Goal: Task Accomplishment & Management: Manage account settings

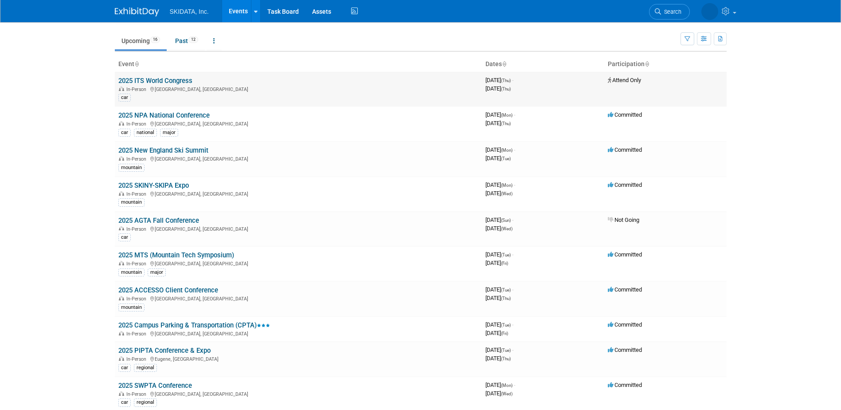
scroll to position [44, 0]
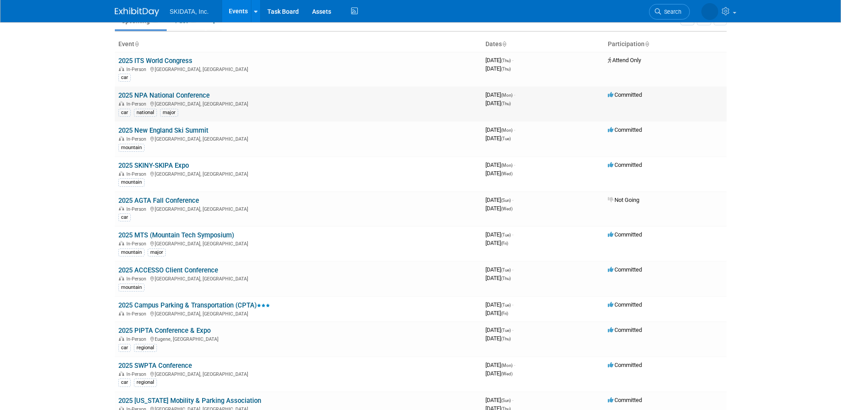
click at [199, 97] on link "2025 NPA National Conference" at bounding box center [163, 95] width 91 height 8
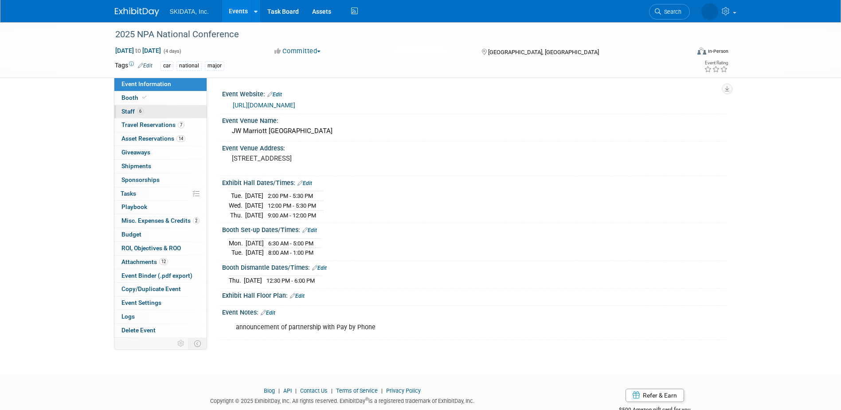
click at [164, 111] on link "6 Staff 6" at bounding box center [160, 111] width 92 height 13
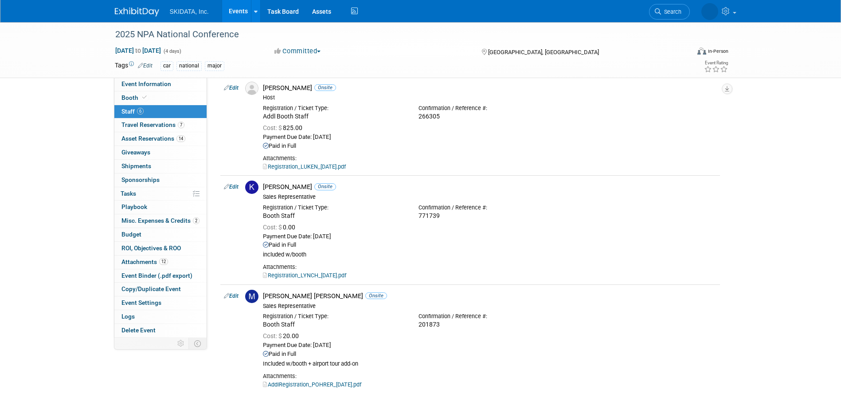
scroll to position [355, 0]
click at [231, 11] on link "Events" at bounding box center [238, 11] width 32 height 22
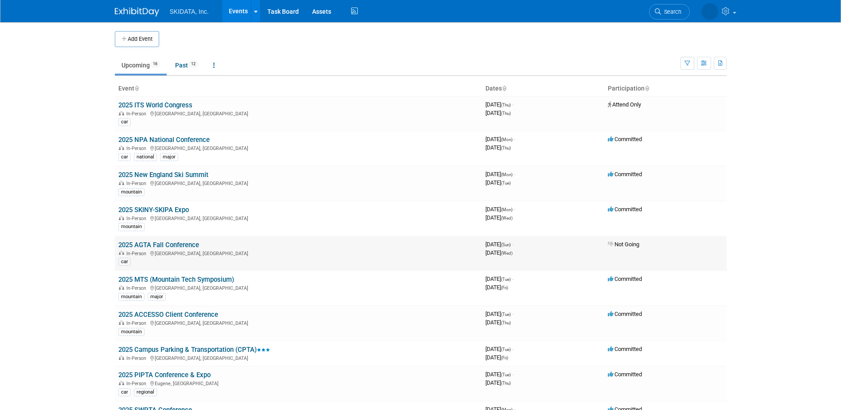
click at [179, 246] on link "2025 AGTA Fall Conference" at bounding box center [158, 245] width 81 height 8
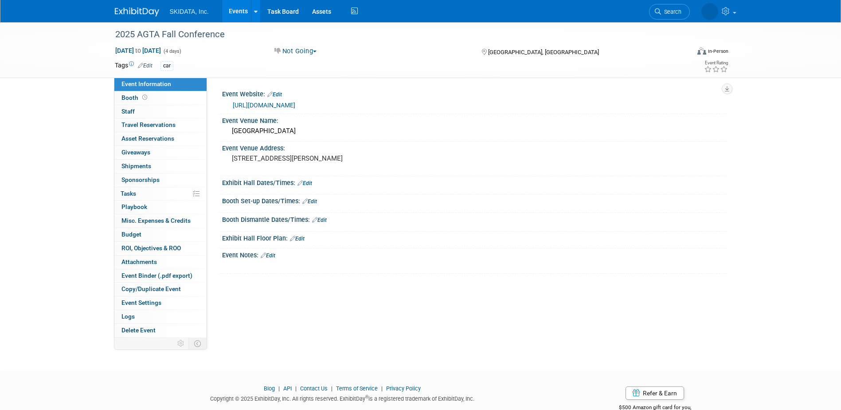
click at [295, 106] on link "[URL][DOMAIN_NAME]" at bounding box center [264, 105] width 63 height 7
click at [282, 7] on link "Task Board" at bounding box center [283, 11] width 45 height 22
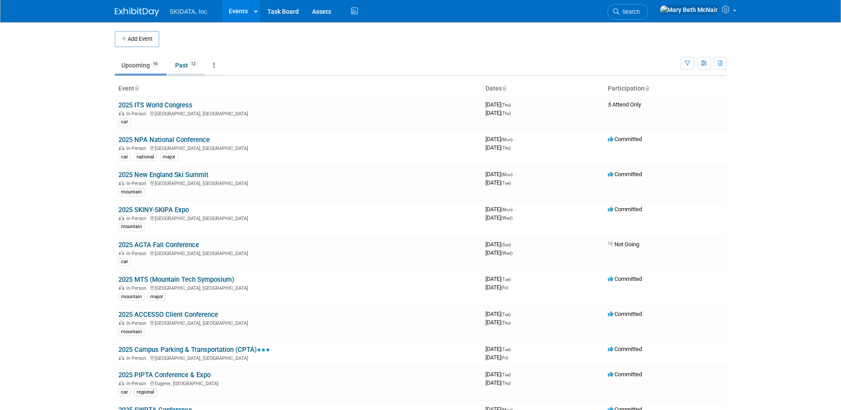
click at [189, 67] on link "Past 12" at bounding box center [186, 65] width 36 height 17
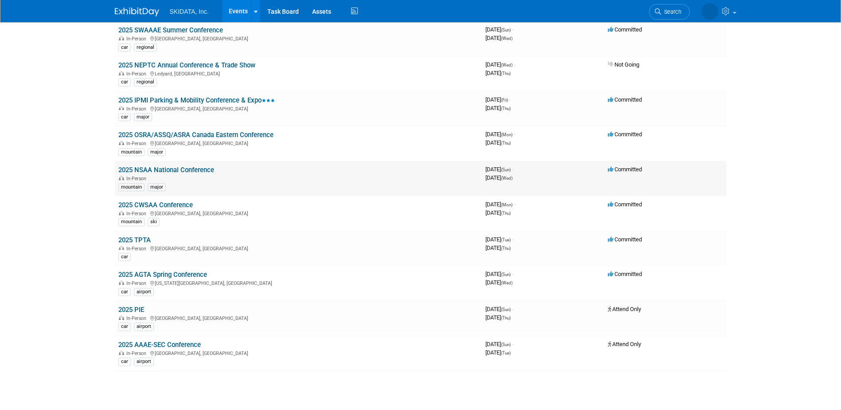
scroll to position [177, 0]
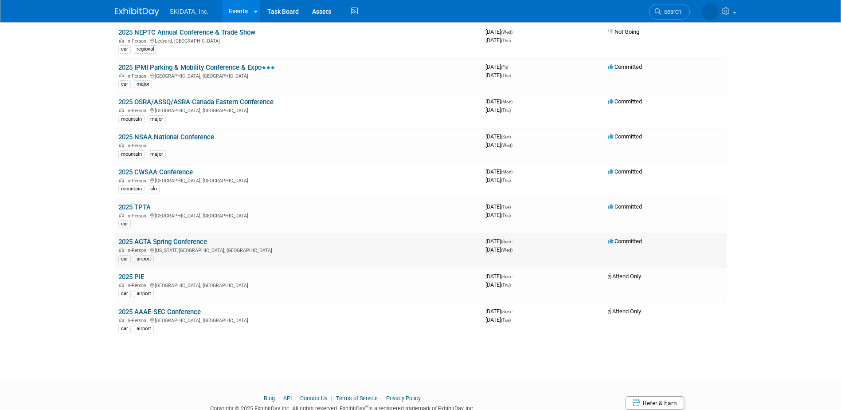
click at [168, 239] on link "2025 AGTA Spring Conference" at bounding box center [162, 242] width 89 height 8
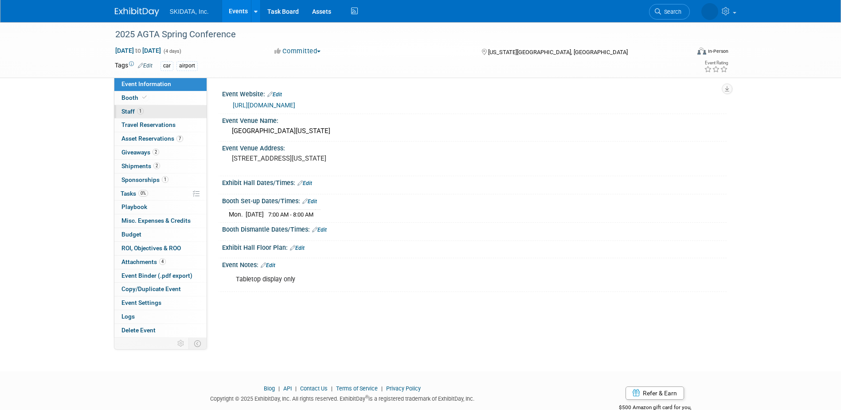
click at [127, 112] on span "Staff 1" at bounding box center [132, 111] width 22 height 7
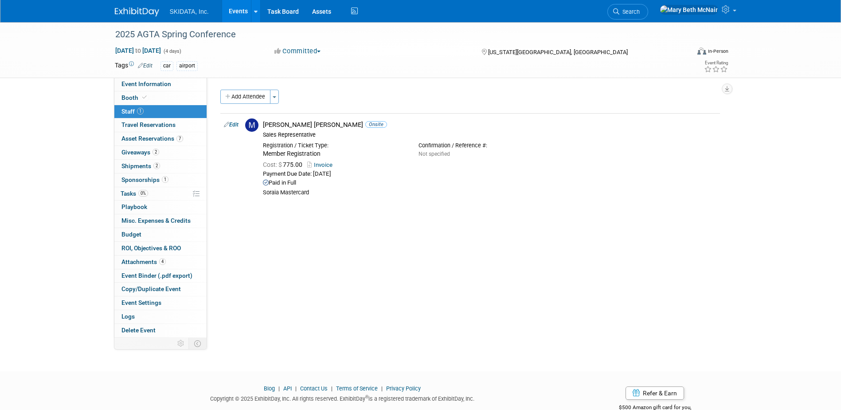
click at [241, 5] on link "Events" at bounding box center [238, 11] width 32 height 22
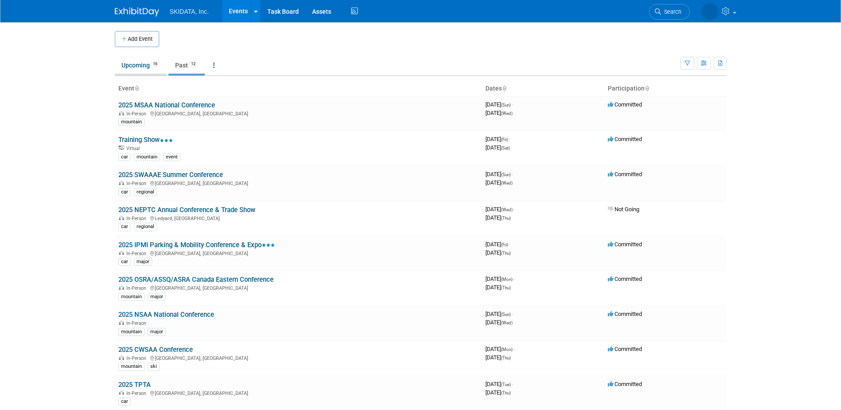
click at [141, 63] on link "Upcoming 16" at bounding box center [141, 65] width 52 height 17
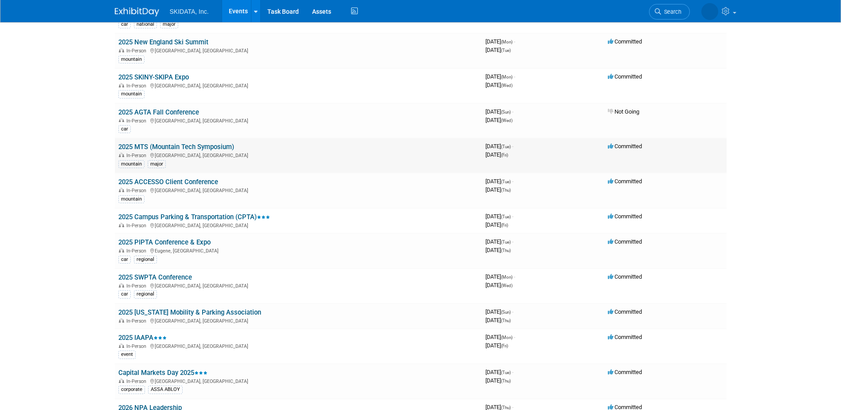
scroll to position [133, 0]
click at [191, 184] on link "2025 ACCESSO Client Conference" at bounding box center [168, 181] width 100 height 8
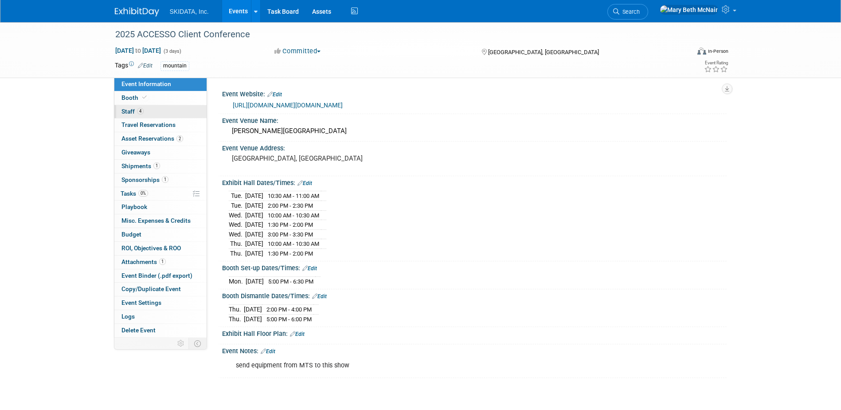
click at [129, 111] on span "Staff 4" at bounding box center [132, 111] width 22 height 7
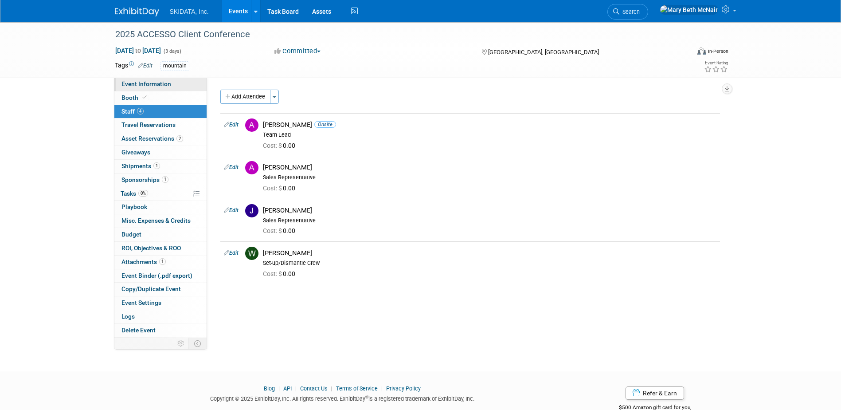
click at [126, 86] on span "Event Information" at bounding box center [146, 83] width 50 height 7
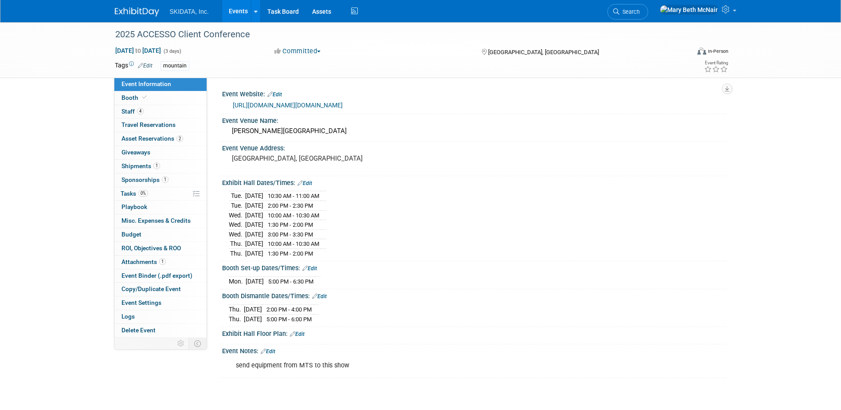
click at [240, 12] on link "Events" at bounding box center [238, 11] width 32 height 22
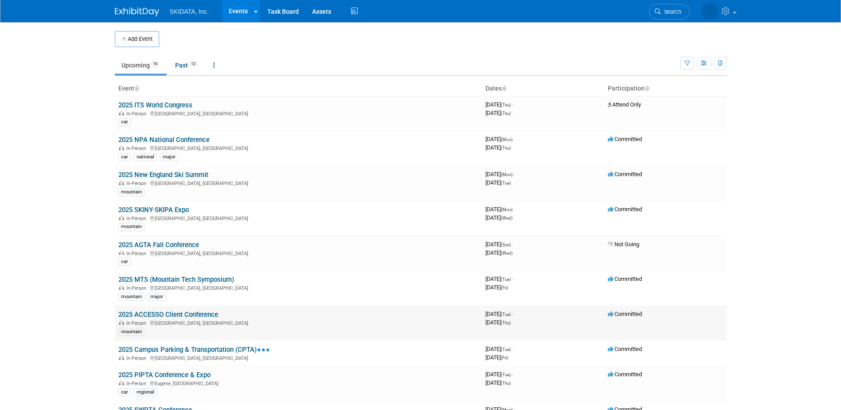
click at [184, 315] on link "2025 ACCESSO Client Conference" at bounding box center [168, 314] width 100 height 8
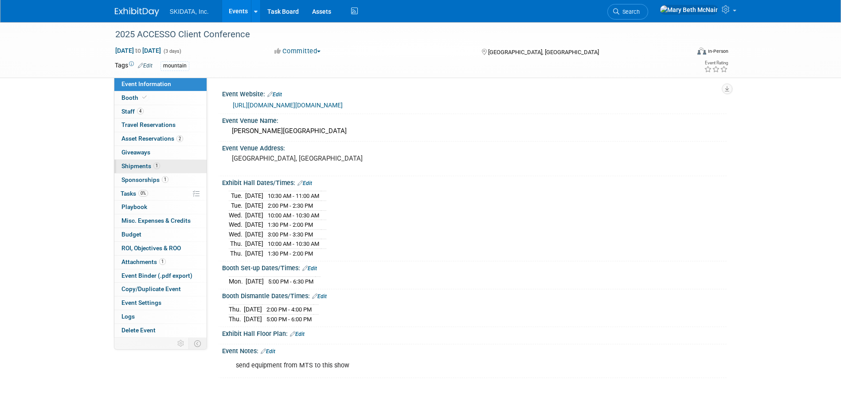
click at [140, 165] on span "Shipments 1" at bounding box center [140, 165] width 39 height 7
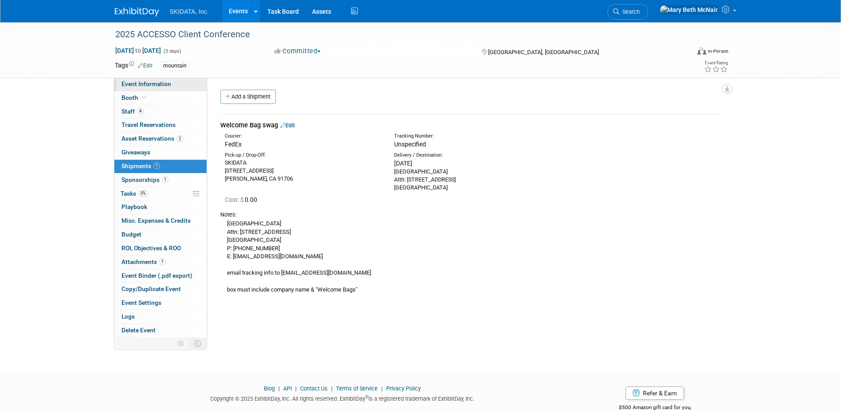
click at [126, 83] on span "Event Information" at bounding box center [146, 83] width 50 height 7
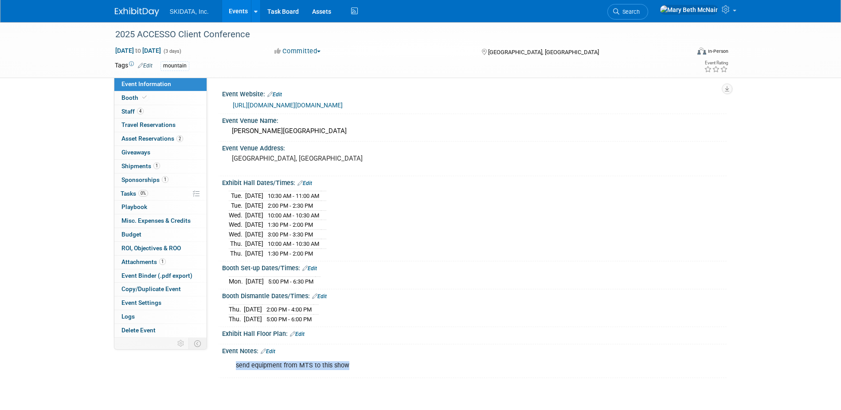
drag, startPoint x: 237, startPoint y: 360, endPoint x: 350, endPoint y: 363, distance: 113.1
click at [350, 363] on div "send equipment from MTS to this show" at bounding box center [429, 365] width 399 height 18
click at [236, 10] on link "Events" at bounding box center [238, 11] width 32 height 22
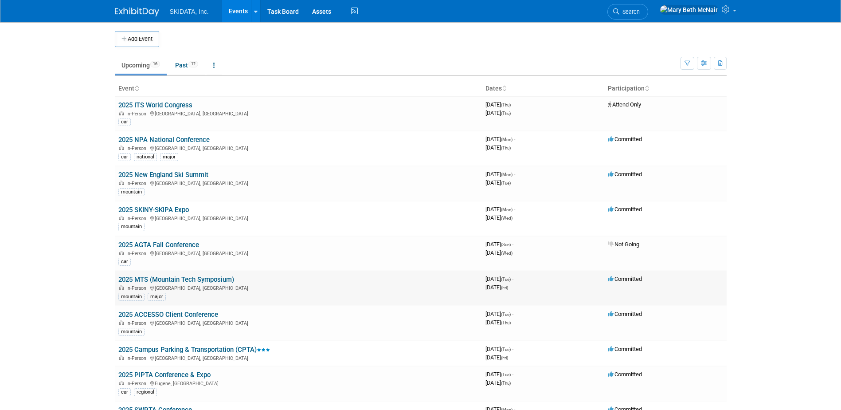
click at [153, 279] on link "2025 MTS (Mountain Tech Symposium)" at bounding box center [176, 279] width 116 height 8
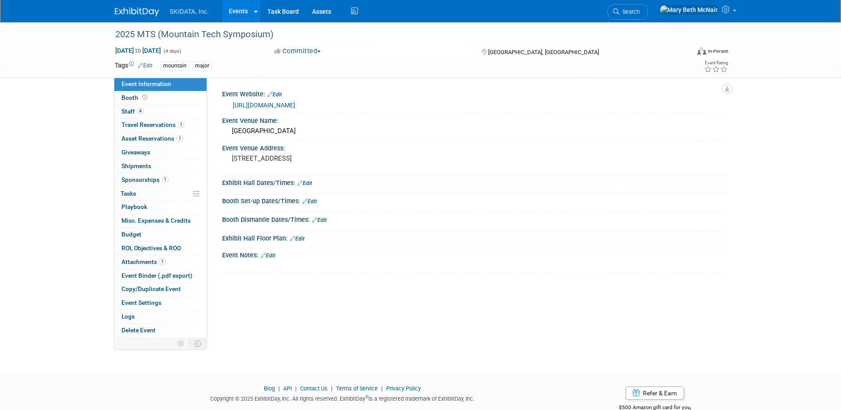
click at [243, 13] on link "Events" at bounding box center [238, 11] width 32 height 22
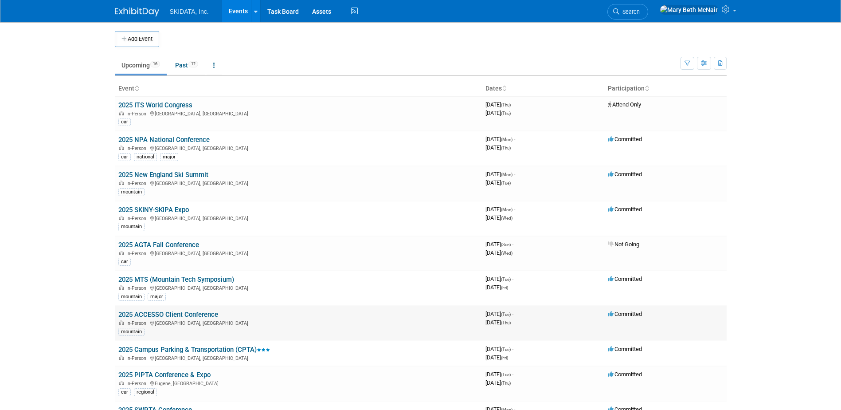
click at [195, 313] on link "2025 ACCESSO Client Conference" at bounding box center [168, 314] width 100 height 8
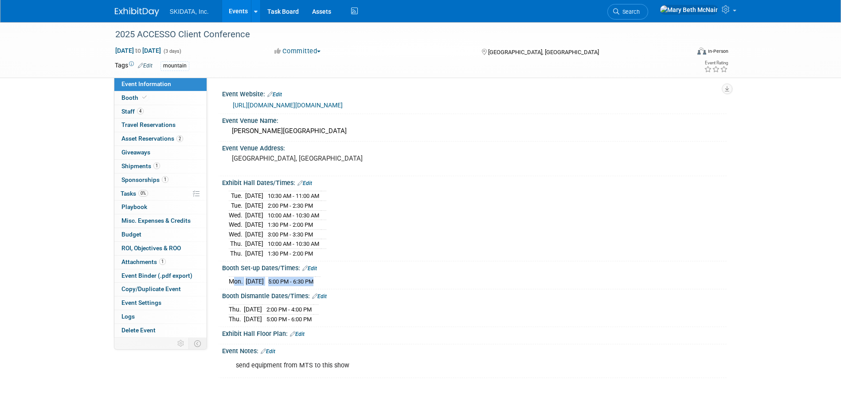
drag, startPoint x: 230, startPoint y: 280, endPoint x: 337, endPoint y: 281, distance: 106.4
click at [321, 281] on tr "Mon. Sep 29, 2025 5:00 PM - 6:30 PM" at bounding box center [275, 280] width 92 height 9
click at [315, 281] on td "5:00 PM - 6:30 PM" at bounding box center [289, 280] width 51 height 9
drag, startPoint x: 231, startPoint y: 278, endPoint x: 334, endPoint y: 282, distance: 103.4
click at [321, 282] on tr "Mon. Sep 29, 2025 5:00 PM - 6:30 PM" at bounding box center [275, 280] width 92 height 9
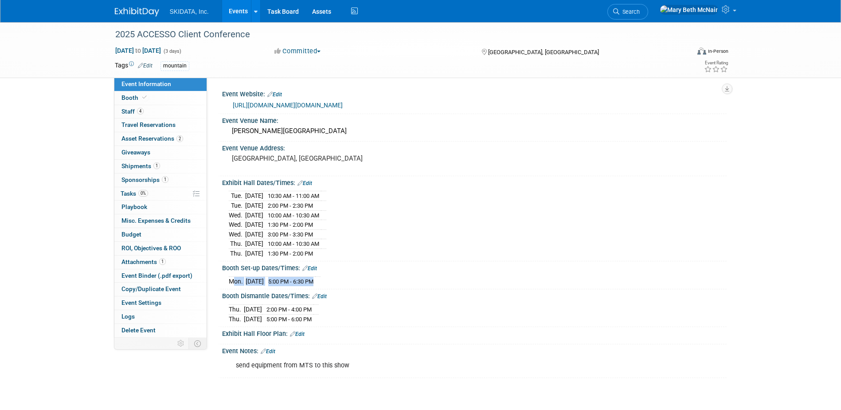
click at [321, 278] on td at bounding box center [317, 280] width 5 height 9
click at [321, 279] on td at bounding box center [317, 280] width 5 height 9
click at [234, 12] on link "Events" at bounding box center [238, 11] width 32 height 22
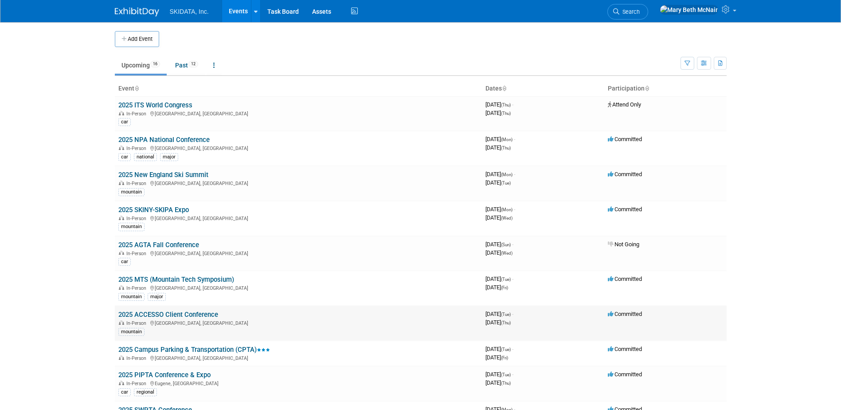
click at [164, 317] on link "2025 ACCESSO Client Conference" at bounding box center [168, 314] width 100 height 8
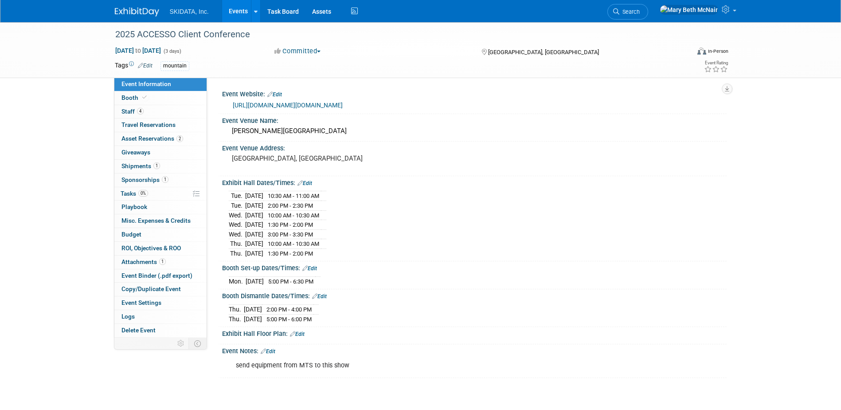
click at [273, 348] on link "Edit" at bounding box center [268, 351] width 15 height 6
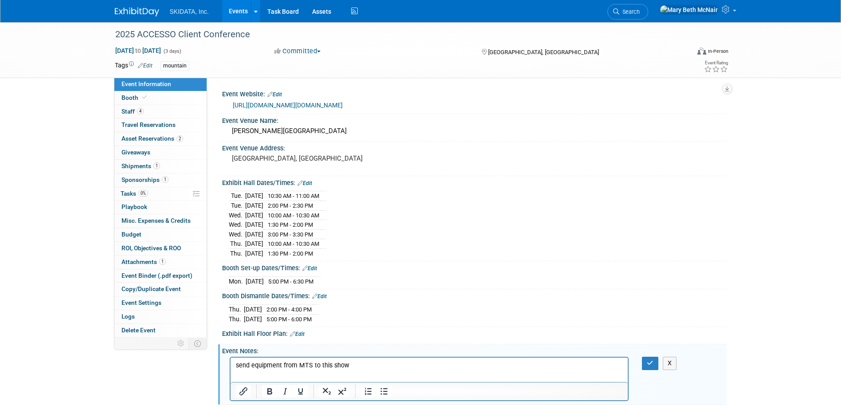
click at [357, 368] on p "send equipment from MTS to this show" at bounding box center [428, 365] width 387 height 9
click at [652, 365] on button "button" at bounding box center [650, 362] width 16 height 13
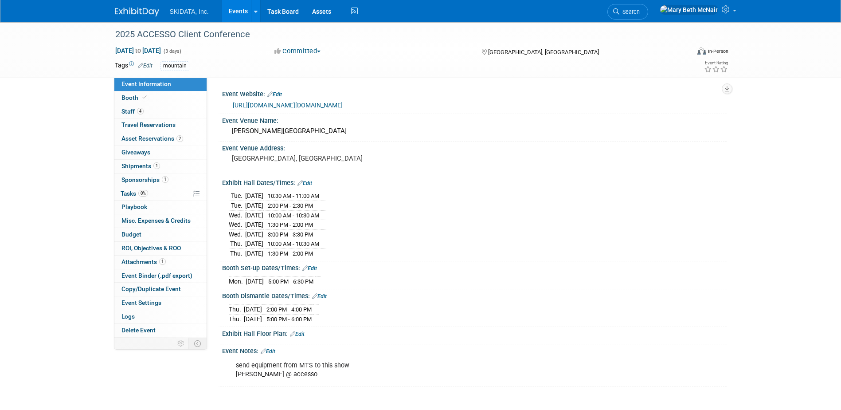
click at [242, 10] on link "Events" at bounding box center [238, 11] width 32 height 22
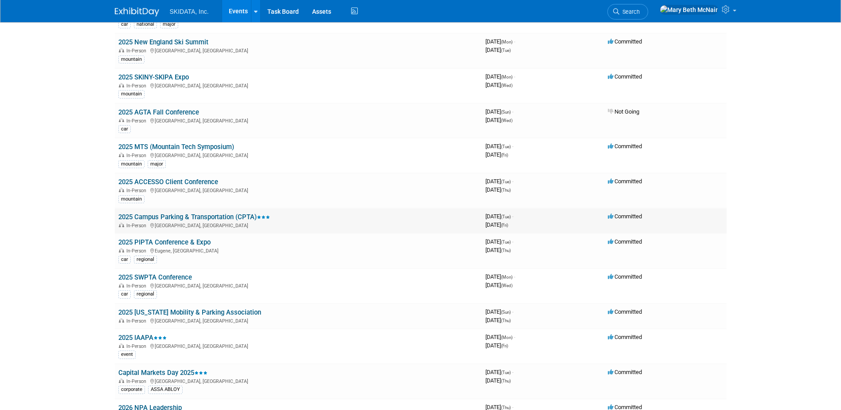
scroll to position [133, 0]
click at [232, 215] on link "2025 Campus Parking & Transportation (CPTA)" at bounding box center [194, 216] width 152 height 8
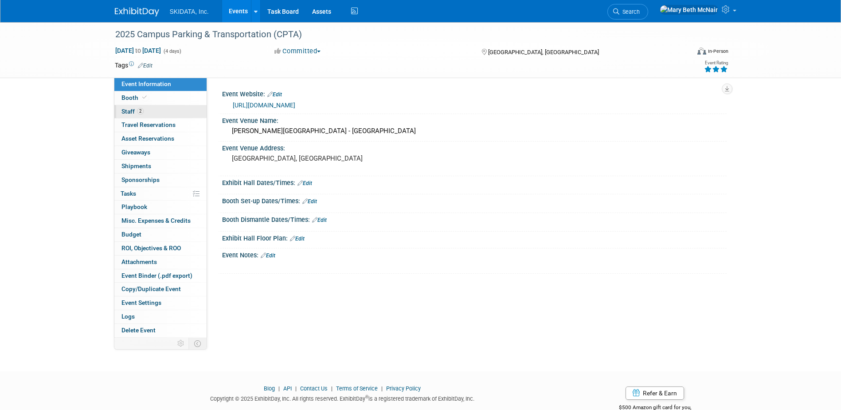
click at [123, 113] on span "Staff 2" at bounding box center [132, 111] width 22 height 7
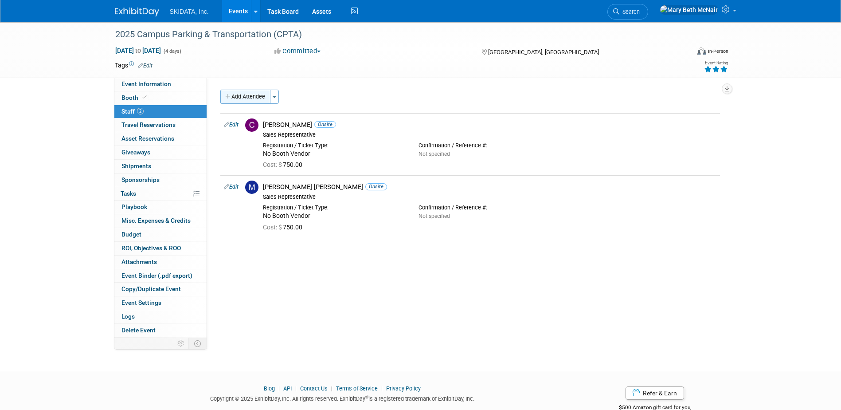
click at [243, 94] on button "Add Attendee" at bounding box center [245, 97] width 50 height 14
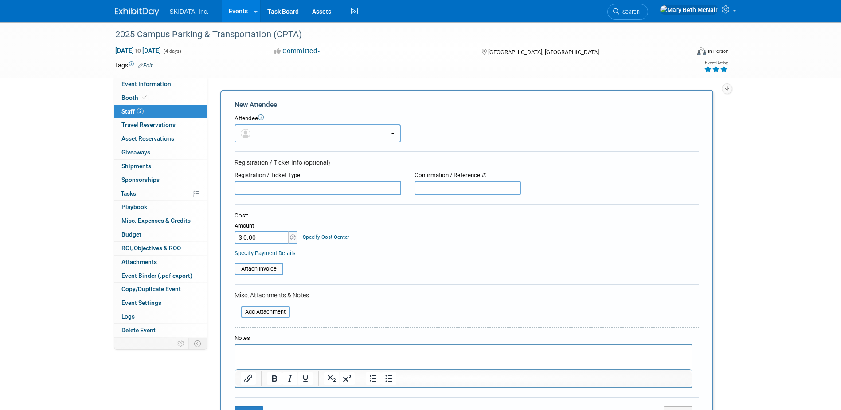
click at [273, 134] on button "button" at bounding box center [318, 133] width 166 height 18
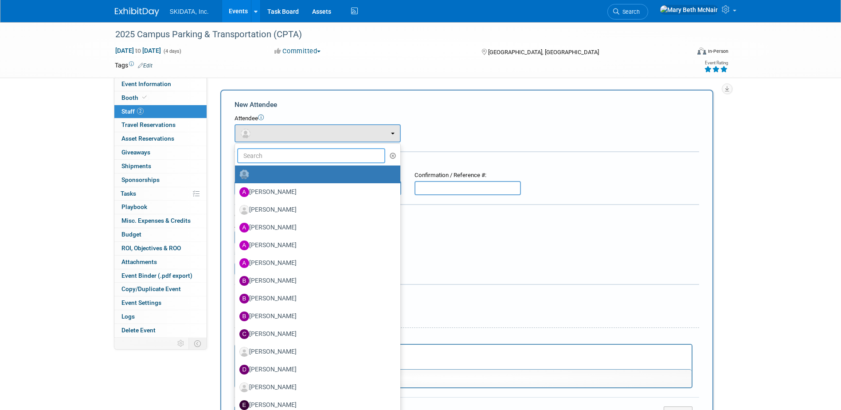
click at [262, 157] on input "text" at bounding box center [311, 155] width 149 height 15
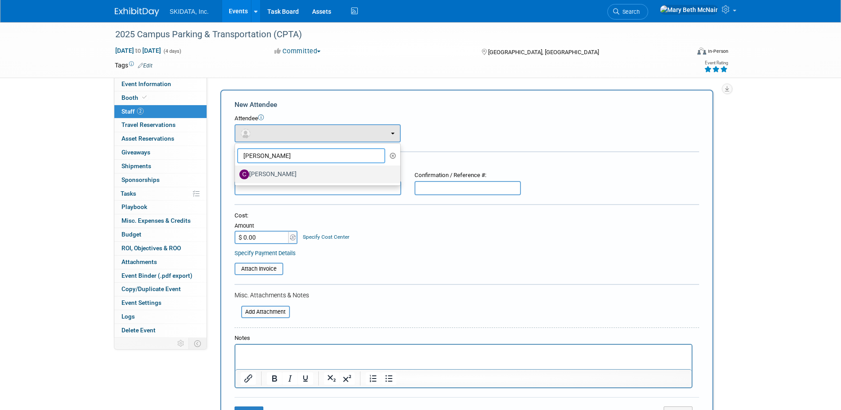
type input "chris"
click at [256, 172] on label "Christopher Archer" at bounding box center [315, 174] width 152 height 14
click at [236, 172] on input "Christopher Archer" at bounding box center [234, 173] width 6 height 6
select select "1aab8b08-48e5-4fb1-850a-740344c73d1d"
select select "2"
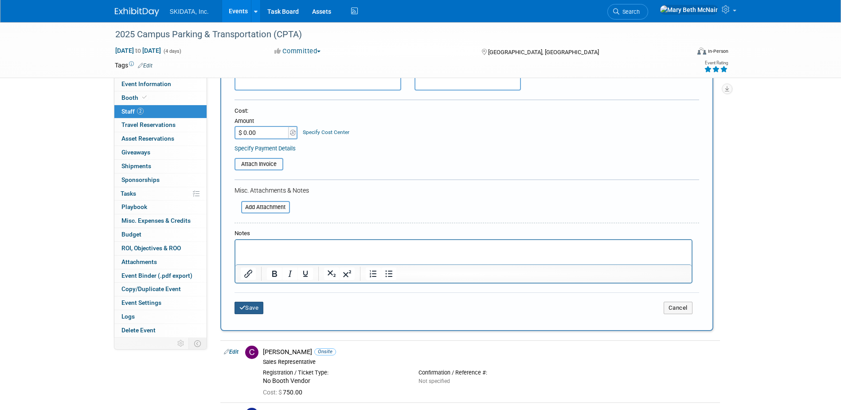
click at [256, 307] on button "Save" at bounding box center [249, 307] width 29 height 12
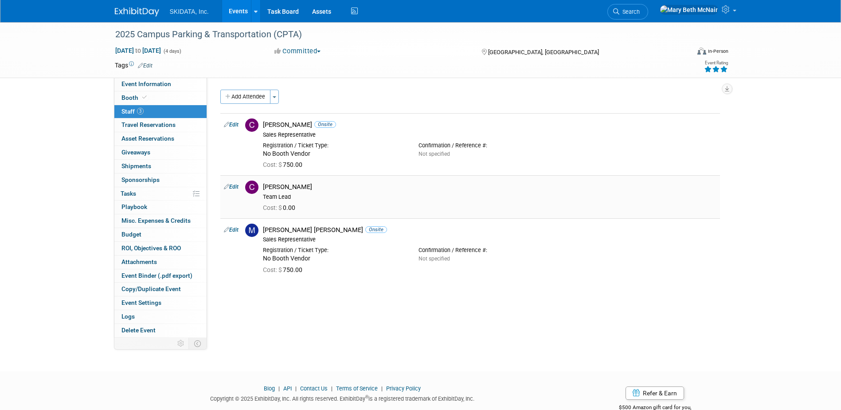
click at [234, 184] on link "Edit" at bounding box center [231, 187] width 15 height 6
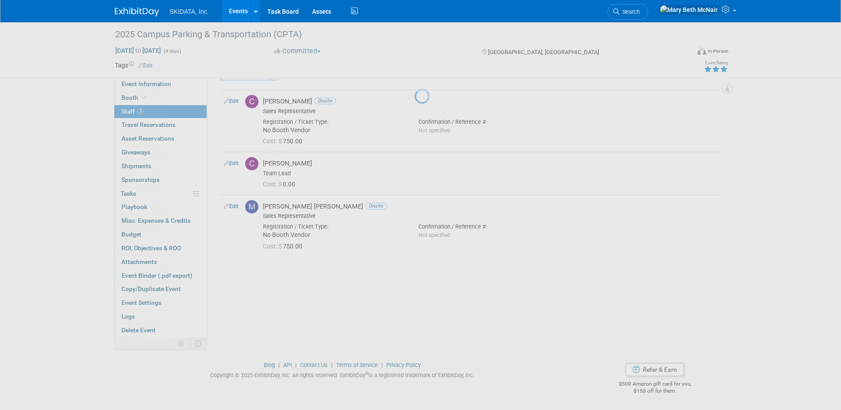
select select "1aab8b08-48e5-4fb1-850a-740344c73d1d"
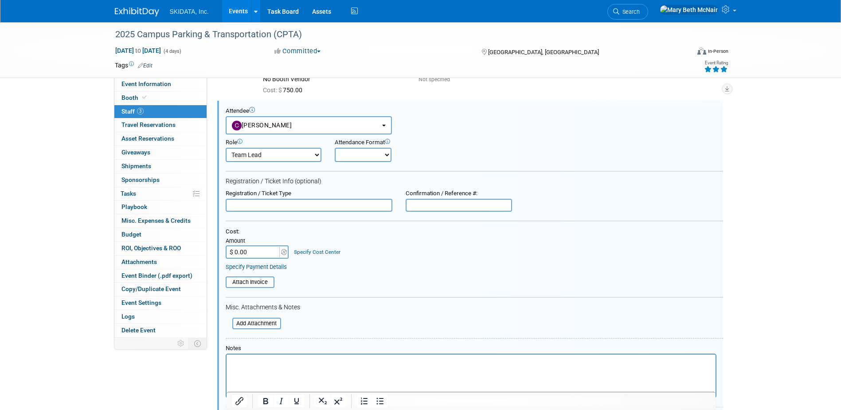
click at [259, 356] on html at bounding box center [470, 360] width 489 height 12
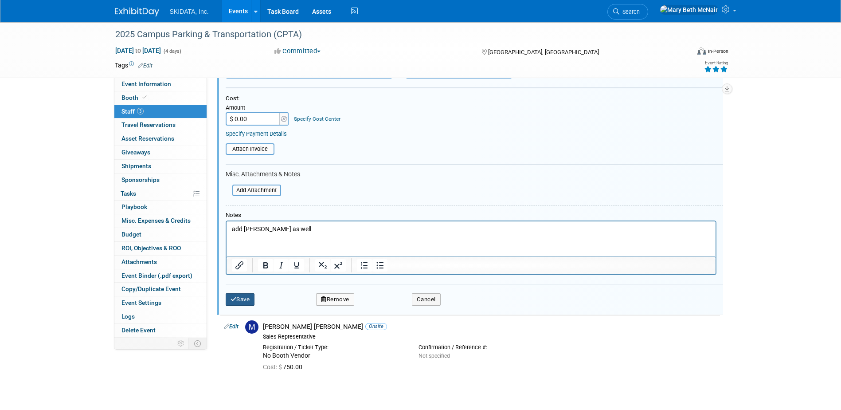
click at [231, 302] on icon "submit" at bounding box center [234, 299] width 6 height 6
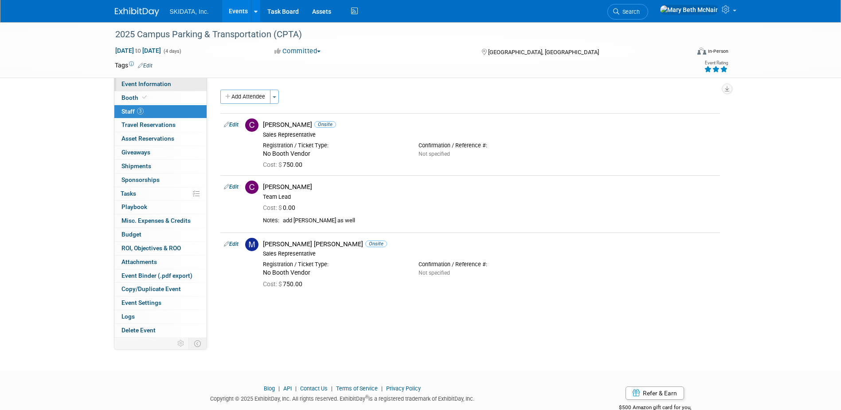
click at [134, 90] on link "Event Information" at bounding box center [160, 84] width 92 height 13
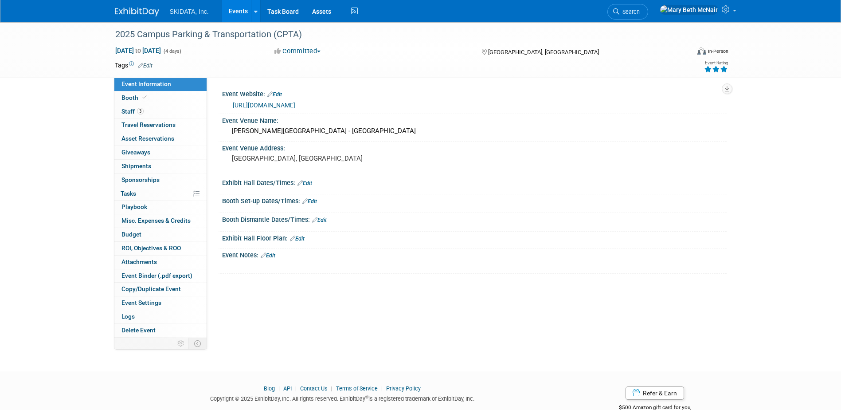
click at [231, 13] on link "Events" at bounding box center [238, 11] width 32 height 22
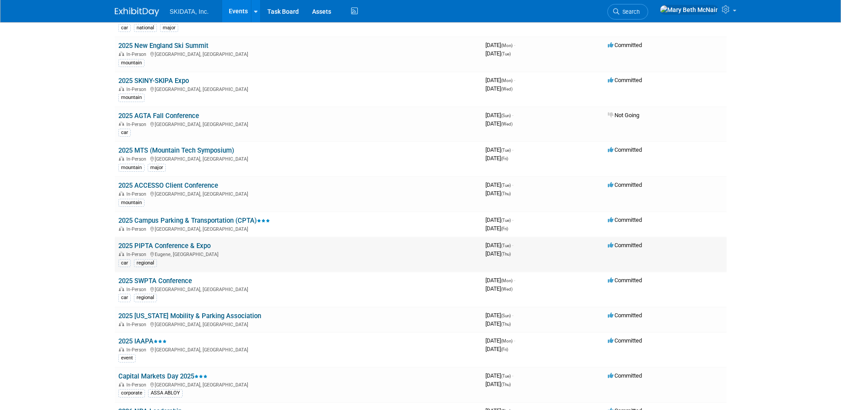
scroll to position [133, 0]
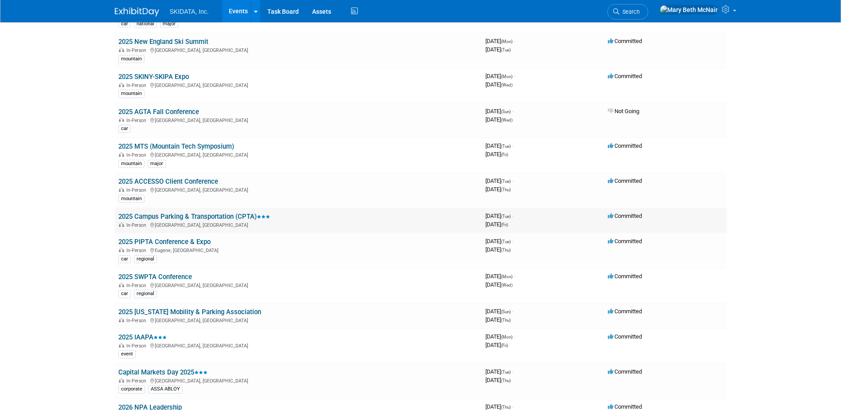
click at [153, 217] on link "2025 Campus Parking & Transportation (CPTA)" at bounding box center [194, 216] width 152 height 8
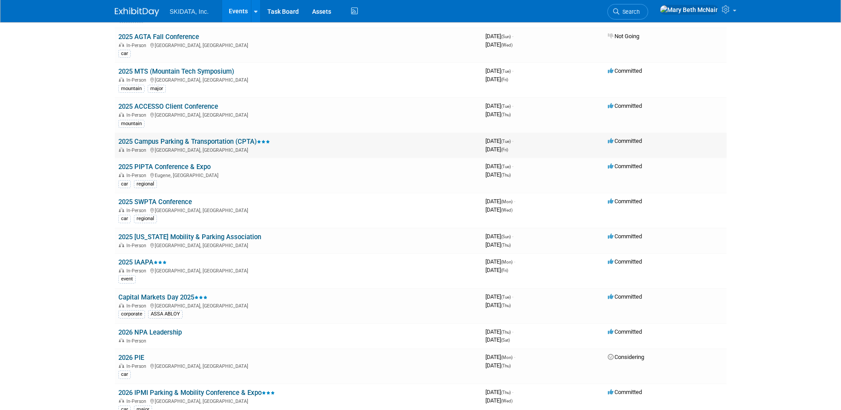
scroll to position [222, 0]
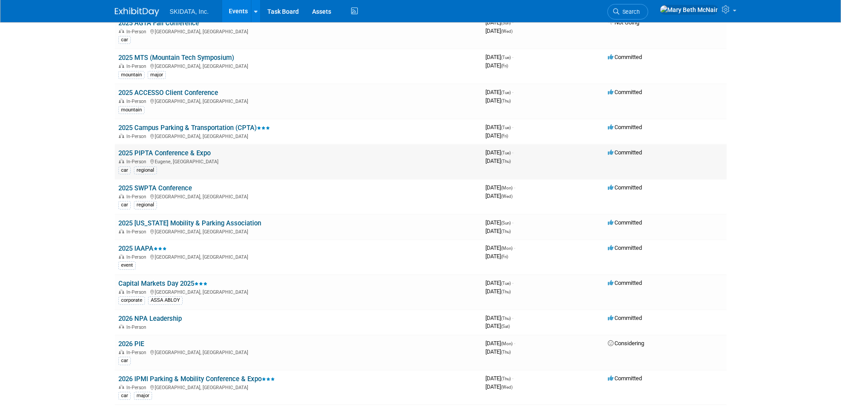
click at [135, 152] on link "2025 PIPTA Conference & Expo" at bounding box center [164, 153] width 92 height 8
click at [188, 153] on link "2025 PIPTA Conference & Expo" at bounding box center [164, 153] width 92 height 8
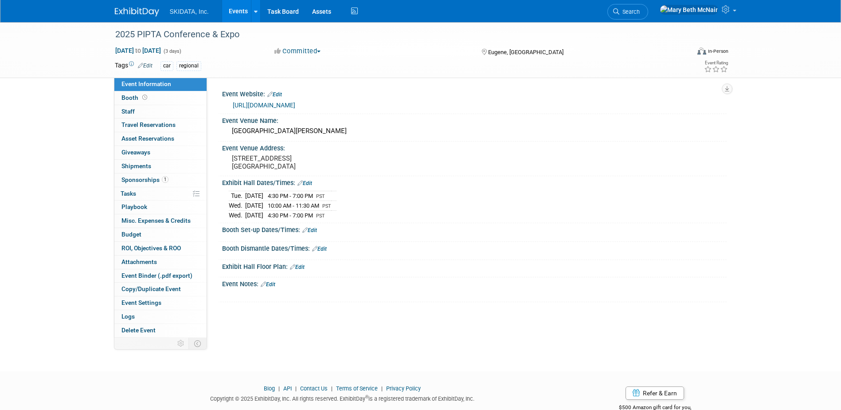
click at [275, 106] on link "https://www.pipta.org/conference" at bounding box center [264, 105] width 63 height 7
click at [133, 113] on span "Staff 0" at bounding box center [127, 111] width 13 height 7
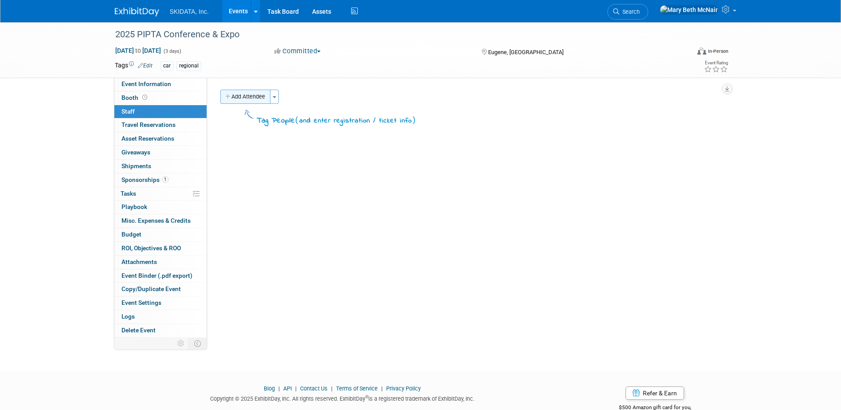
click at [244, 102] on button "Add Attendee" at bounding box center [245, 97] width 50 height 14
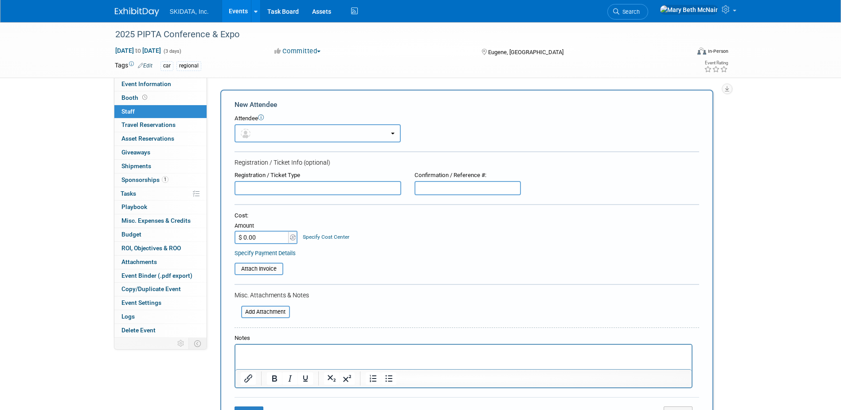
click at [257, 133] on button "button" at bounding box center [318, 133] width 166 height 18
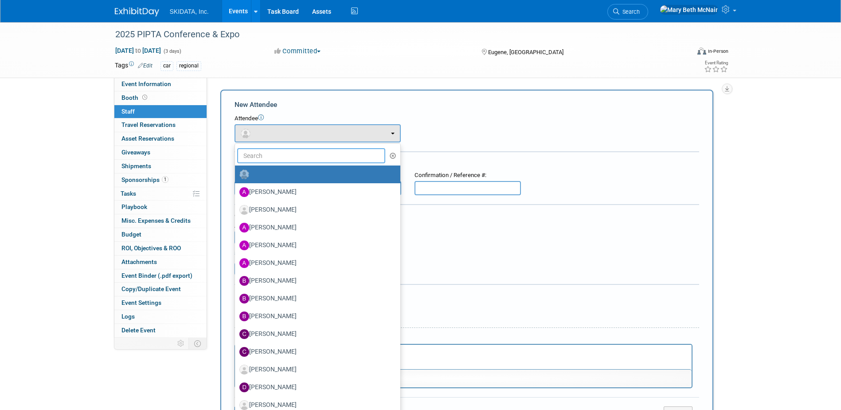
click at [267, 159] on input "text" at bounding box center [311, 155] width 149 height 15
type input "damon"
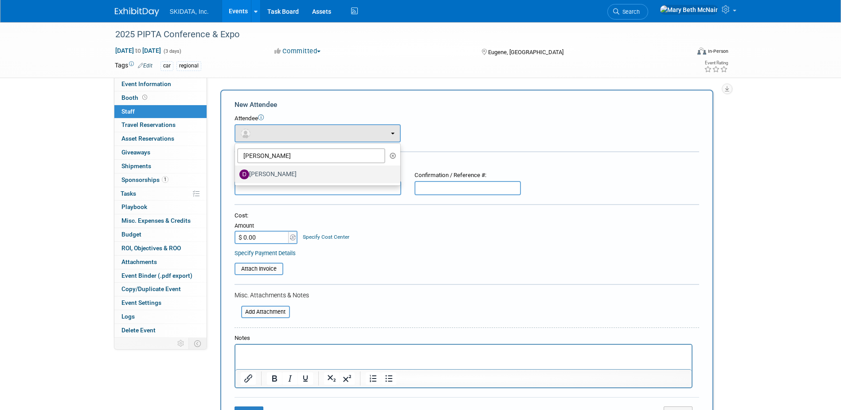
click at [265, 175] on label "[PERSON_NAME]" at bounding box center [315, 174] width 152 height 14
click at [236, 175] on input "[PERSON_NAME]" at bounding box center [234, 173] width 6 height 6
select select "87cadcf2-a59e-4f12-8794-2c7babd30a00"
select select "2"
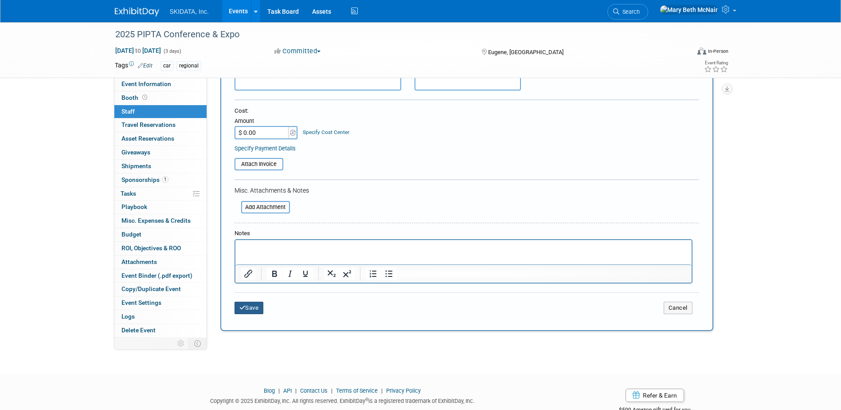
click at [252, 311] on button "Save" at bounding box center [249, 307] width 29 height 12
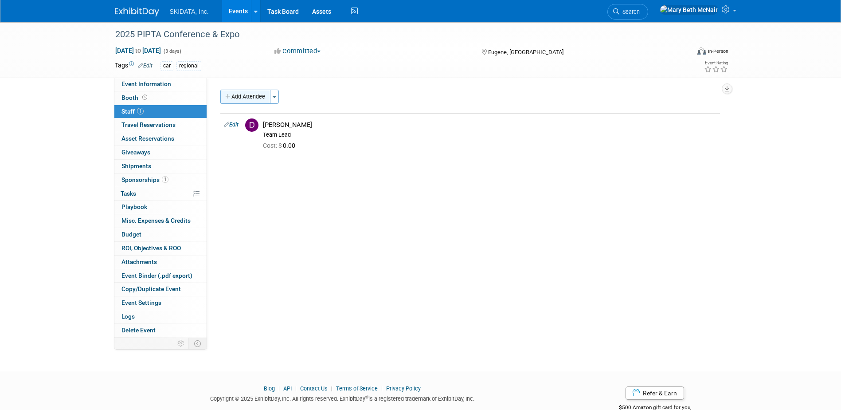
click at [237, 93] on button "Add Attendee" at bounding box center [245, 97] width 50 height 14
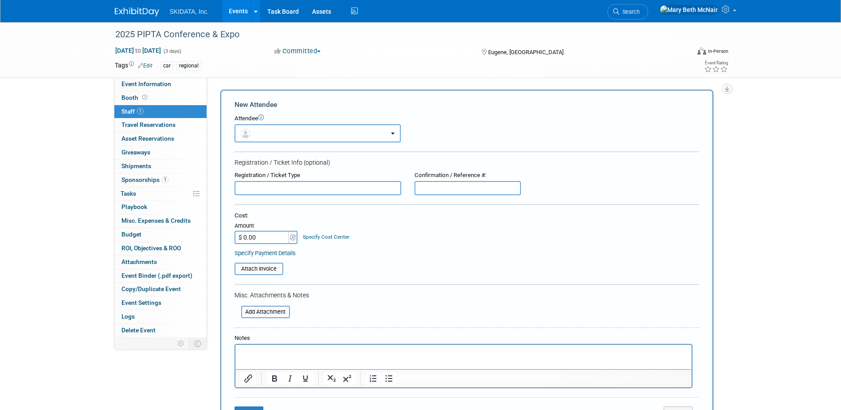
click at [255, 134] on button "button" at bounding box center [318, 133] width 166 height 18
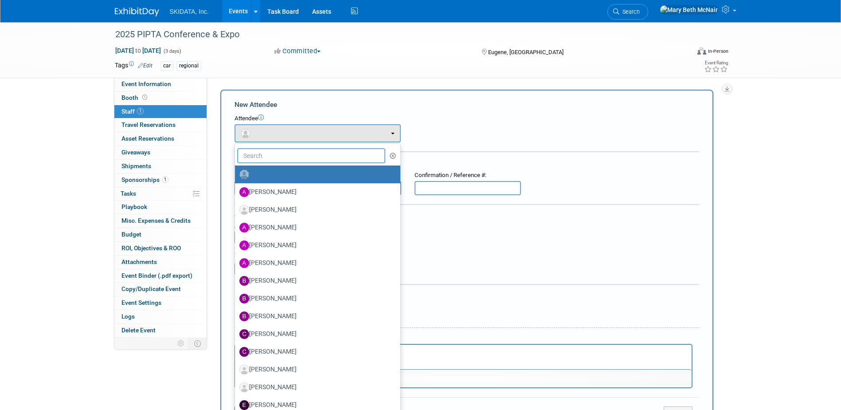
click at [258, 155] on input "text" at bounding box center [311, 155] width 149 height 15
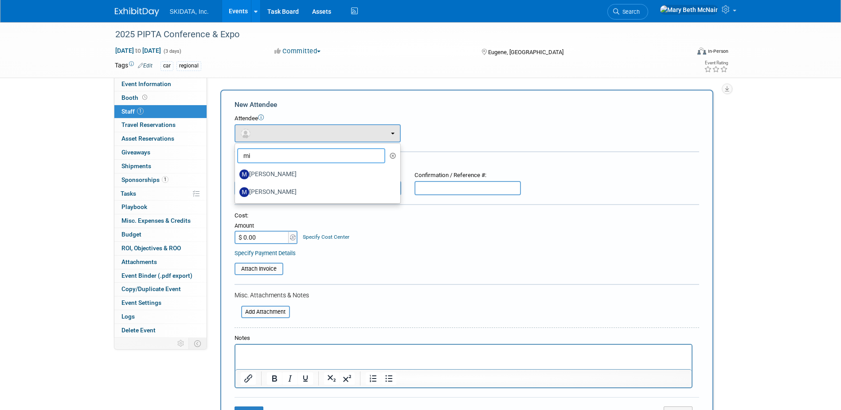
type input "m"
click at [457, 132] on div "Attendee <img src="https://www.exhibitday.com/Images/Unassigned-User-Icon.png" …" at bounding box center [467, 128] width 465 height 28
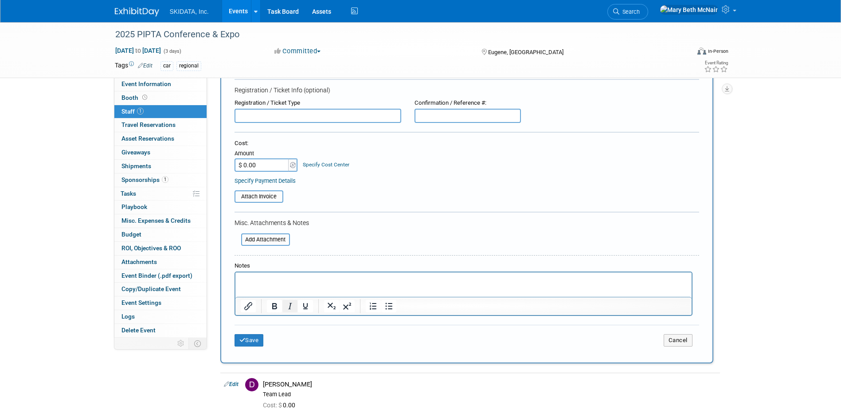
scroll to position [89, 0]
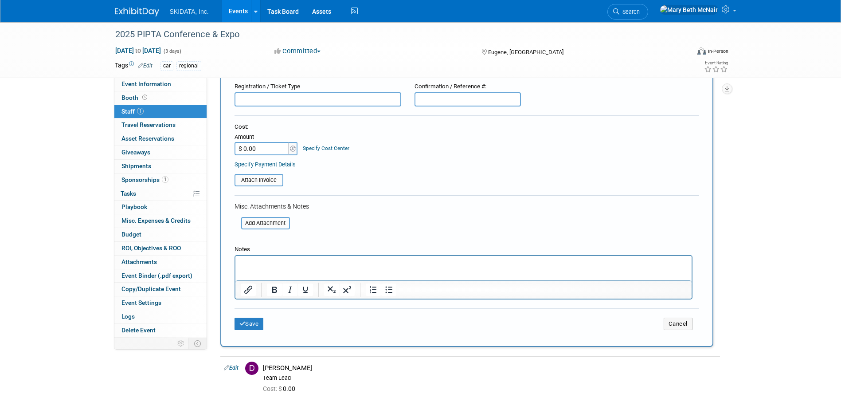
click at [261, 259] on p "Rich Text Area. Press ALT-0 for help." at bounding box center [463, 263] width 446 height 9
click at [248, 329] on button "Save" at bounding box center [249, 323] width 29 height 12
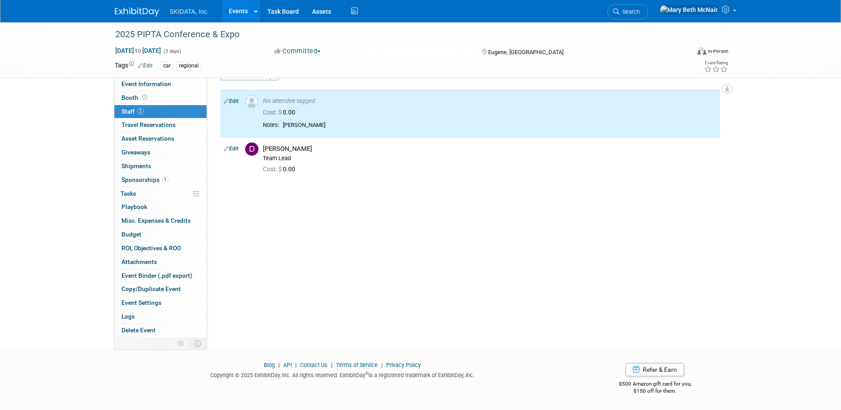
scroll to position [0, 0]
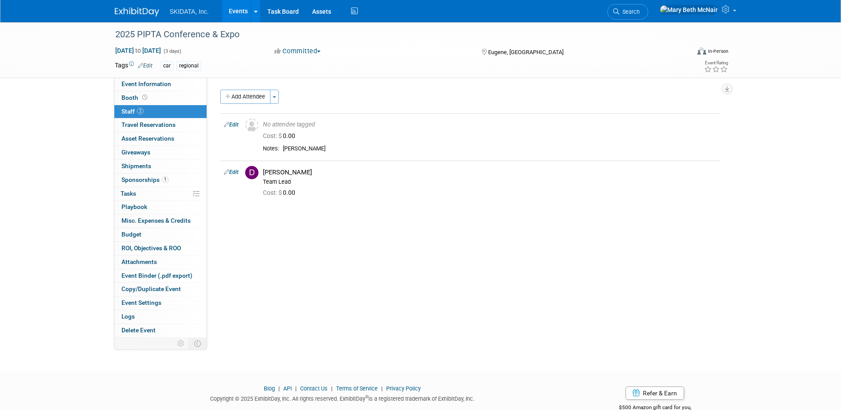
click at [238, 9] on link "Events" at bounding box center [238, 11] width 32 height 22
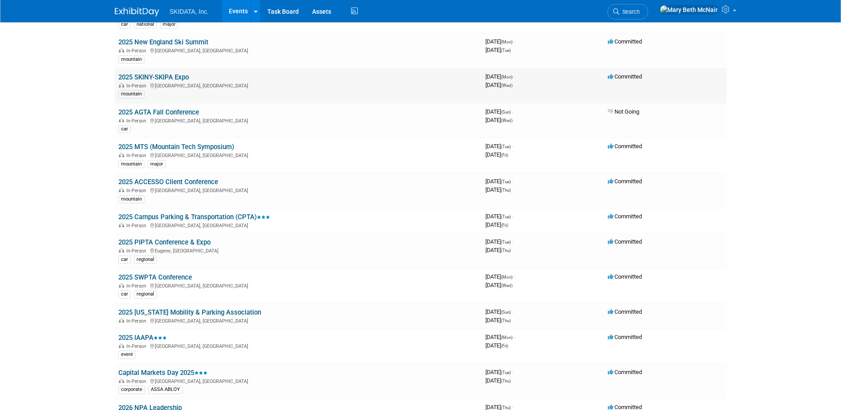
scroll to position [177, 0]
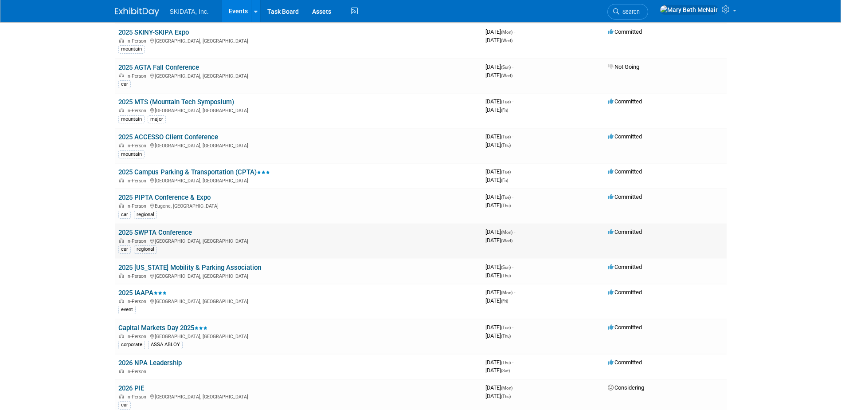
click at [173, 231] on link "2025 SWPTA Conference" at bounding box center [155, 232] width 74 height 8
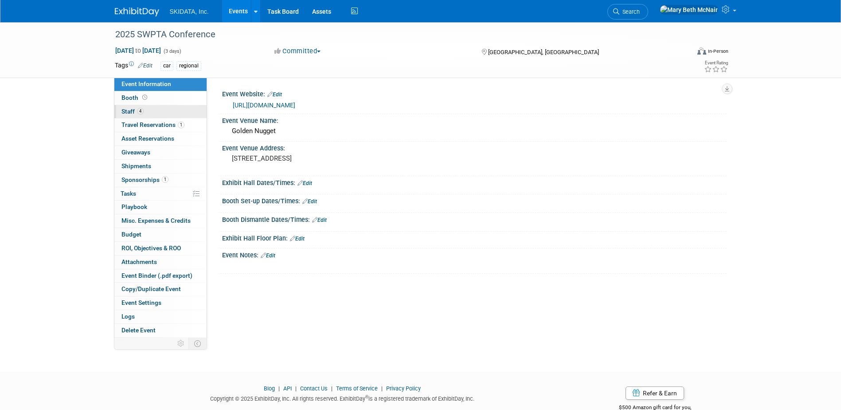
click at [125, 112] on span "Staff 4" at bounding box center [132, 111] width 22 height 7
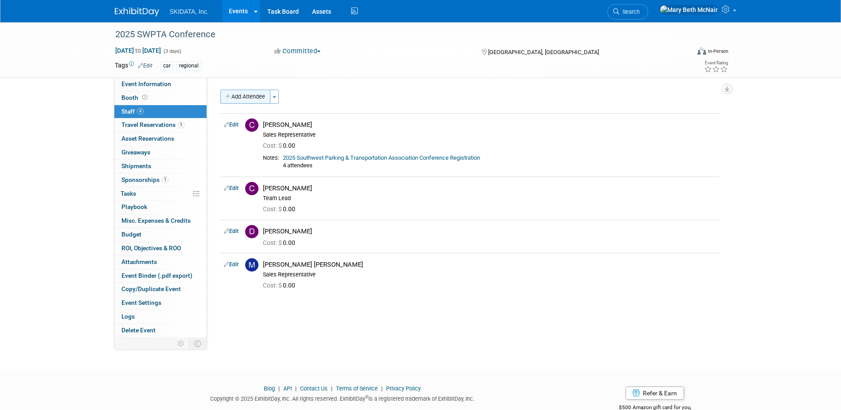
click at [242, 98] on button "Add Attendee" at bounding box center [245, 97] width 50 height 14
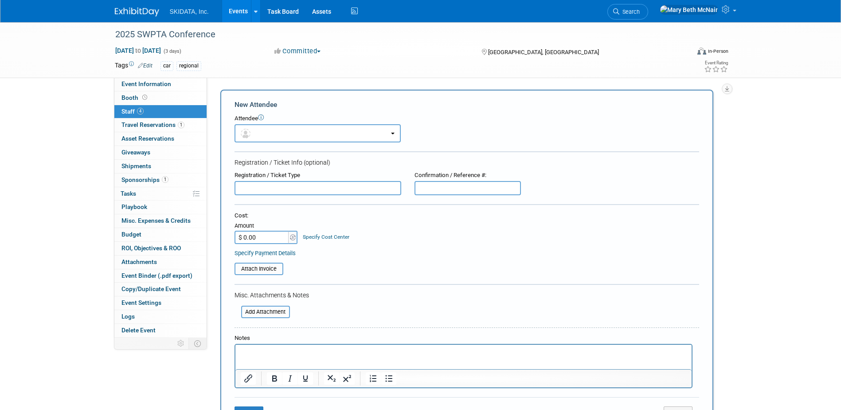
click at [270, 347] on html at bounding box center [463, 350] width 456 height 12
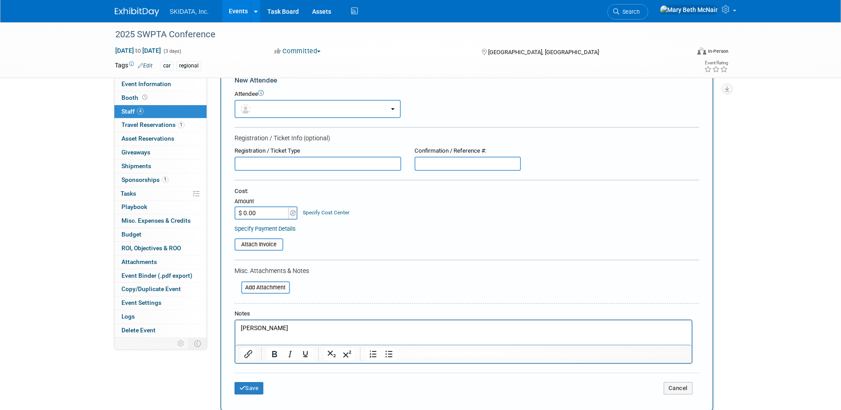
scroll to position [44, 0]
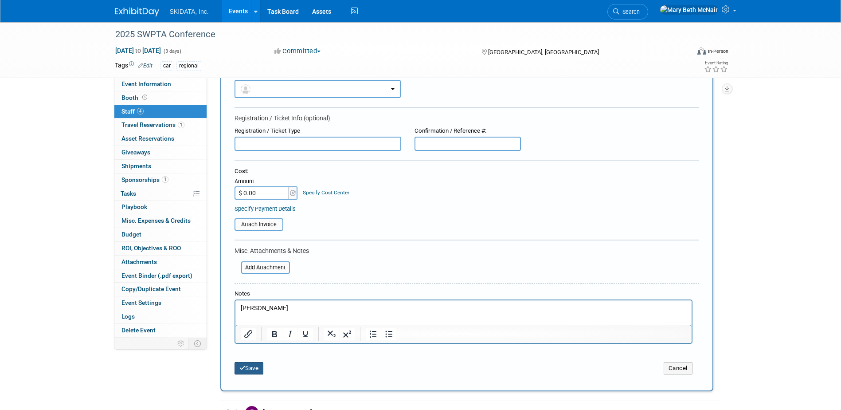
click at [242, 369] on icon "submit" at bounding box center [242, 368] width 6 height 6
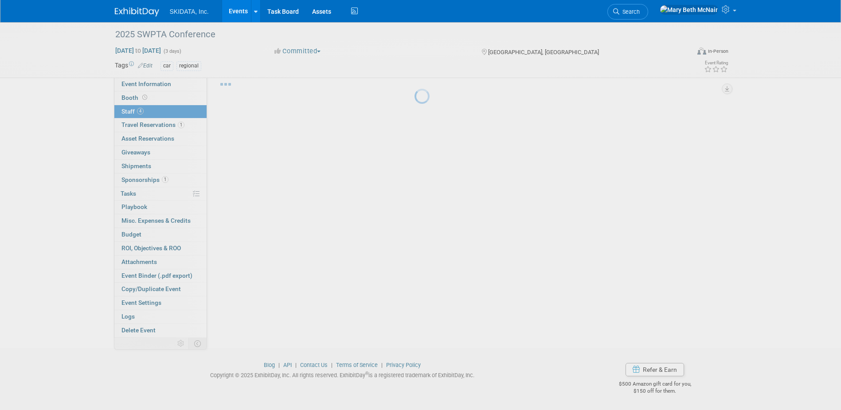
scroll to position [38, 0]
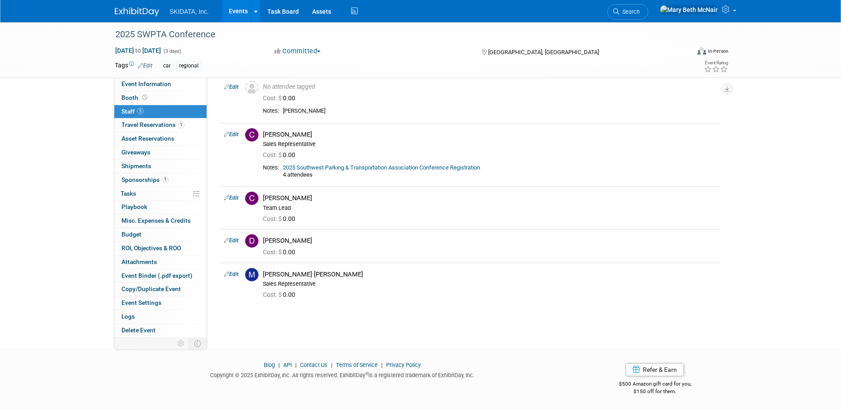
click at [239, 7] on link "Events" at bounding box center [238, 11] width 32 height 22
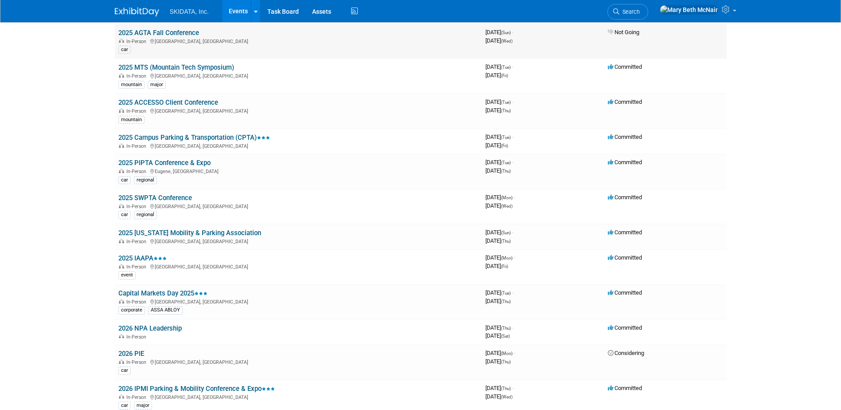
scroll to position [222, 0]
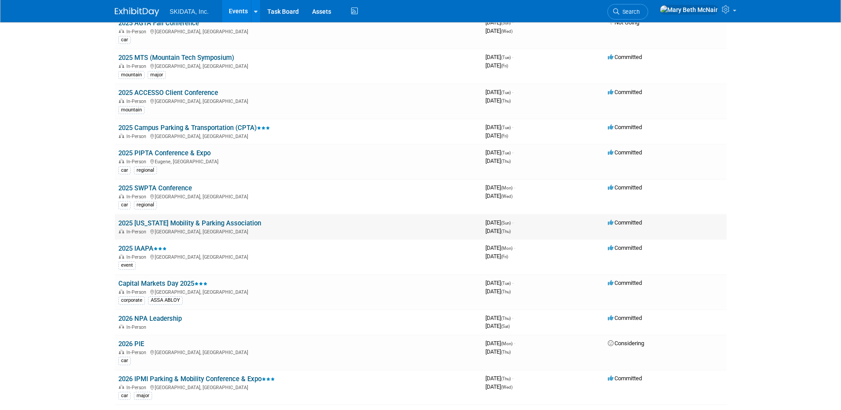
click at [177, 222] on link "2025 [US_STATE] Mobility & Parking Association" at bounding box center [189, 223] width 143 height 8
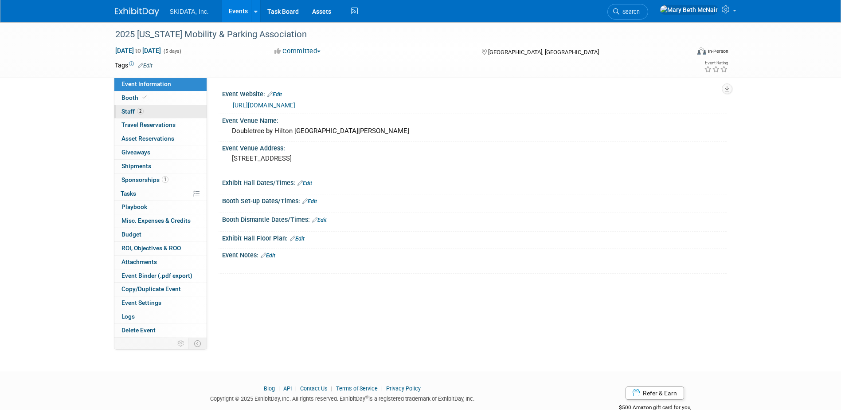
click at [133, 110] on span "Staff 2" at bounding box center [132, 111] width 22 height 7
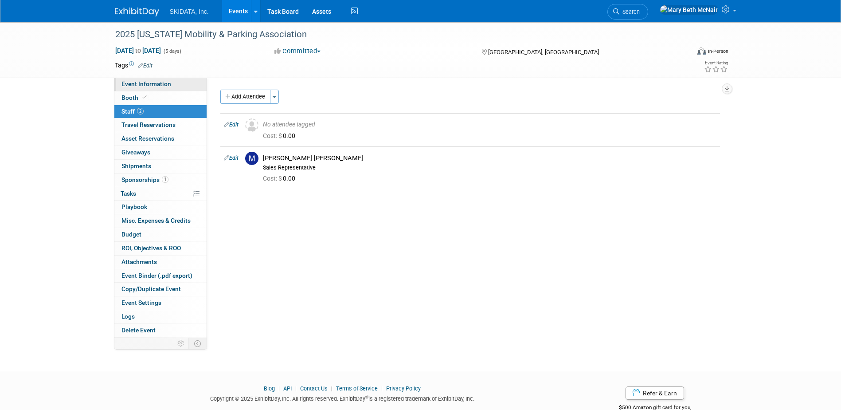
click at [144, 80] on span "Event Information" at bounding box center [146, 83] width 50 height 7
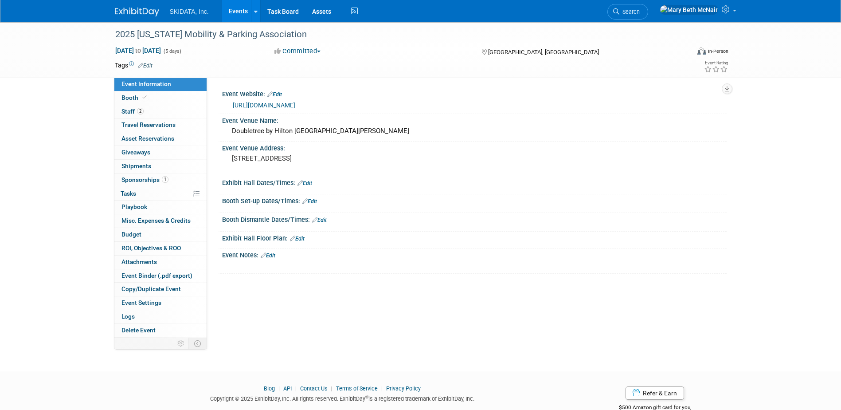
click at [274, 257] on link "Edit" at bounding box center [268, 255] width 15 height 6
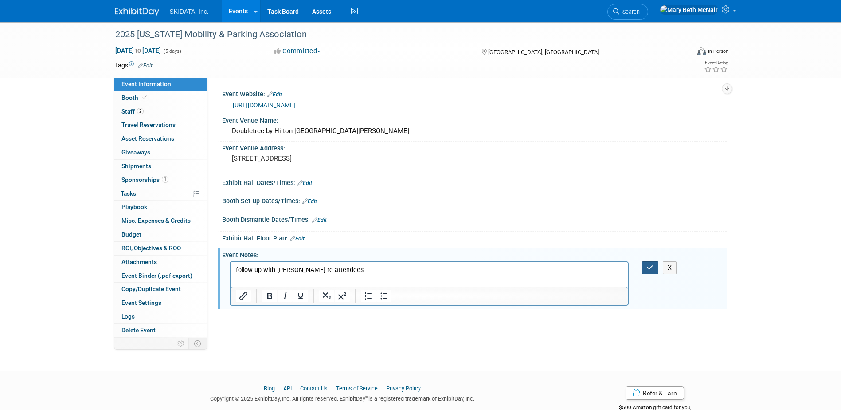
click at [653, 270] on icon "button" at bounding box center [650, 267] width 7 height 6
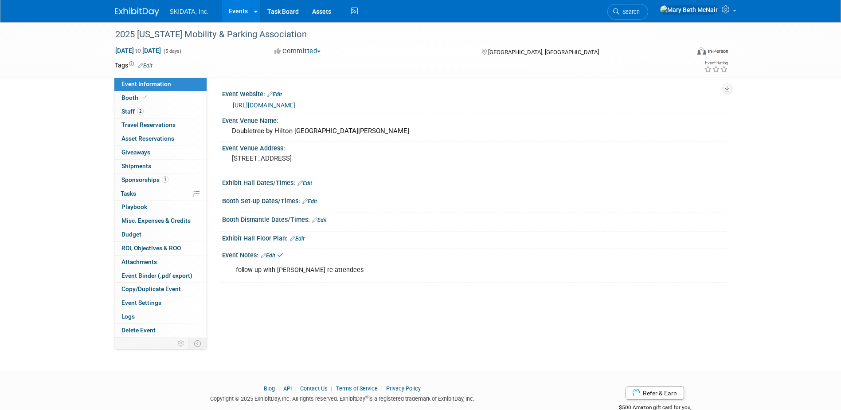
click at [248, 14] on link "Events" at bounding box center [238, 11] width 32 height 22
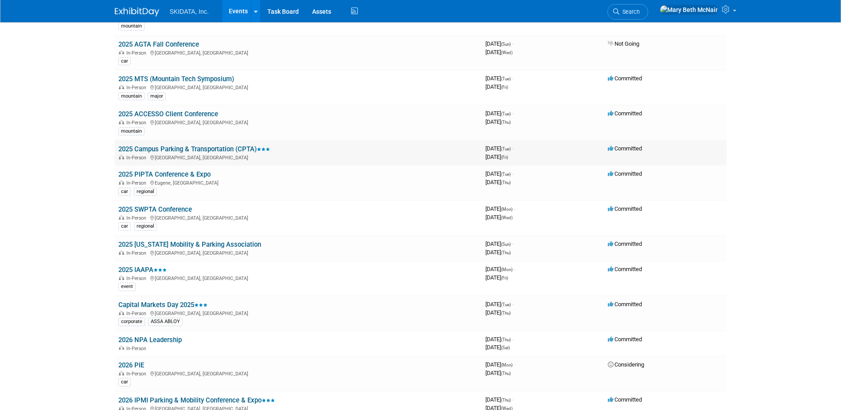
scroll to position [222, 0]
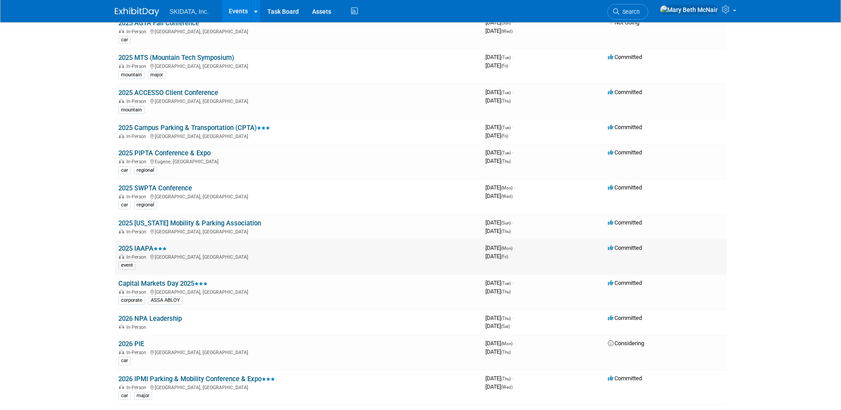
click at [143, 250] on link "2025 IAAPA" at bounding box center [142, 248] width 48 height 8
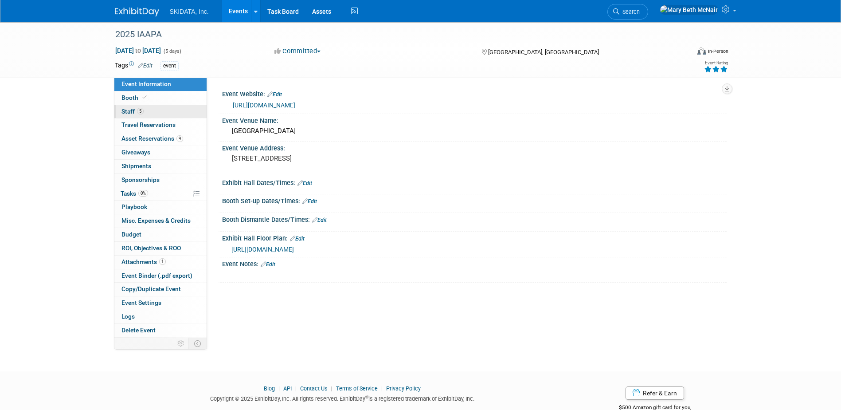
click at [127, 112] on span "Staff 5" at bounding box center [132, 111] width 22 height 7
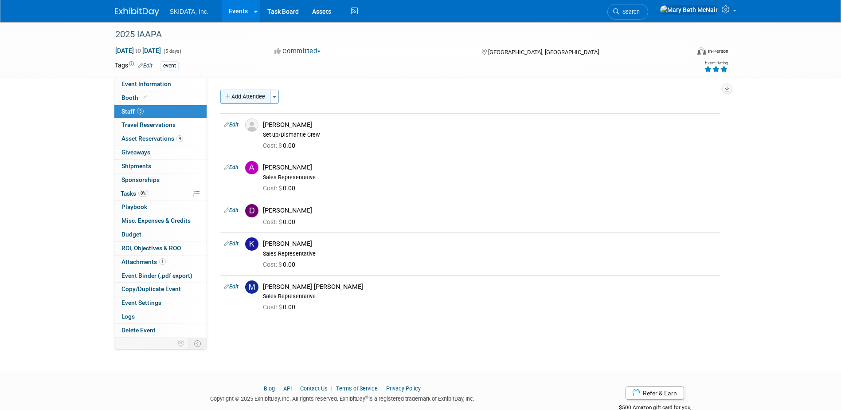
click at [243, 98] on button "Add Attendee" at bounding box center [245, 97] width 50 height 14
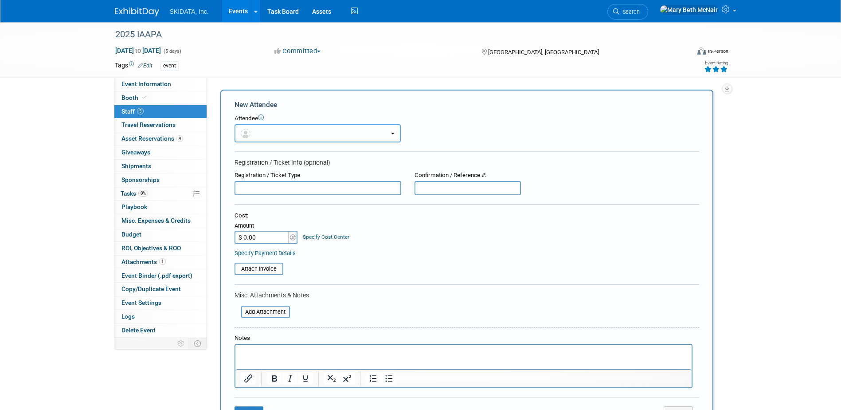
click at [267, 134] on button "button" at bounding box center [318, 133] width 166 height 18
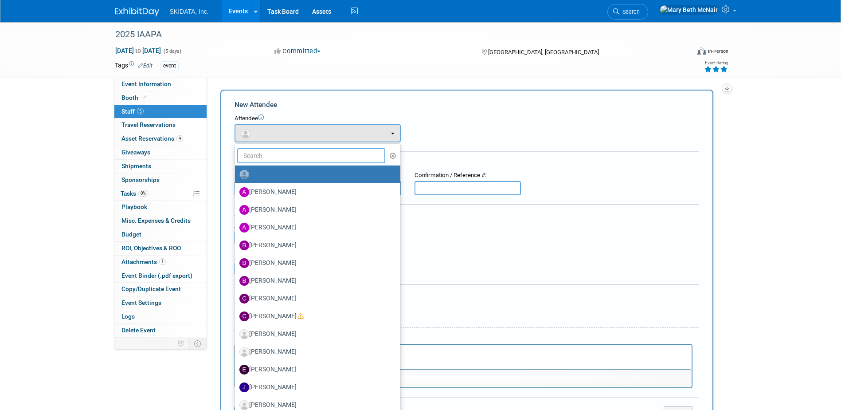
click at [259, 157] on input "text" at bounding box center [311, 155] width 149 height 15
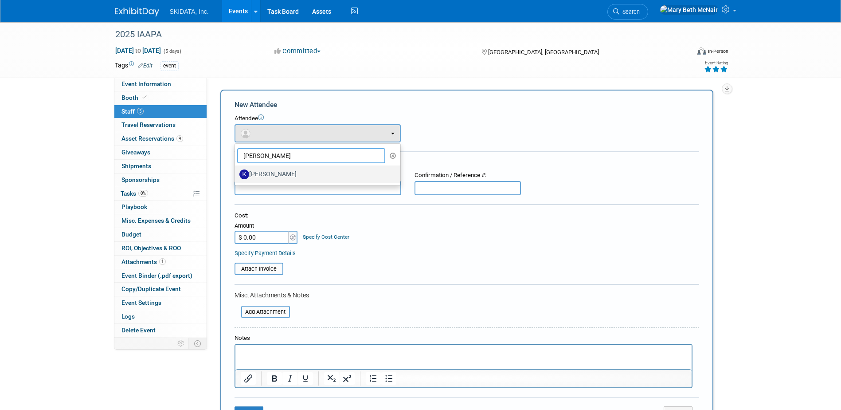
type input "kim"
click at [258, 172] on label "Kim Masoner" at bounding box center [315, 174] width 152 height 14
click at [236, 172] on input "Kim Masoner" at bounding box center [234, 173] width 6 height 6
select select "f7525b23-255f-4fad-8e6e-412fb2f78fbc"
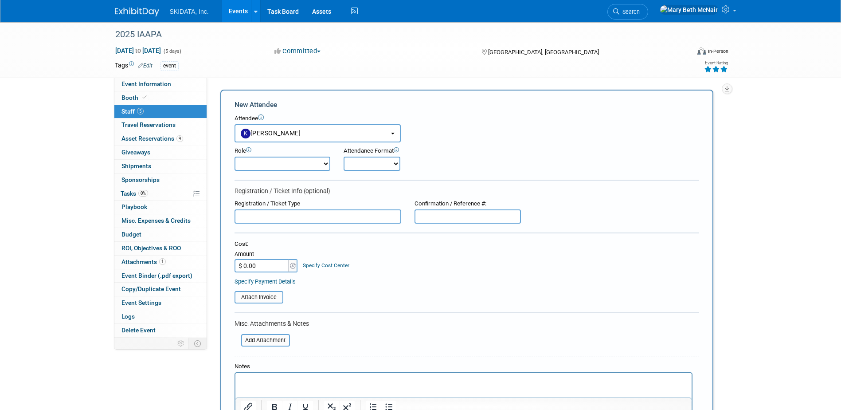
scroll to position [177, 0]
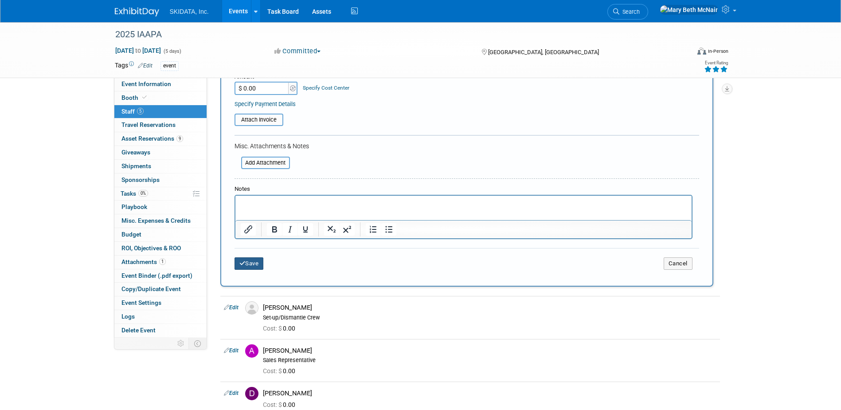
click at [254, 266] on button "Save" at bounding box center [249, 263] width 29 height 12
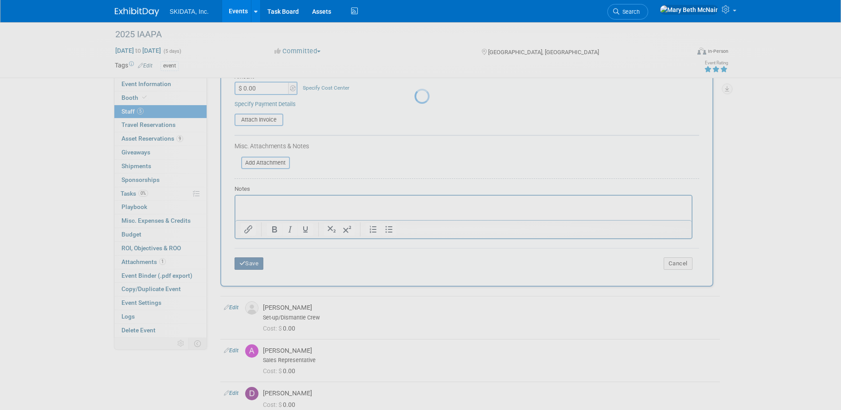
scroll to position [46, 0]
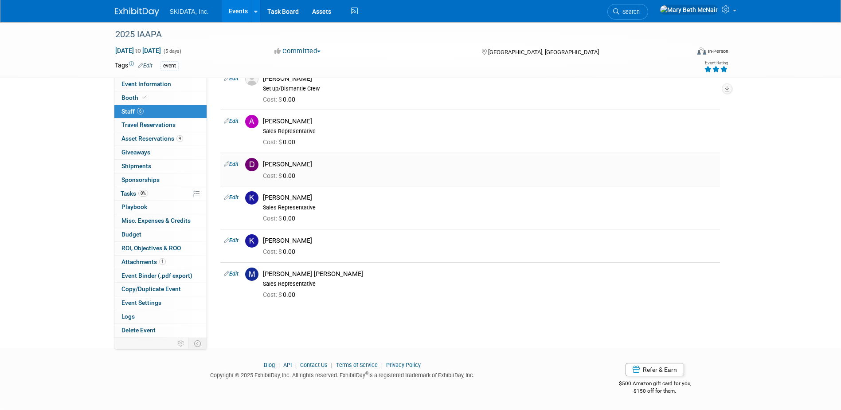
click at [235, 160] on td "Edit" at bounding box center [230, 169] width 21 height 33
click at [234, 162] on link "Edit" at bounding box center [231, 164] width 15 height 6
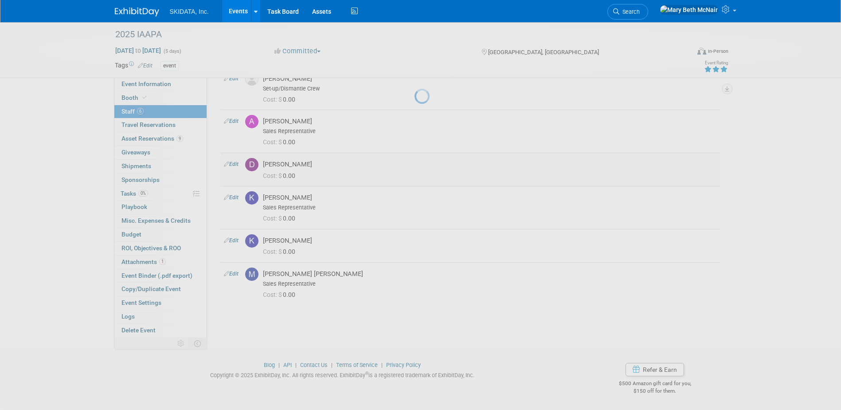
select select "87cadcf2-a59e-4f12-8794-2c7babd30a00"
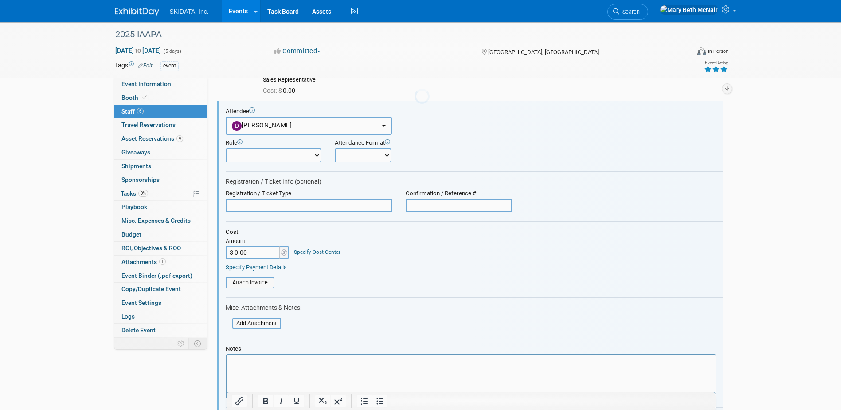
scroll to position [0, 0]
click at [407, 125] on div "X" at bounding box center [406, 125] width 11 height 11
select select
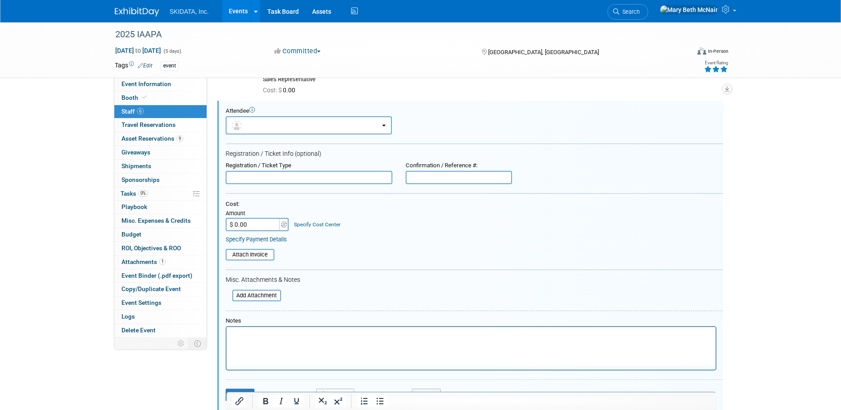
click at [257, 339] on html at bounding box center [470, 333] width 489 height 12
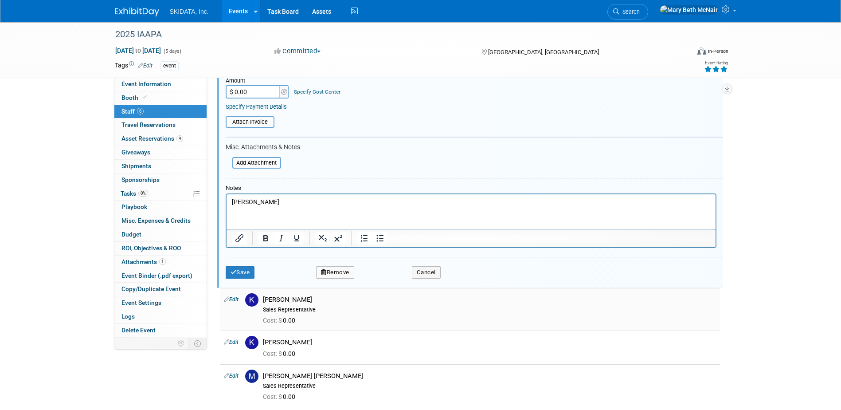
scroll to position [231, 0]
click at [242, 274] on button "Save" at bounding box center [240, 272] width 29 height 12
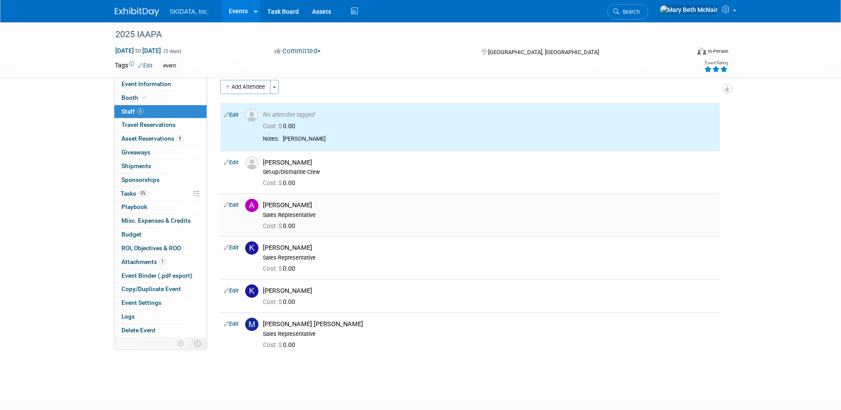
scroll to position [0, 0]
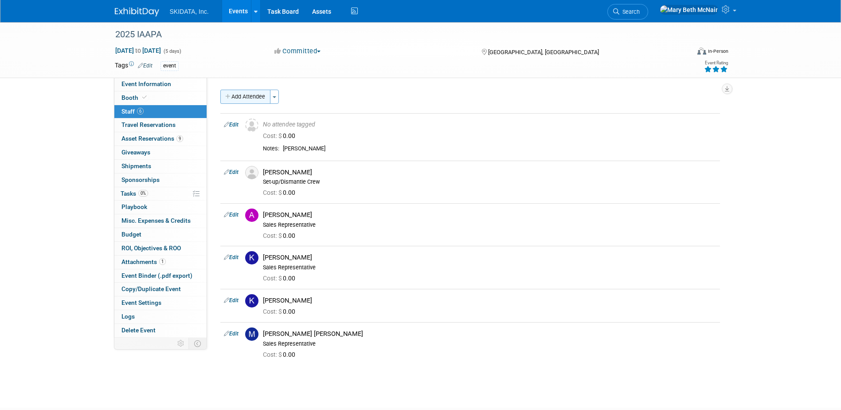
click at [245, 94] on button "Add Attendee" at bounding box center [245, 97] width 50 height 14
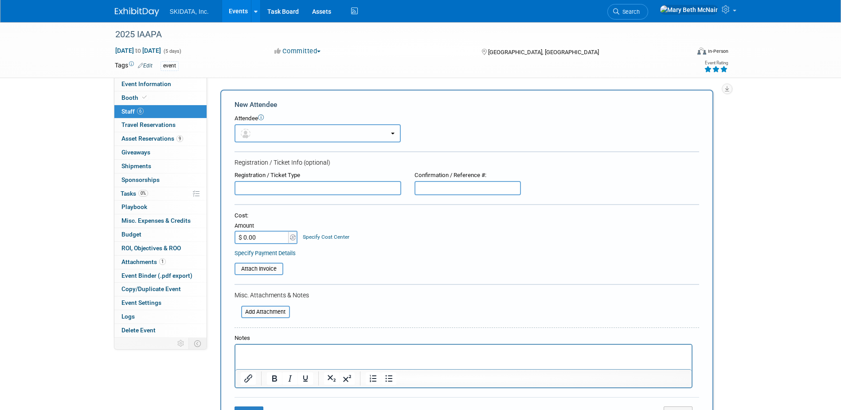
click at [266, 128] on button "button" at bounding box center [318, 133] width 166 height 18
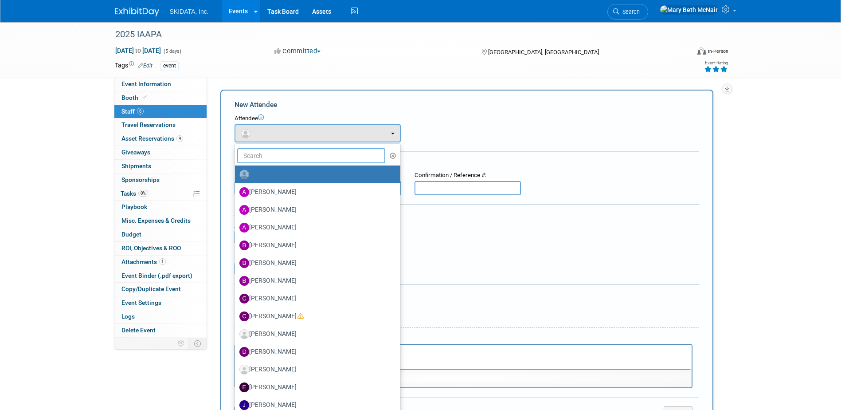
click at [269, 152] on input "text" at bounding box center [311, 155] width 149 height 15
type input "o"
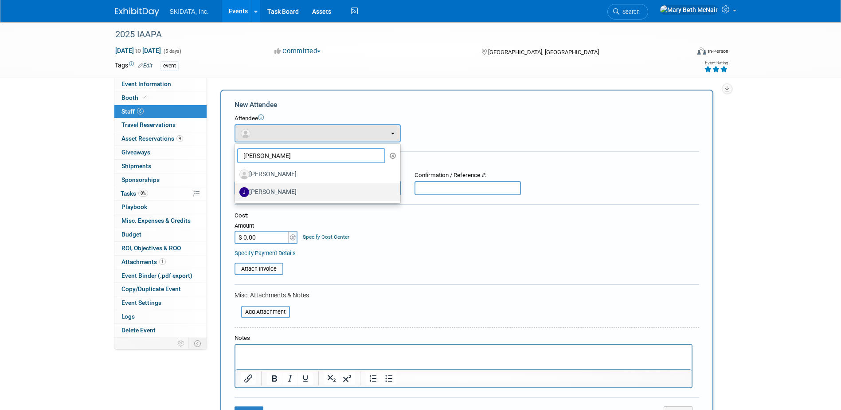
type input "john"
click at [261, 193] on label "[PERSON_NAME]" at bounding box center [315, 192] width 152 height 14
click at [236, 193] on input "[PERSON_NAME]" at bounding box center [234, 191] width 6 height 6
select select "9f3a14ac-7b29-4dac-959f-7fd188f60d5e"
select select "4"
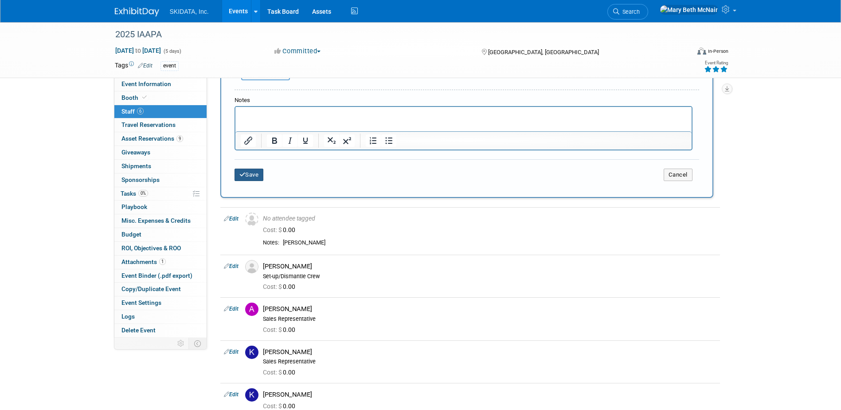
click at [249, 176] on button "Save" at bounding box center [249, 174] width 29 height 12
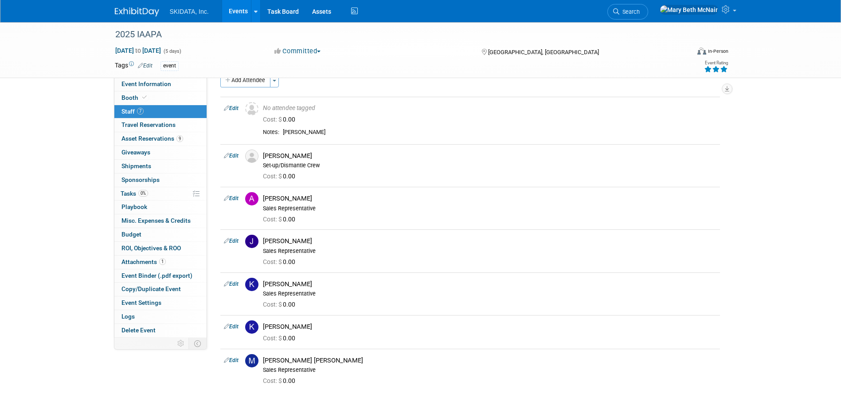
scroll to position [14, 0]
click at [240, 11] on link "Events" at bounding box center [238, 11] width 32 height 22
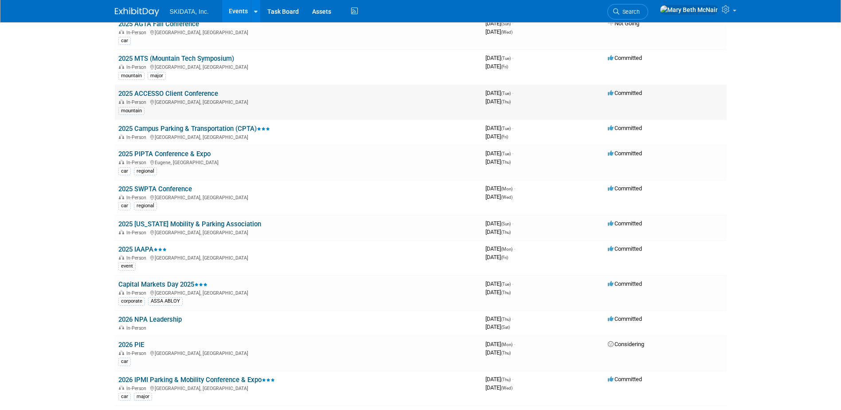
scroll to position [222, 0]
click at [144, 281] on link "Capital Markets Day 2025" at bounding box center [162, 283] width 89 height 8
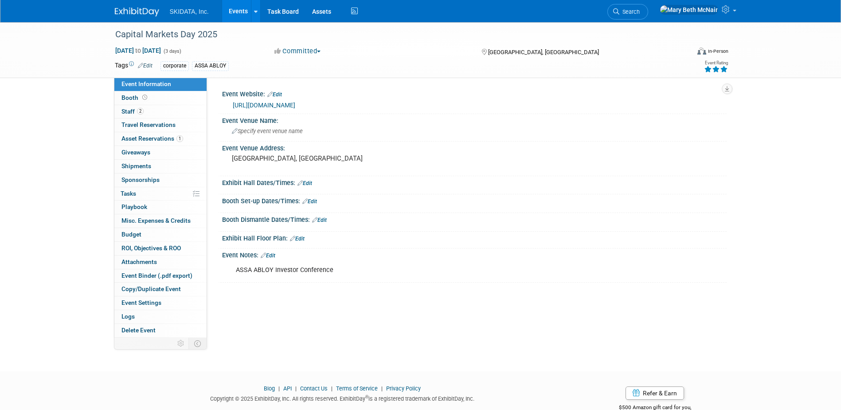
click at [295, 103] on link "[URL][DOMAIN_NAME]" at bounding box center [264, 105] width 63 height 7
click at [148, 66] on link "Edit" at bounding box center [145, 66] width 15 height 6
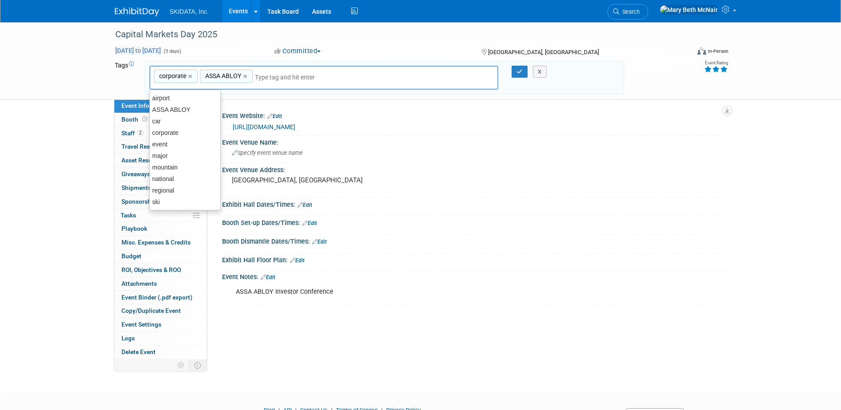
click at [142, 52] on span "to" at bounding box center [138, 50] width 8 height 7
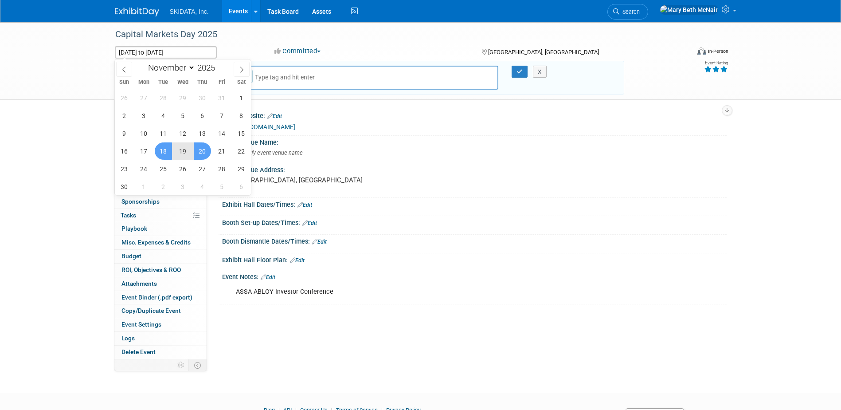
click at [180, 152] on span "19" at bounding box center [182, 150] width 17 height 17
type input "[DATE]"
click at [185, 155] on span "19" at bounding box center [182, 150] width 17 height 17
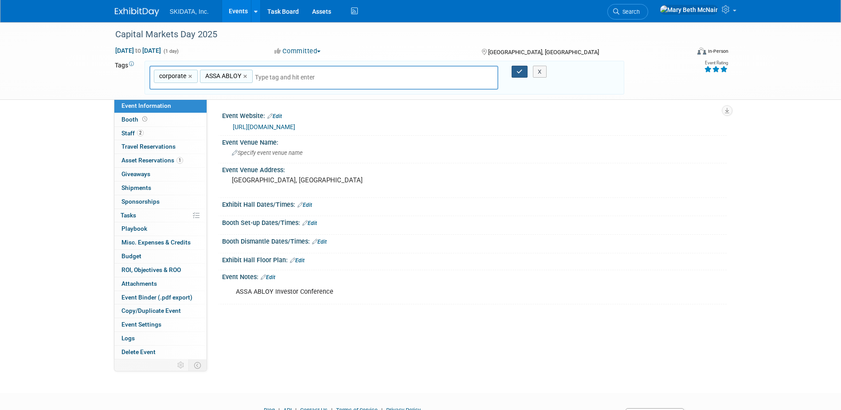
click at [521, 73] on icon "button" at bounding box center [520, 72] width 6 height 6
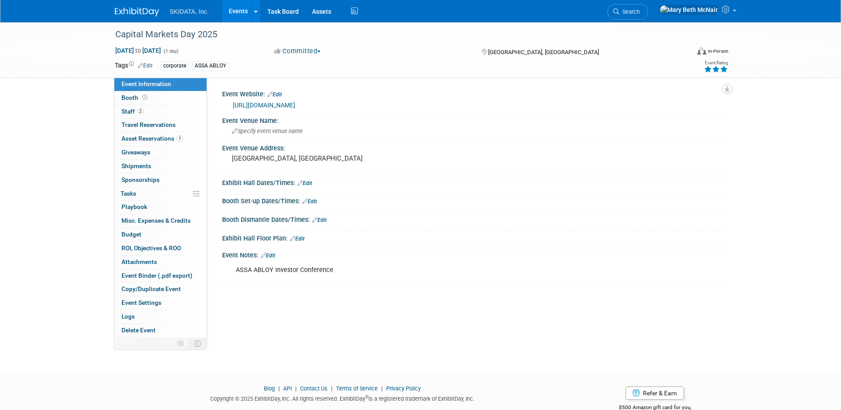
click at [239, 6] on link "Events" at bounding box center [238, 11] width 32 height 22
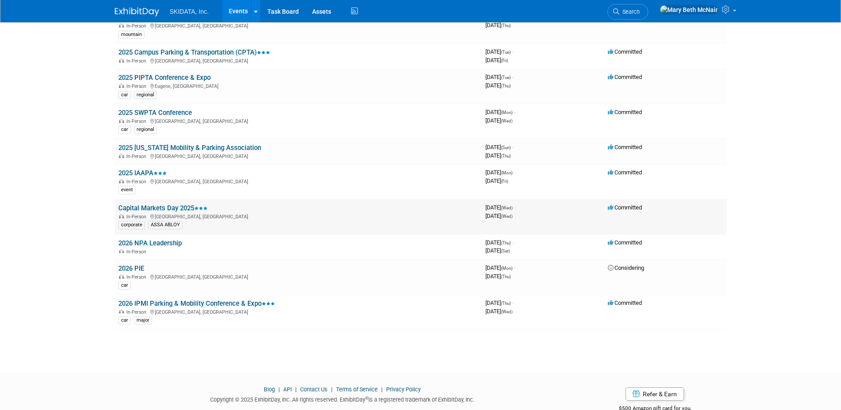
scroll to position [310, 0]
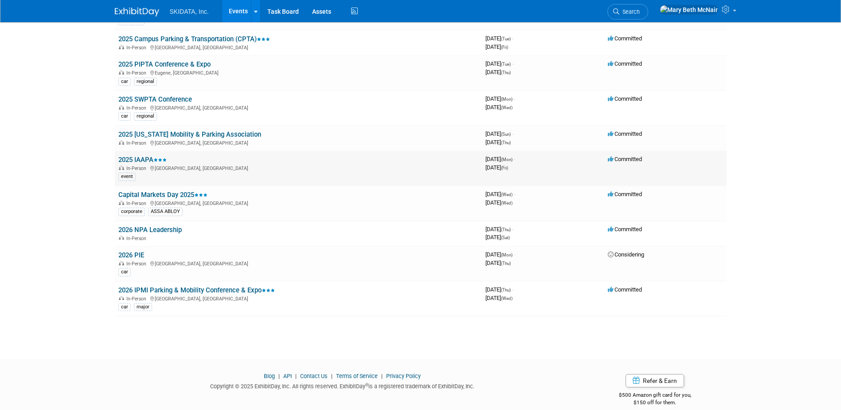
click at [142, 161] on link "2025 IAAPA" at bounding box center [142, 160] width 48 height 8
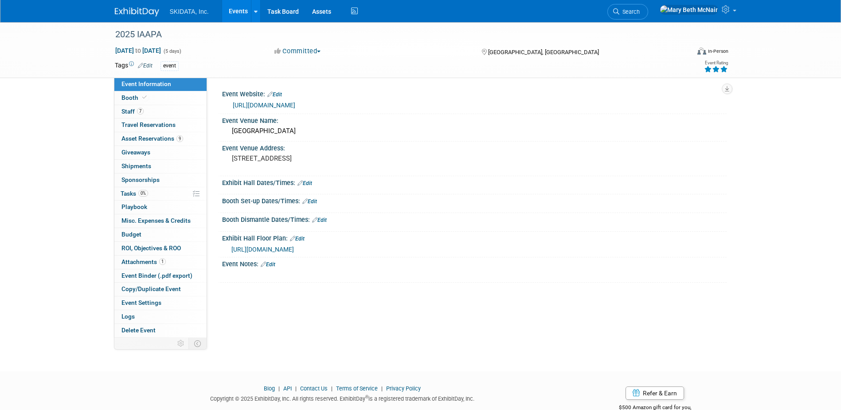
click at [231, 12] on link "Events" at bounding box center [238, 11] width 32 height 22
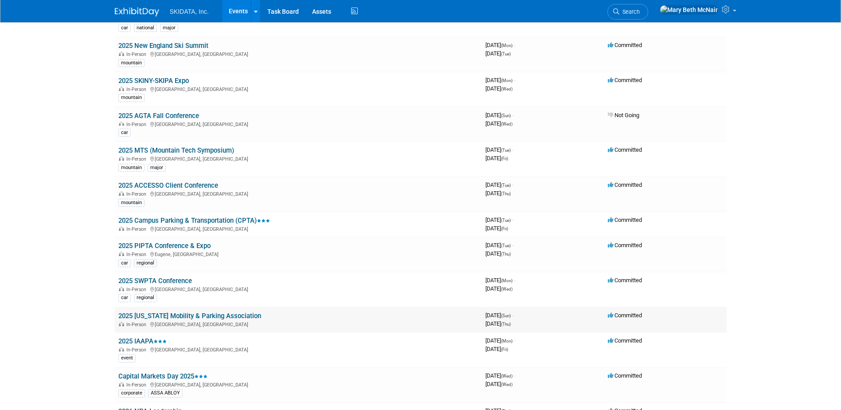
scroll to position [133, 0]
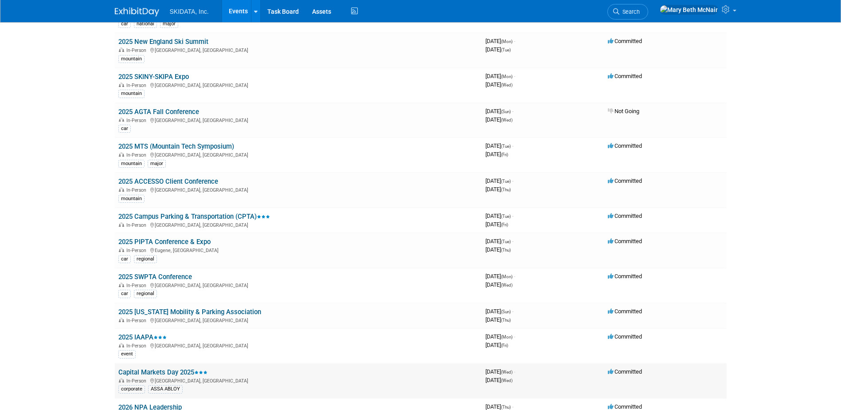
click at [153, 369] on link "Capital Markets Day 2025" at bounding box center [162, 372] width 89 height 8
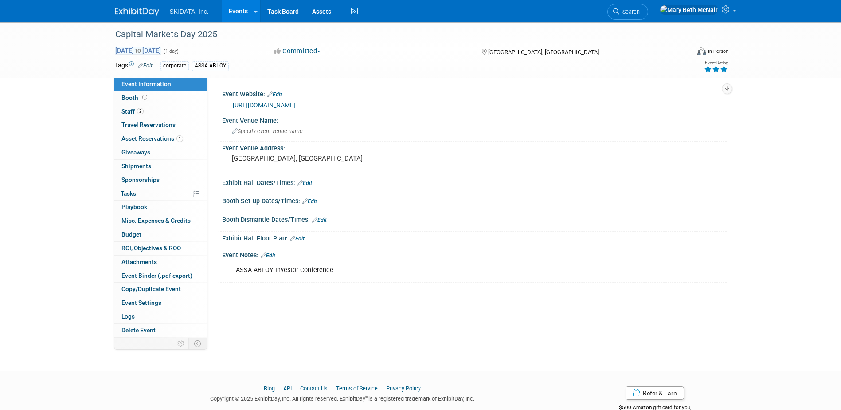
click at [152, 50] on span "[DATE] to [DATE]" at bounding box center [138, 51] width 47 height 8
type input "[DATE]"
select select "10"
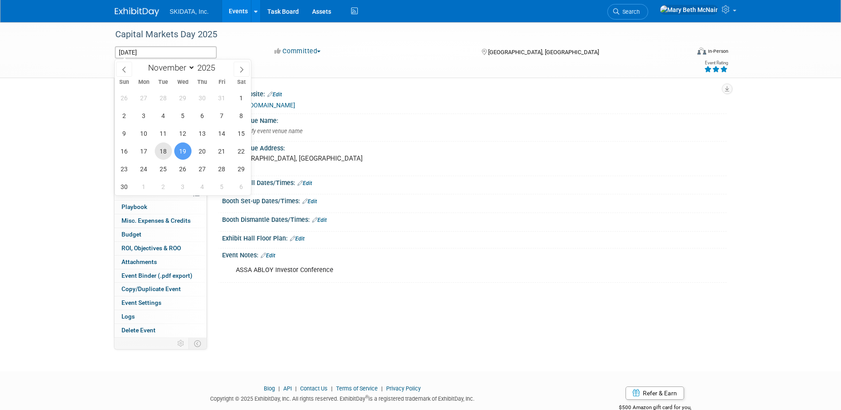
click at [168, 150] on span "18" at bounding box center [163, 150] width 17 height 17
type input "[DATE]"
click at [180, 150] on span "19" at bounding box center [182, 150] width 17 height 17
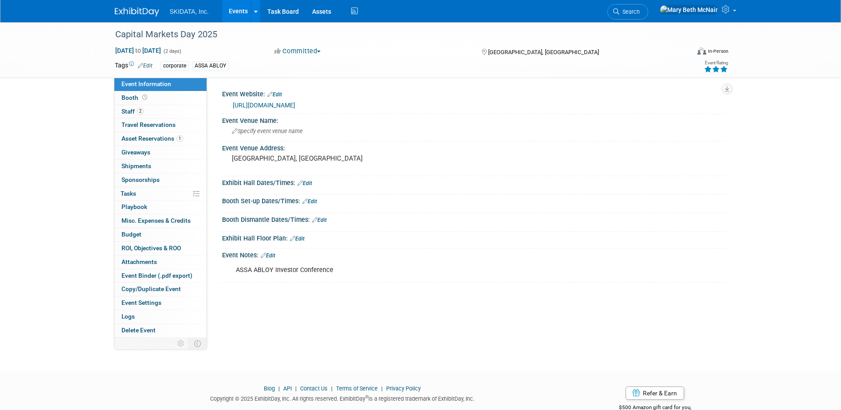
click at [308, 184] on link "Edit" at bounding box center [304, 183] width 15 height 6
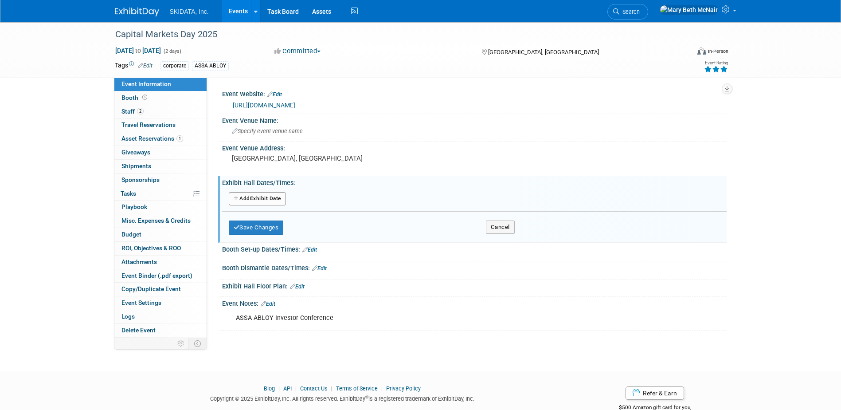
click at [263, 198] on button "Add Another Exhibit Date" at bounding box center [257, 198] width 57 height 13
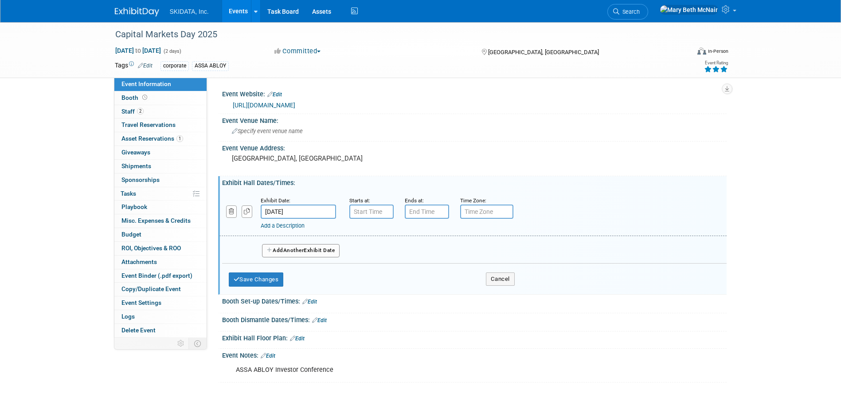
click at [293, 211] on input "Nov 18, 2025" at bounding box center [298, 211] width 75 height 14
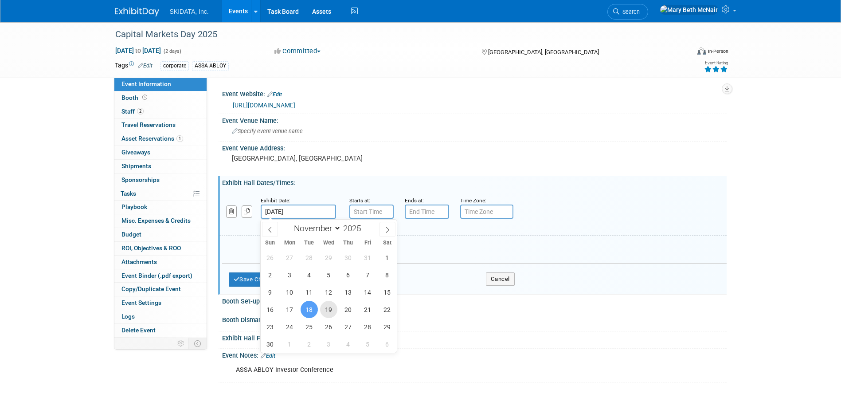
click at [332, 312] on span "19" at bounding box center [328, 309] width 17 height 17
type input "Nov 19, 2025"
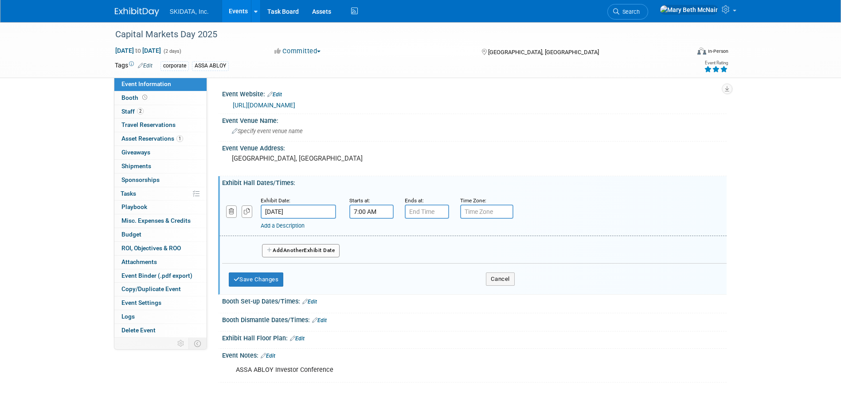
click at [373, 208] on input "7:00 AM" at bounding box center [371, 211] width 44 height 14
click at [367, 215] on input "7:00 AM" at bounding box center [371, 211] width 44 height 14
click at [375, 232] on span at bounding box center [370, 234] width 16 height 16
type input "8:00 AM"
click at [428, 210] on input "7:00 PM" at bounding box center [427, 211] width 44 height 14
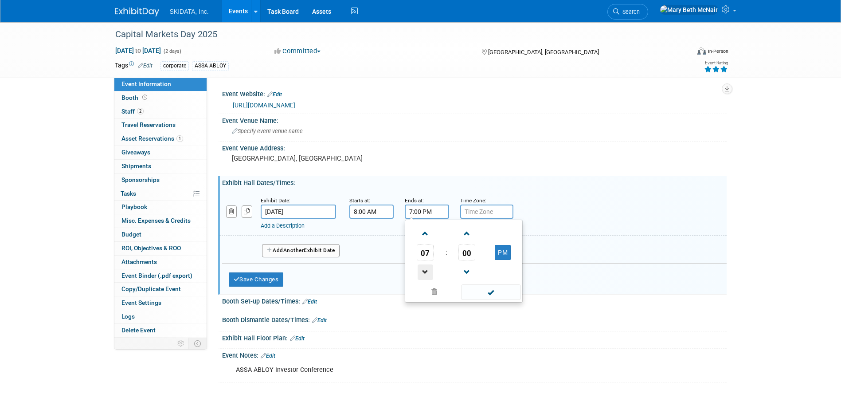
click at [424, 271] on span at bounding box center [426, 272] width 16 height 16
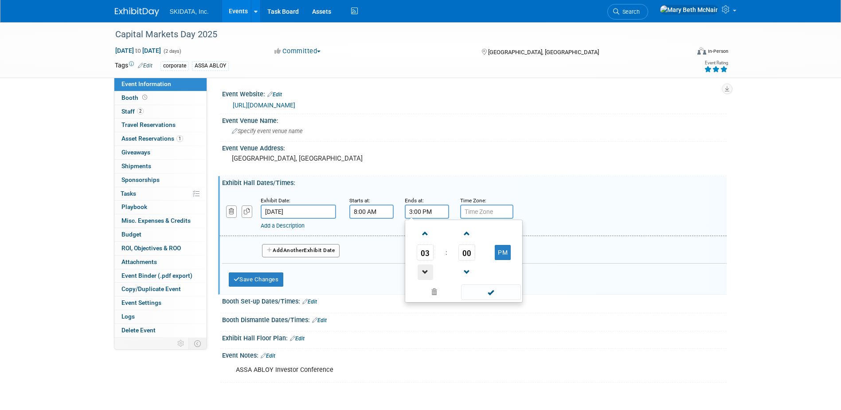
type input "2:00 PM"
click at [481, 286] on span at bounding box center [491, 292] width 60 height 16
click at [269, 278] on button "Save Changes" at bounding box center [256, 279] width 55 height 14
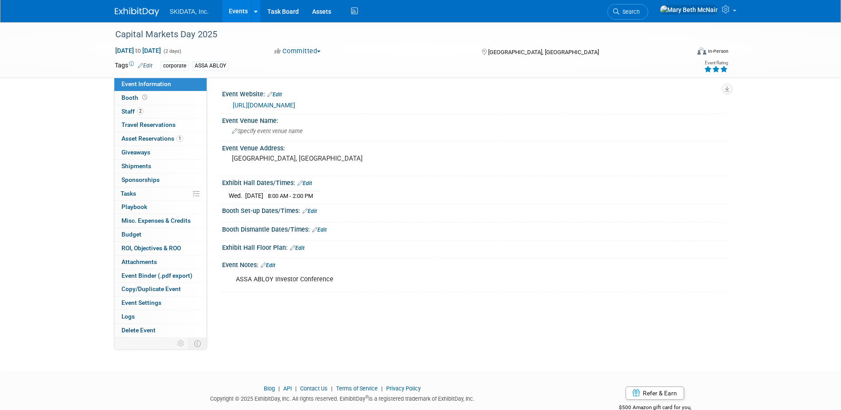
click at [469, 106] on div "https://statics.teams.cdn.office.net/evergreen-assets/safelinks/2/atp-safelinks…" at bounding box center [476, 105] width 487 height 10
click at [280, 94] on link "Edit" at bounding box center [274, 94] width 15 height 6
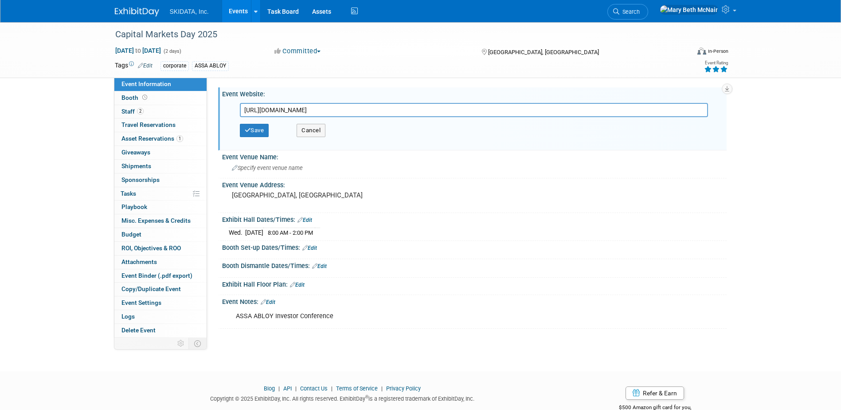
click at [484, 107] on input "https://statics.teams.cdn.office.net/evergreen-assets/safelinks/2/atp-safelinks…" at bounding box center [474, 110] width 468 height 14
drag, startPoint x: 485, startPoint y: 111, endPoint x: 24, endPoint y: 119, distance: 461.2
click at [24, 119] on div "Capital Markets Day 2025 Nov 18, 2025 to Nov 19, 2025 (2 days) Nov 18, 2025 to …" at bounding box center [420, 188] width 841 height 333
click at [261, 111] on input "text" at bounding box center [474, 110] width 468 height 14
paste input "https://www.assaabloy.com/group/en/investors/reports-presentations/capital-mark…"
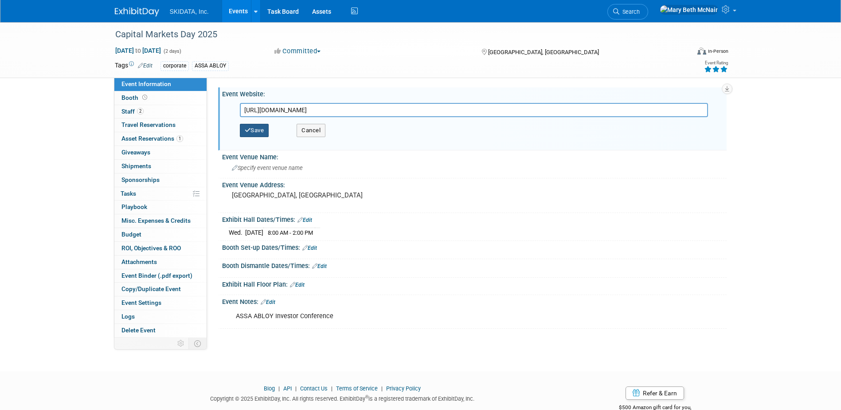
type input "https://www.assaabloy.com/group/en/investors/reports-presentations/capital-mark…"
click at [262, 134] on button "Save" at bounding box center [254, 130] width 29 height 13
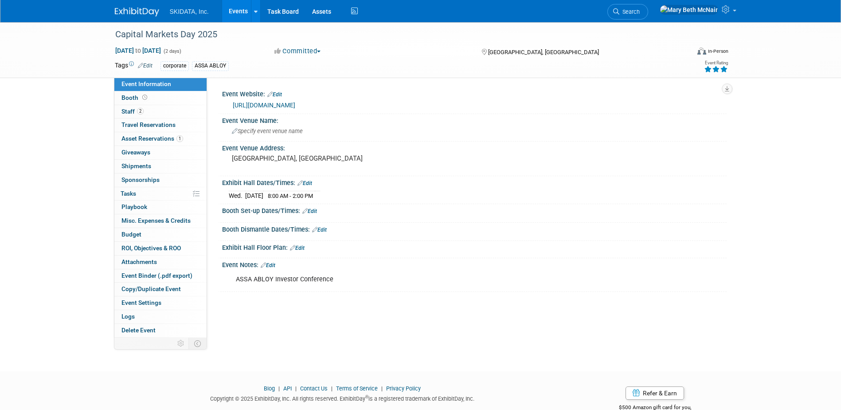
click at [295, 104] on link "https://www.assaabloy.com/group/en/investors/reports-presentations/capital-mark…" at bounding box center [264, 105] width 63 height 7
click at [295, 103] on link "https://www.assaabloy.com/group/en/investors/reports-presentations/capital-mark…" at bounding box center [264, 105] width 63 height 7
click at [130, 139] on span "Asset Reservations 1" at bounding box center [152, 138] width 62 height 7
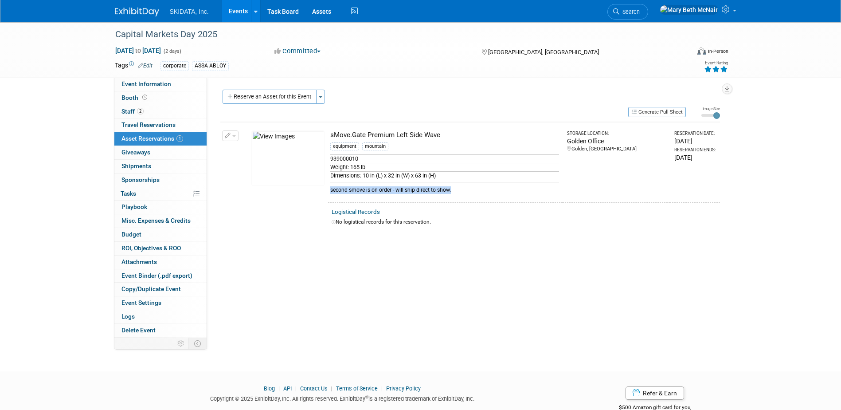
drag, startPoint x: 331, startPoint y: 190, endPoint x: 469, endPoint y: 202, distance: 138.8
click at [469, 202] on td "sMove.Gate Premium Left Side Wave equipment mountain 939000010 Weight: 165 lb D…" at bounding box center [445, 162] width 235 height 80
drag, startPoint x: 469, startPoint y: 202, endPoint x: 460, endPoint y: 192, distance: 13.5
click at [460, 192] on div "second smove is on order - will ship direct to show." at bounding box center [444, 188] width 229 height 12
click at [225, 137] on icon "button" at bounding box center [228, 136] width 6 height 6
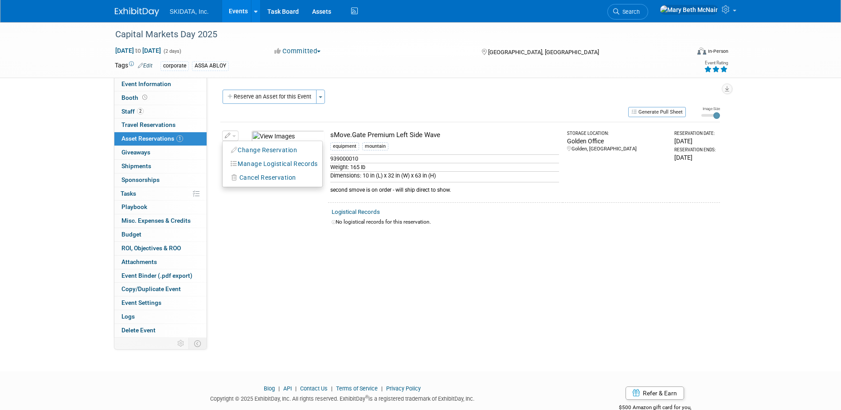
click at [210, 235] on div "Event Website: Edit https://www.assaabloy.com/group/en/investors/reports-presen…" at bounding box center [467, 208] width 520 height 260
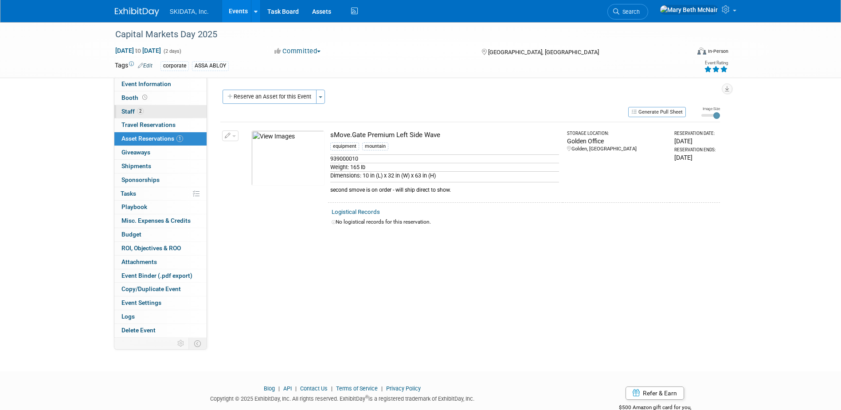
click at [126, 107] on link "2 Staff 2" at bounding box center [160, 111] width 92 height 13
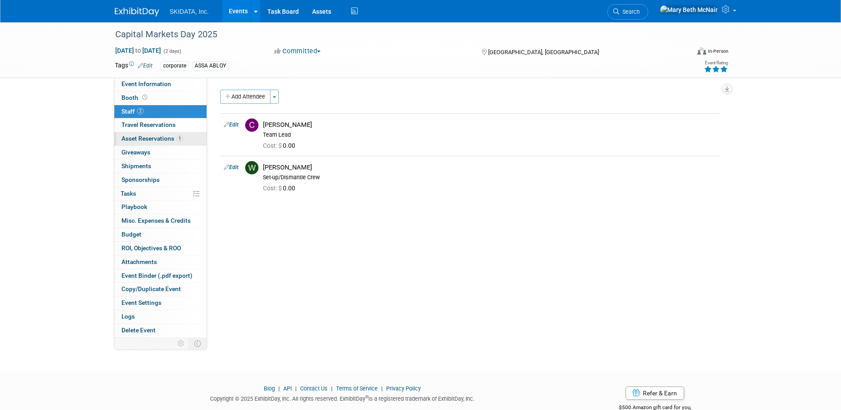
click at [131, 138] on span "Asset Reservations 1" at bounding box center [152, 138] width 62 height 7
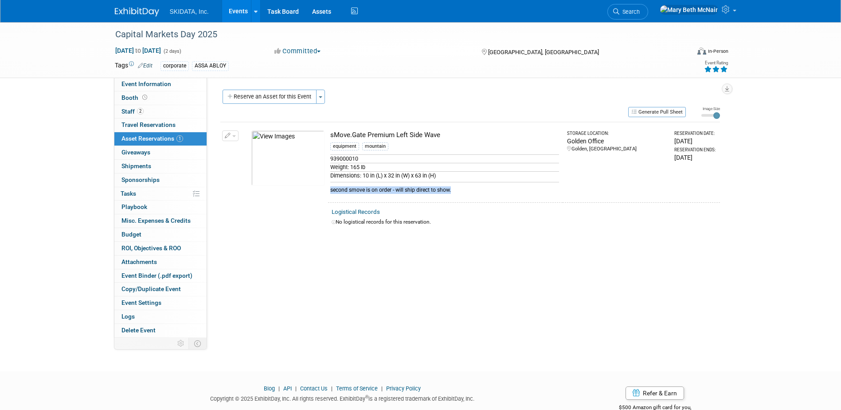
drag, startPoint x: 331, startPoint y: 191, endPoint x: 471, endPoint y: 192, distance: 140.1
click at [471, 192] on div "second smove is on order - will ship direct to show." at bounding box center [444, 188] width 229 height 12
click at [332, 191] on div "second smove is on order - will ship direct to show." at bounding box center [444, 188] width 229 height 12
click at [473, 196] on td "sMove.Gate Premium Left Side Wave equipment mountain 939000010 Weight: 165 lb D…" at bounding box center [445, 162] width 235 height 80
click at [226, 136] on icon "button" at bounding box center [228, 136] width 6 height 6
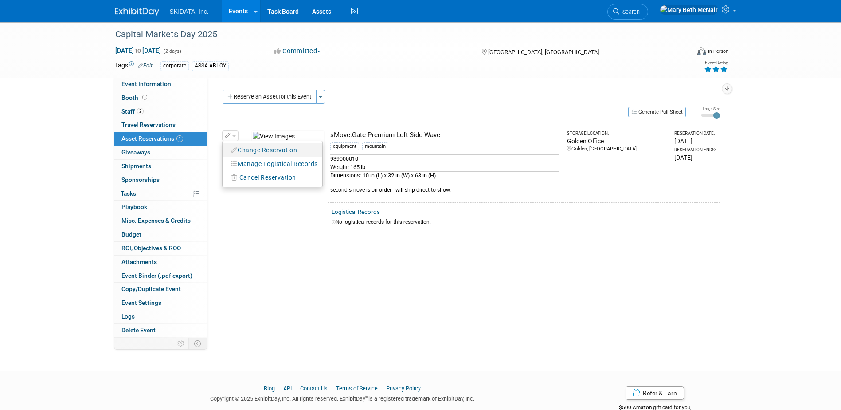
click at [251, 150] on button "Change Reservation" at bounding box center [264, 150] width 75 height 12
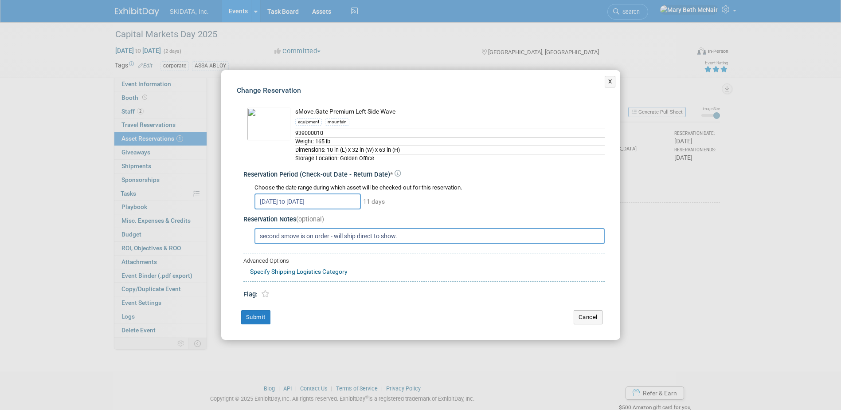
drag, startPoint x: 411, startPoint y: 235, endPoint x: 127, endPoint y: 235, distance: 284.2
click at [127, 235] on div "X Change Reservation * * *" at bounding box center [420, 205] width 841 height 410
click at [254, 320] on button "Submit" at bounding box center [255, 317] width 29 height 14
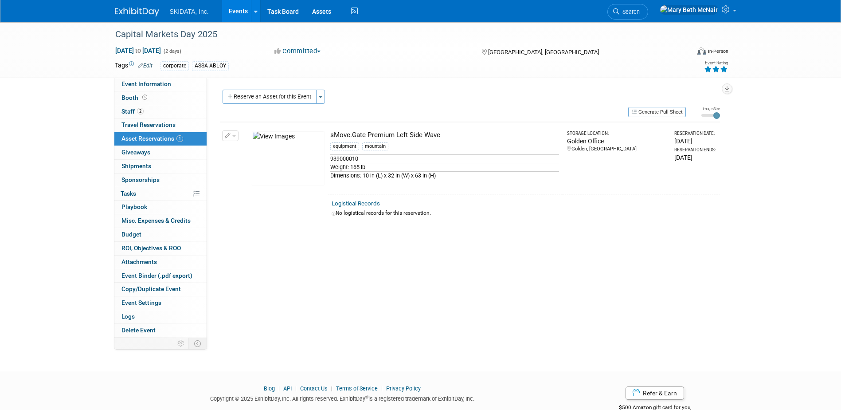
click at [243, 8] on link "Events" at bounding box center [238, 11] width 32 height 22
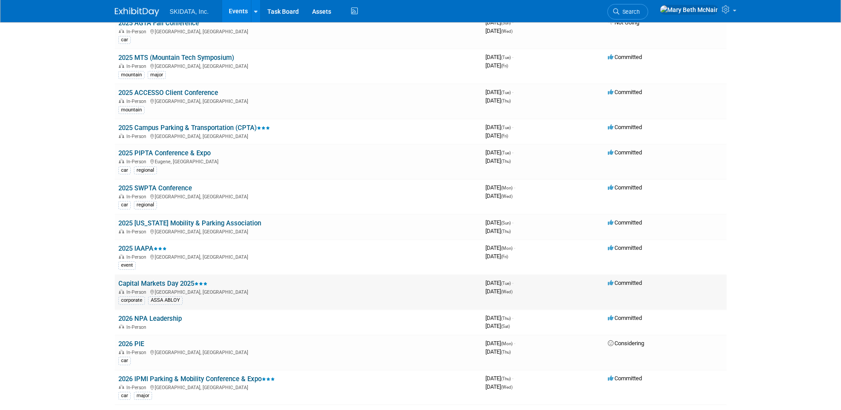
scroll to position [266, 0]
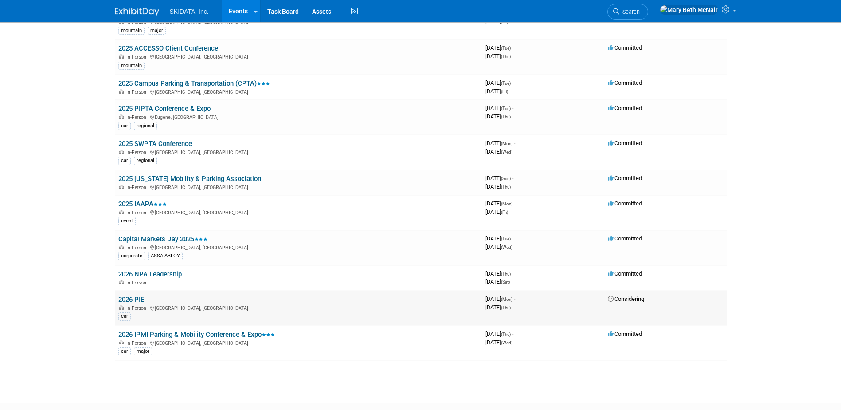
click at [134, 297] on link "2026 PIE" at bounding box center [131, 299] width 26 height 8
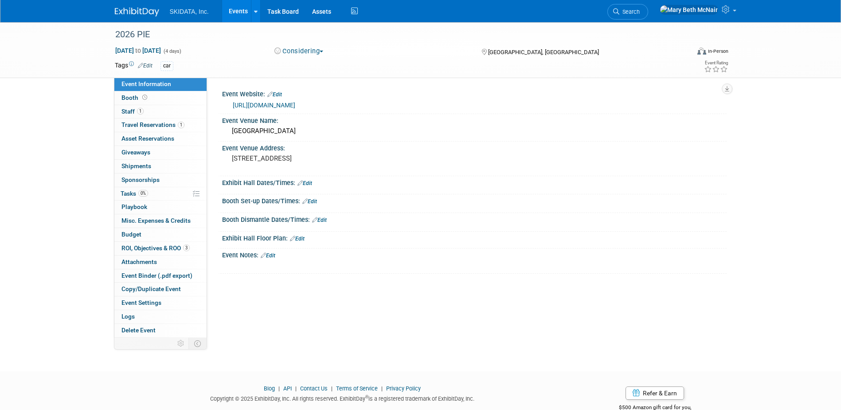
click at [271, 104] on link "[URL][DOMAIN_NAME]" at bounding box center [264, 105] width 63 height 7
click at [130, 113] on span "Staff 1" at bounding box center [132, 111] width 22 height 7
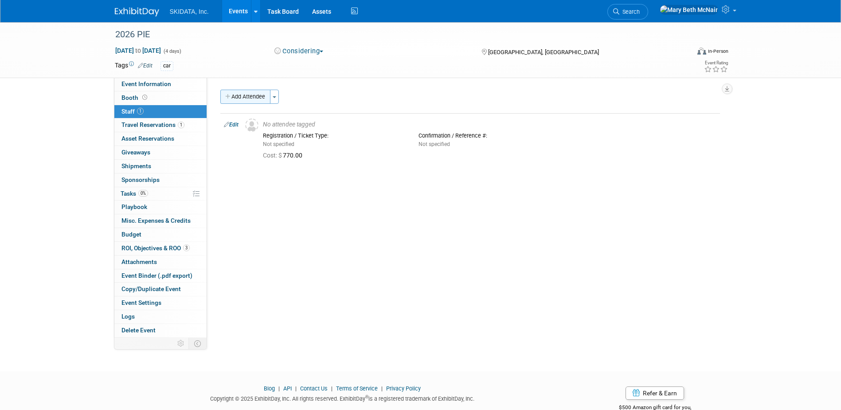
click at [253, 100] on button "Add Attendee" at bounding box center [245, 97] width 50 height 14
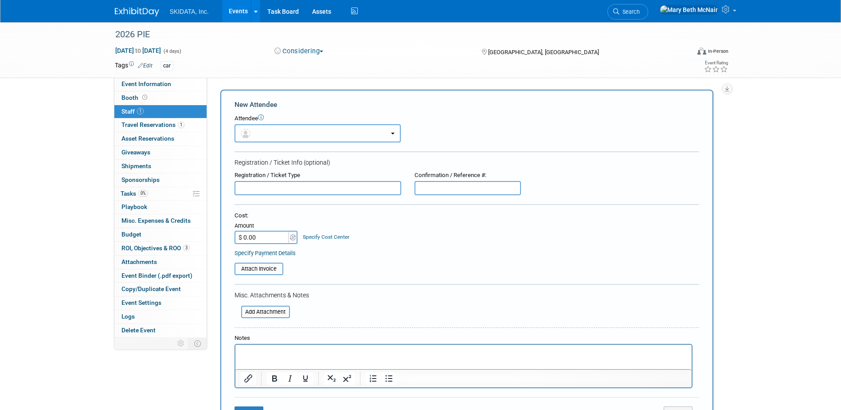
click at [270, 138] on button "button" at bounding box center [318, 133] width 166 height 18
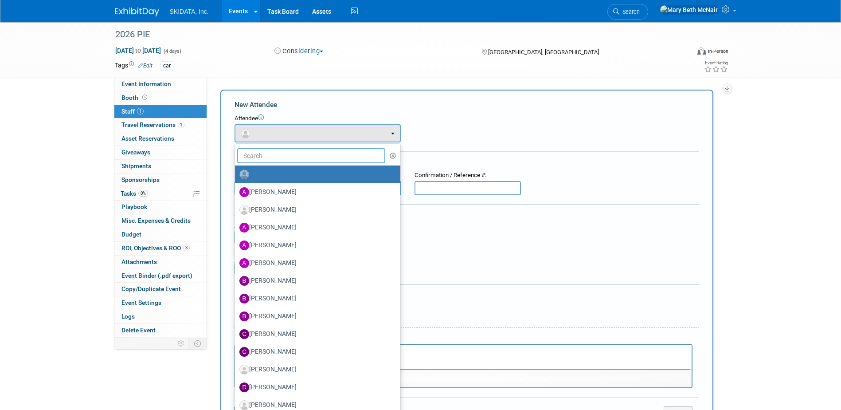
click at [269, 157] on input "text" at bounding box center [311, 155] width 149 height 15
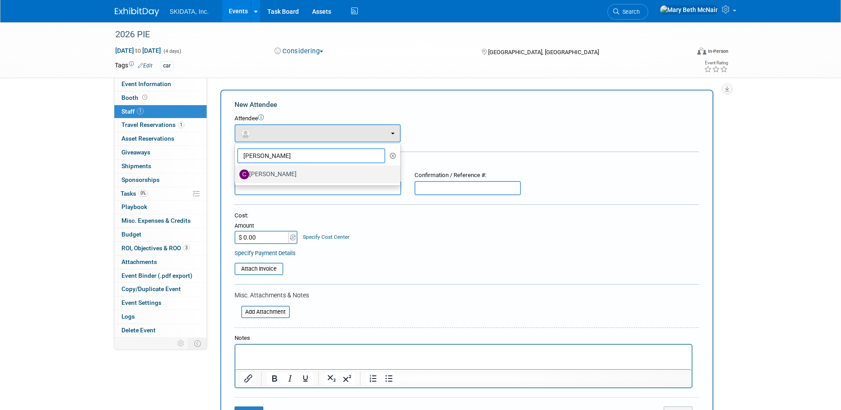
type input "chris"
click at [258, 178] on label "[PERSON_NAME]" at bounding box center [315, 174] width 152 height 14
click at [236, 176] on input "[PERSON_NAME]" at bounding box center [234, 173] width 6 height 6
select select "1aab8b08-48e5-4fb1-850a-740344c73d1d"
select select "2"
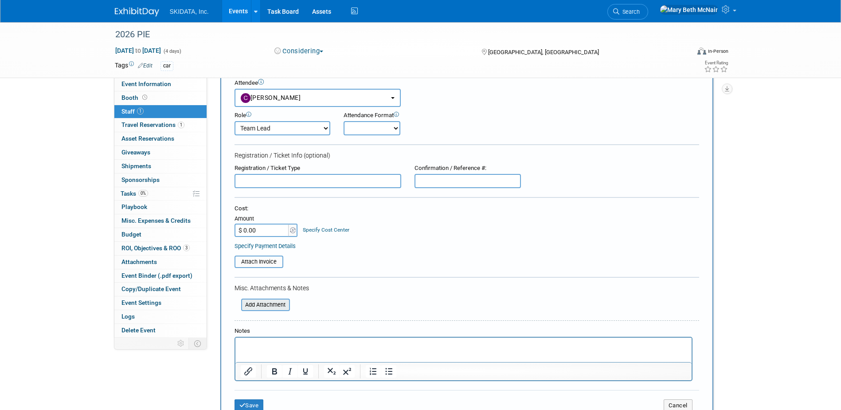
scroll to position [177, 0]
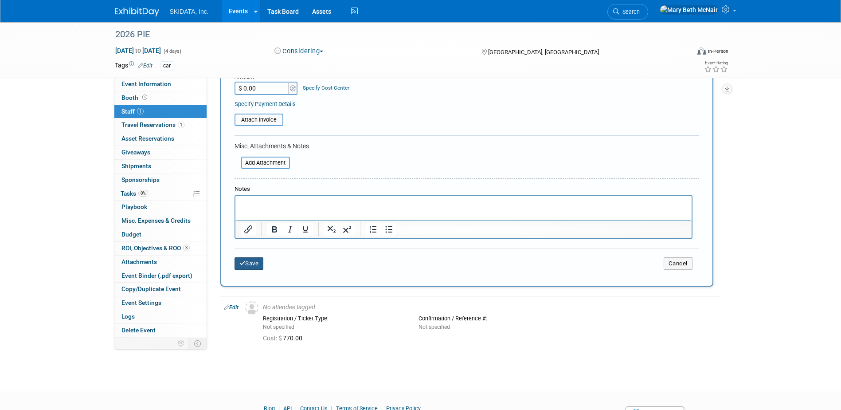
click at [254, 265] on button "Save" at bounding box center [249, 263] width 29 height 12
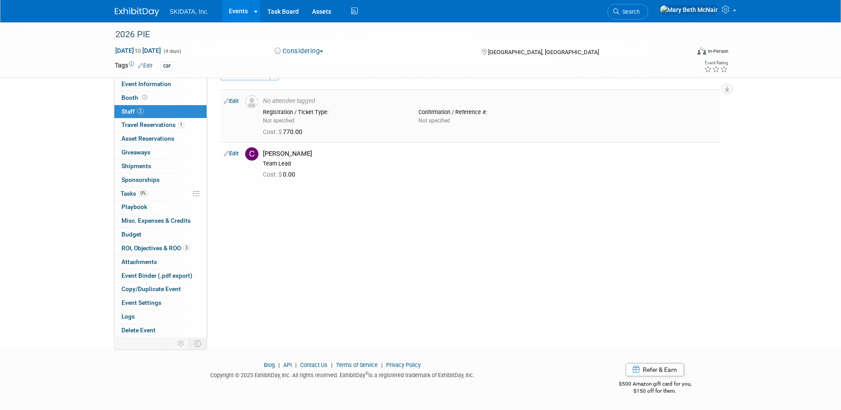
scroll to position [0, 0]
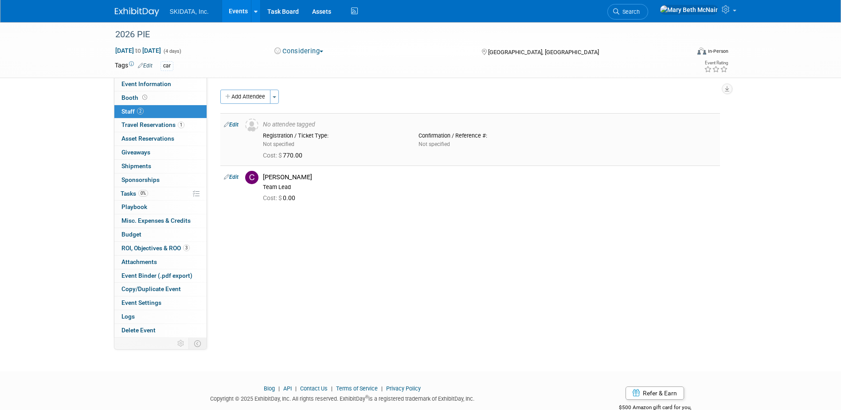
click at [235, 124] on link "Edit" at bounding box center [231, 124] width 15 height 6
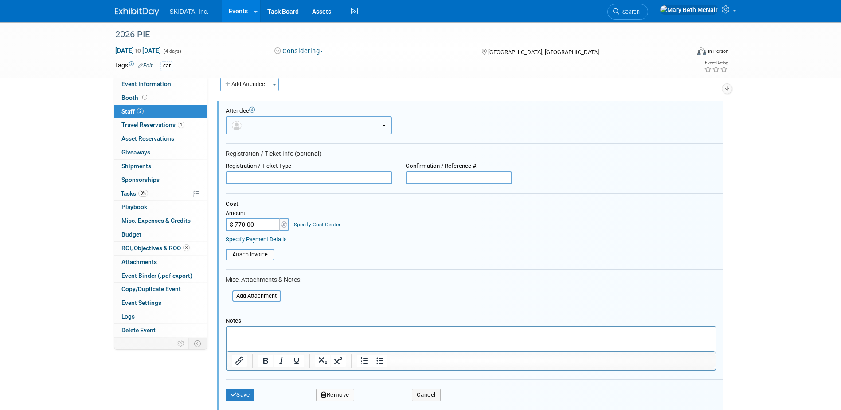
click at [309, 128] on button "button" at bounding box center [309, 125] width 166 height 18
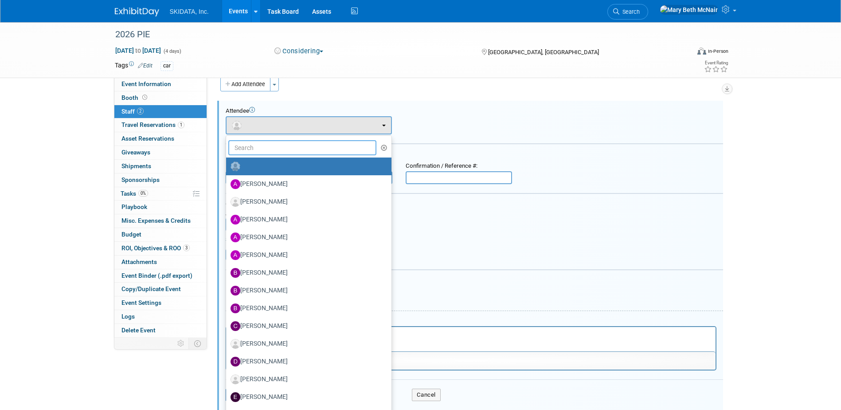
click at [271, 149] on input "text" at bounding box center [302, 147] width 149 height 15
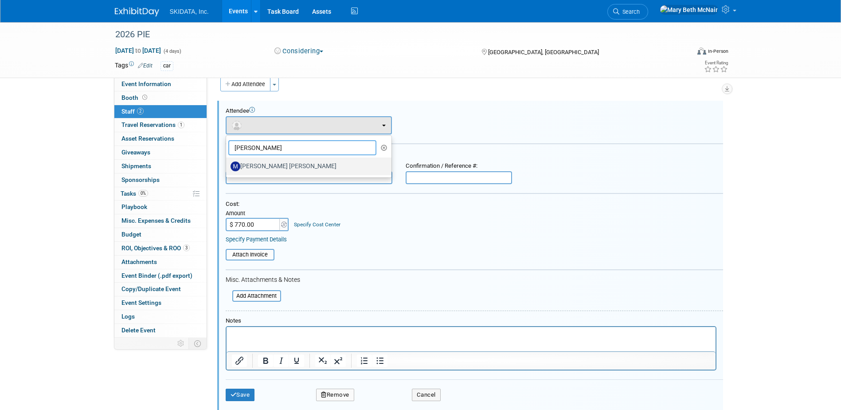
type input "mallo"
click at [261, 168] on label "[PERSON_NAME] [PERSON_NAME]" at bounding box center [307, 166] width 152 height 14
click at [227, 168] on input "[PERSON_NAME] [PERSON_NAME]" at bounding box center [225, 165] width 6 height 6
select select "0f3782e5-e300-4886-835e-092f1c97042b"
select select "4"
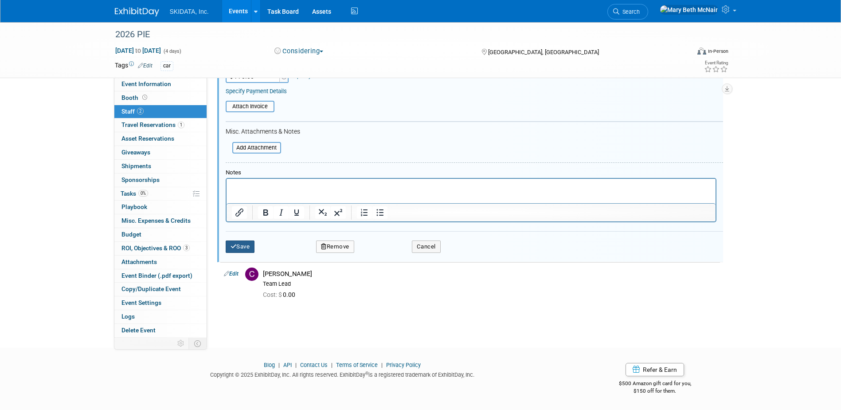
click at [239, 248] on button "Save" at bounding box center [240, 246] width 29 height 12
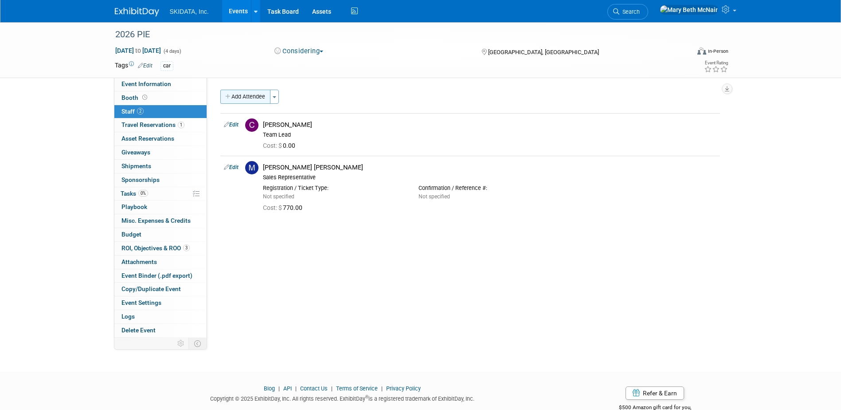
click at [234, 99] on button "Add Attendee" at bounding box center [245, 97] width 50 height 14
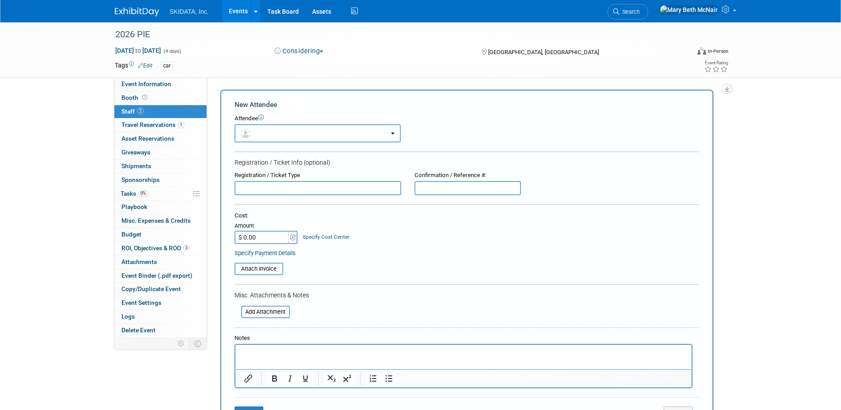
click at [250, 129] on button "button" at bounding box center [318, 133] width 166 height 18
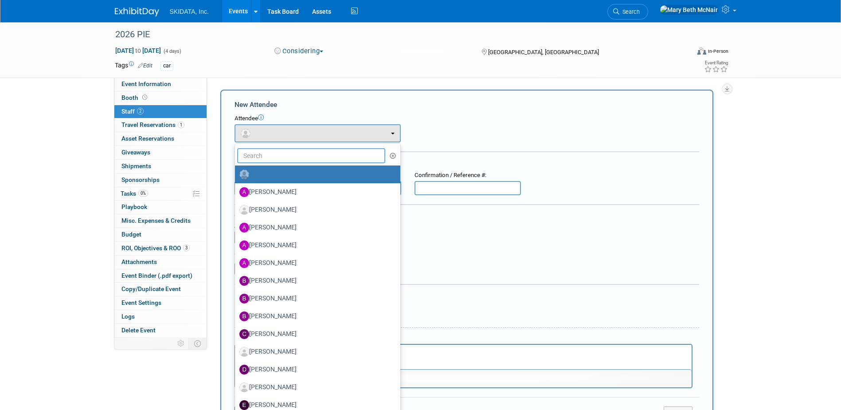
click at [260, 160] on input "text" at bounding box center [311, 155] width 149 height 15
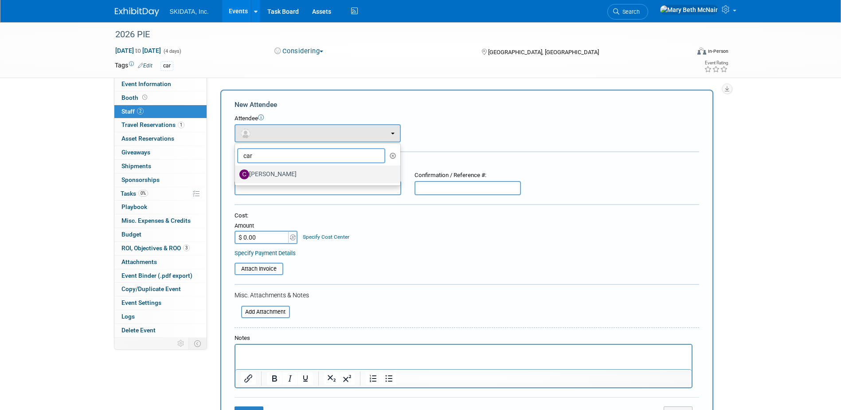
type input "car"
click at [262, 171] on label "Carly Jansen" at bounding box center [315, 174] width 152 height 14
click at [236, 171] on input "Carly Jansen" at bounding box center [234, 173] width 6 height 6
select select "42af982e-eca3-4b34-890d-17869d30795b"
select select "4"
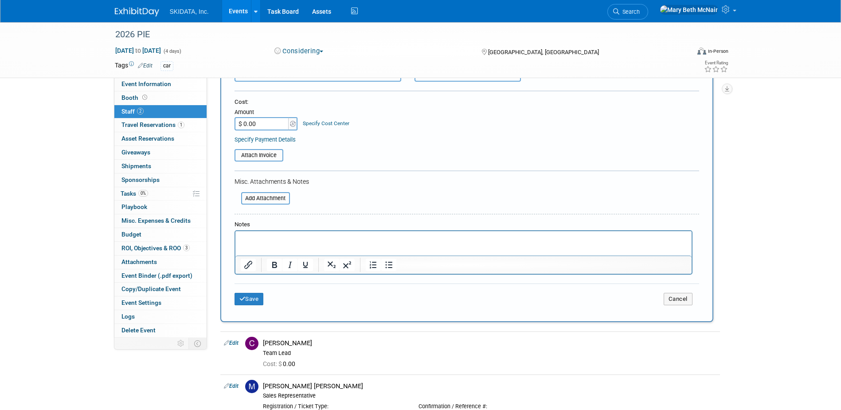
scroll to position [177, 0]
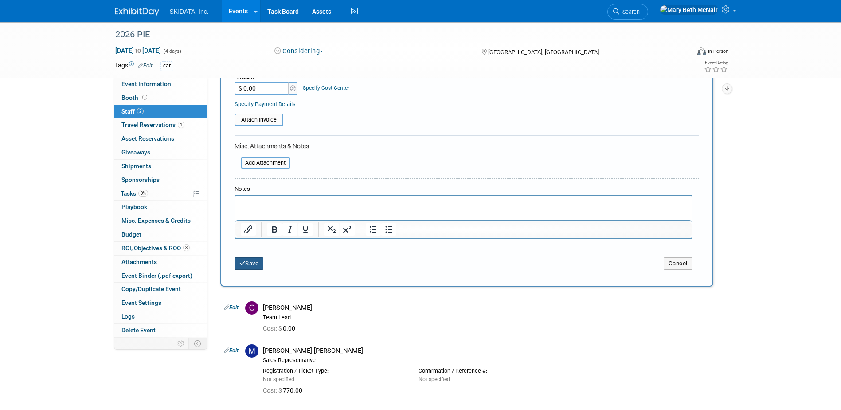
click at [256, 266] on button "Save" at bounding box center [249, 263] width 29 height 12
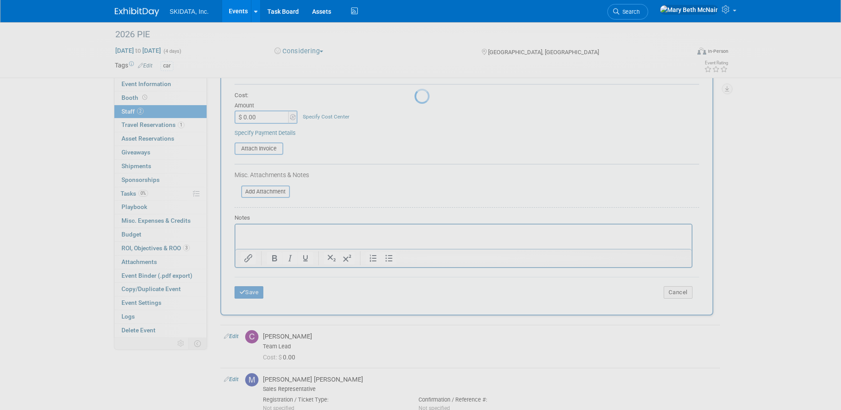
scroll to position [0, 0]
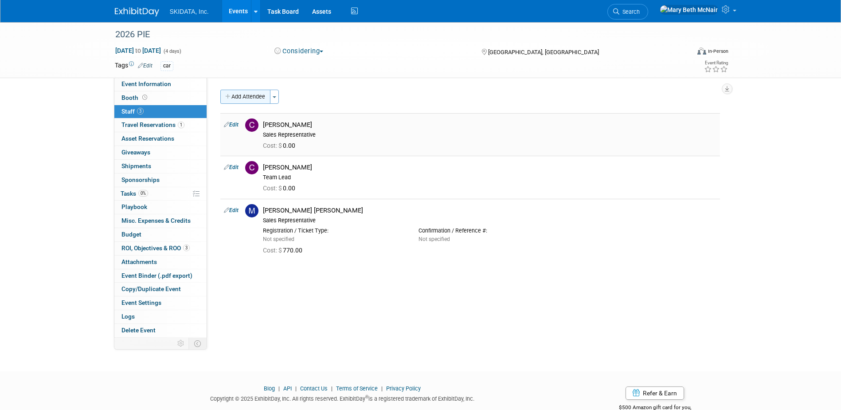
click at [247, 98] on button "Add Attendee" at bounding box center [245, 97] width 50 height 14
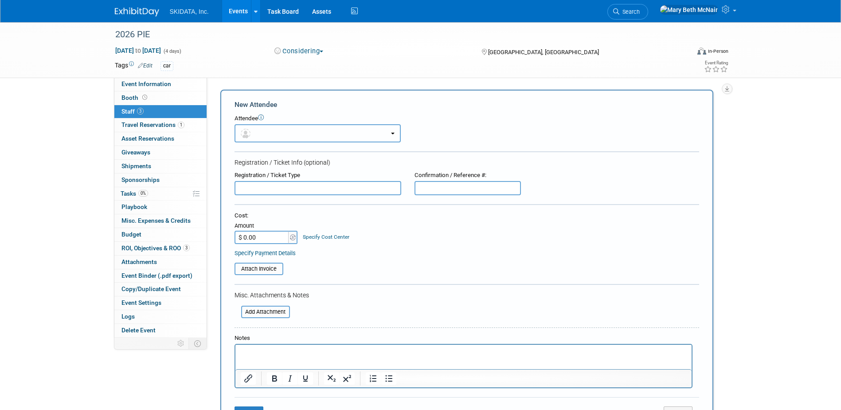
click at [258, 138] on button "button" at bounding box center [318, 133] width 166 height 18
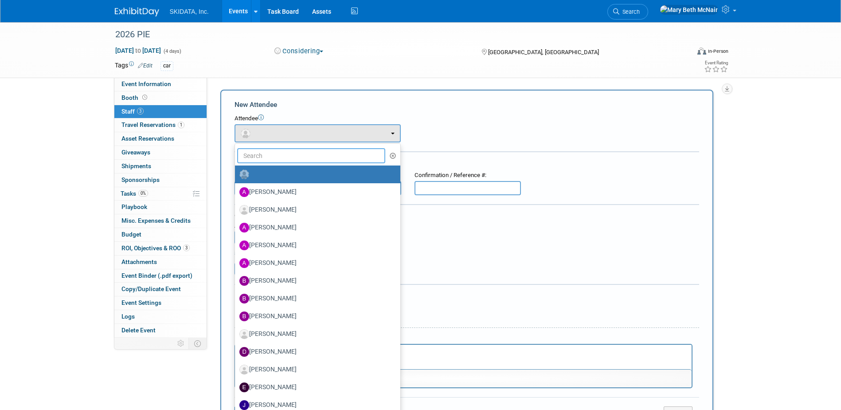
click at [269, 159] on input "text" at bounding box center [311, 155] width 149 height 15
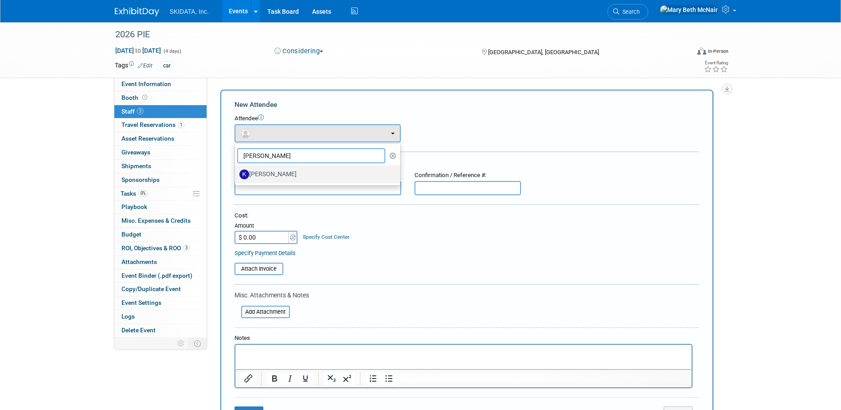
type input "keith"
click at [268, 170] on label "Keith Lynch" at bounding box center [315, 174] width 152 height 14
click at [236, 170] on input "Keith Lynch" at bounding box center [234, 173] width 6 height 6
select select "4ba0b437-21dc-453c-9693-427c8e98878c"
select select "4"
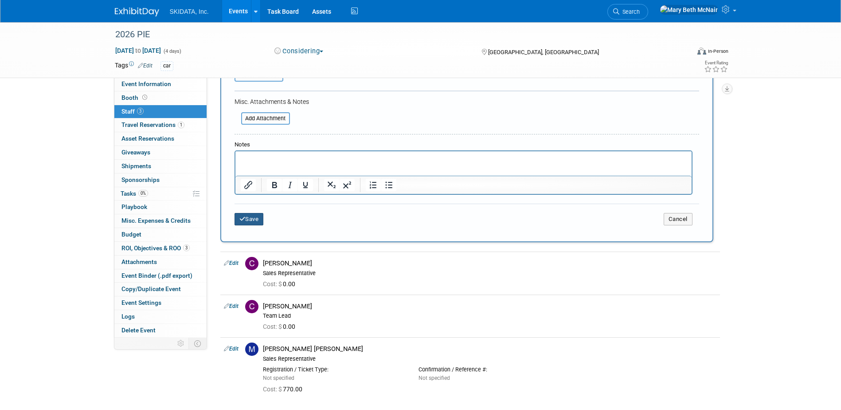
click at [248, 217] on button "Save" at bounding box center [249, 219] width 29 height 12
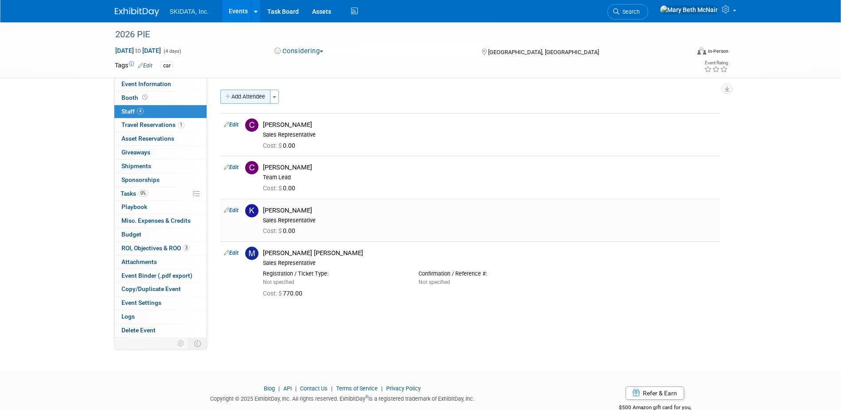
click at [256, 96] on button "Add Attendee" at bounding box center [245, 97] width 50 height 14
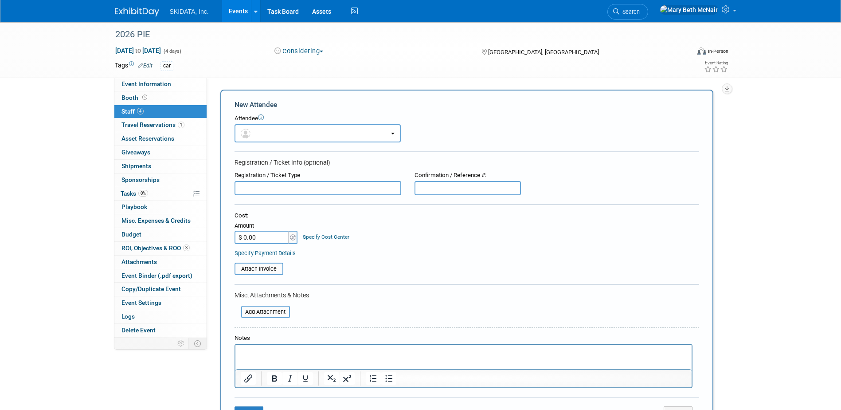
click at [247, 355] on p "Rich Text Area. Press ALT-0 for help." at bounding box center [463, 352] width 446 height 9
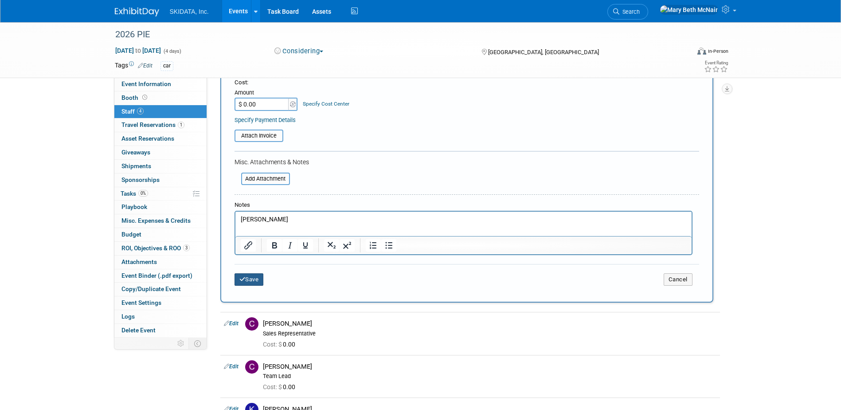
click at [254, 274] on button "Save" at bounding box center [249, 279] width 29 height 12
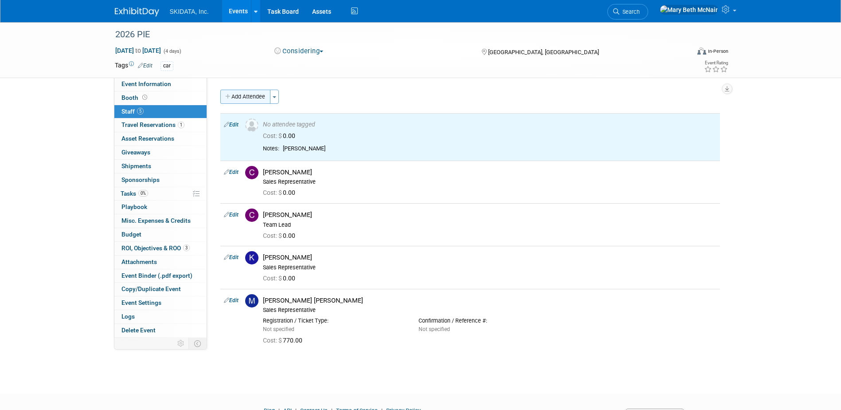
click at [243, 98] on button "Add Attendee" at bounding box center [245, 97] width 50 height 14
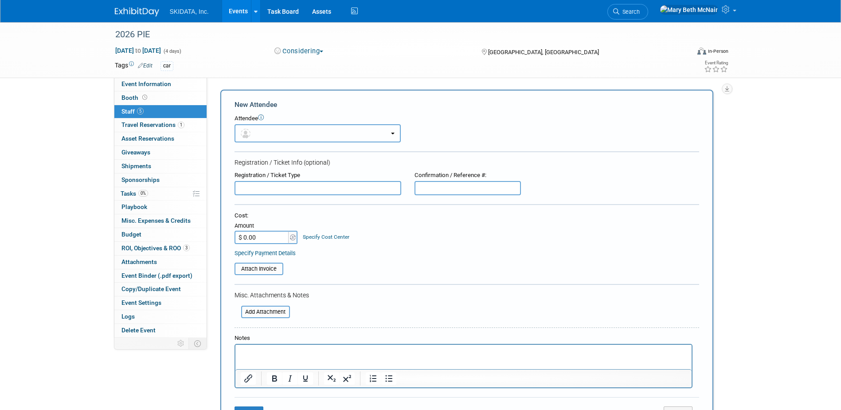
click at [258, 133] on button "button" at bounding box center [318, 133] width 166 height 18
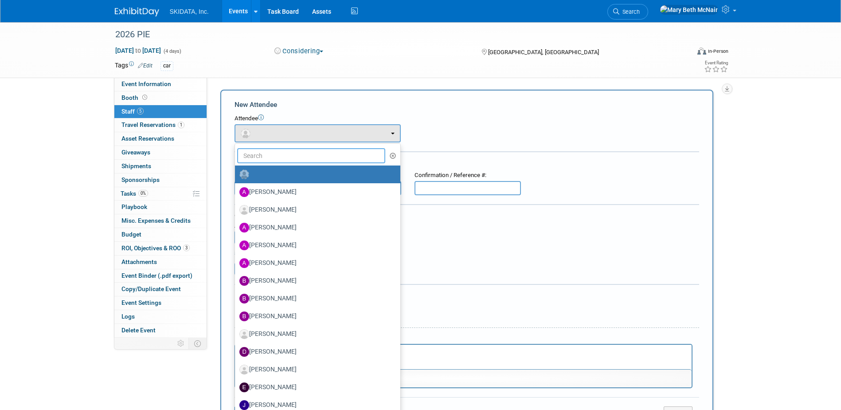
click at [274, 156] on input "text" at bounding box center [311, 155] width 149 height 15
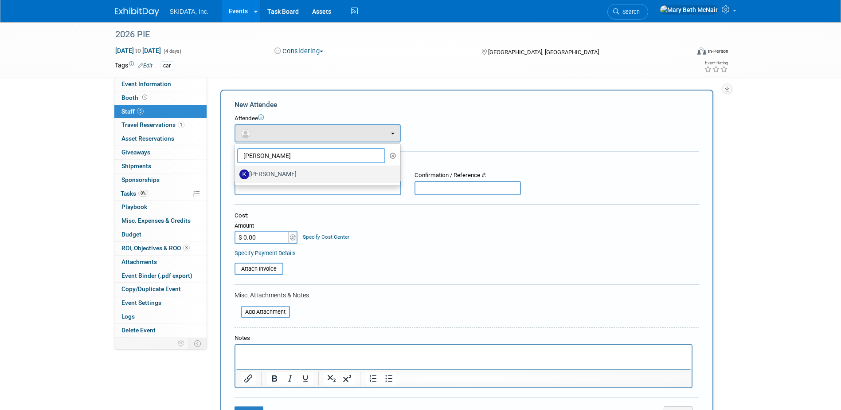
type input "kim"
click at [266, 177] on label "Kim Masoner" at bounding box center [315, 174] width 152 height 14
click at [236, 176] on input "Kim Masoner" at bounding box center [234, 173] width 6 height 6
select select "f7525b23-255f-4fad-8e6e-412fb2f78fbc"
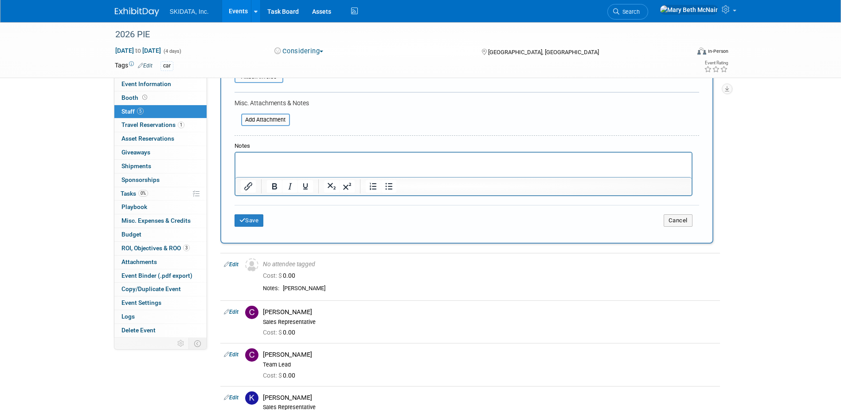
scroll to position [222, 0]
click at [253, 221] on button "Save" at bounding box center [249, 219] width 29 height 12
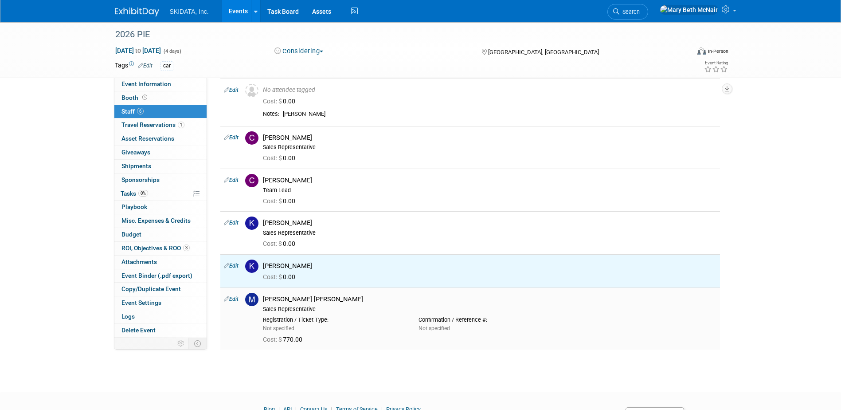
scroll to position [0, 0]
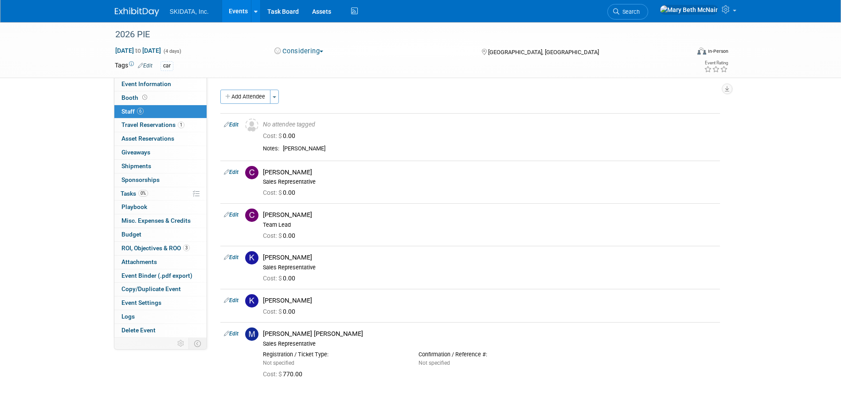
click at [232, 8] on link "Events" at bounding box center [238, 11] width 32 height 22
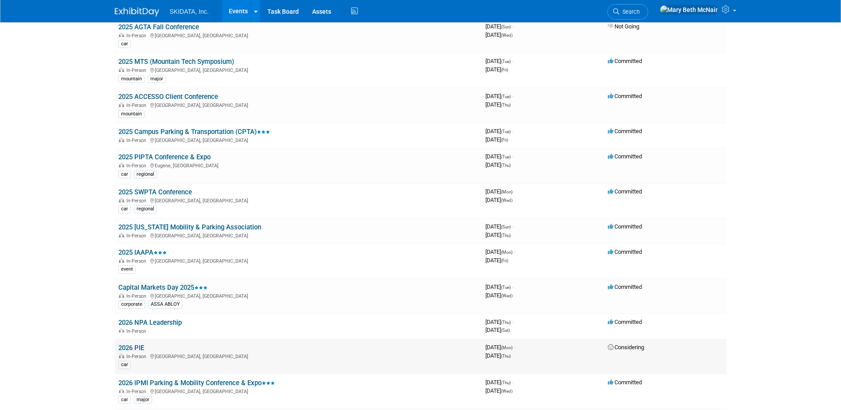
scroll to position [222, 0]
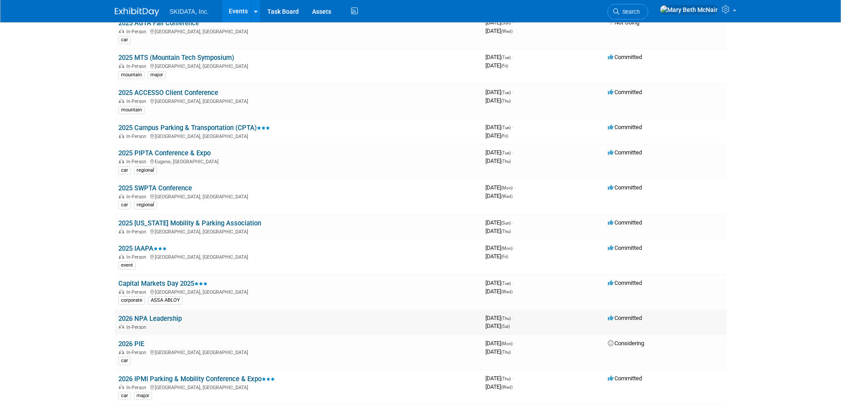
click at [133, 317] on link "2026 NPA Leadership" at bounding box center [149, 318] width 63 height 8
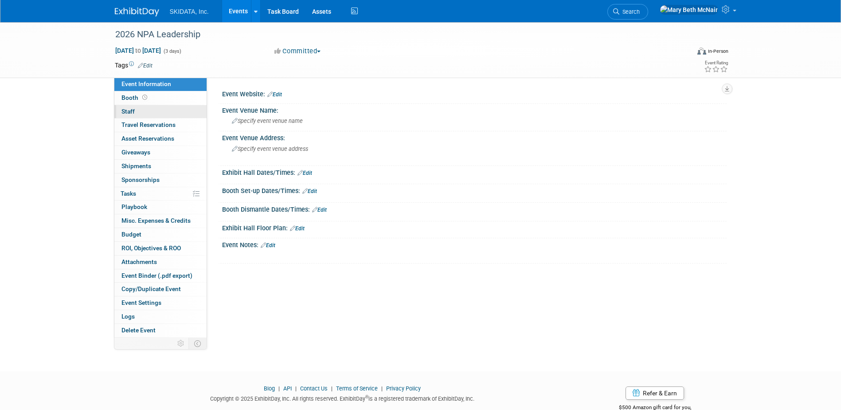
click at [128, 106] on link "0 Staff 0" at bounding box center [160, 111] width 92 height 13
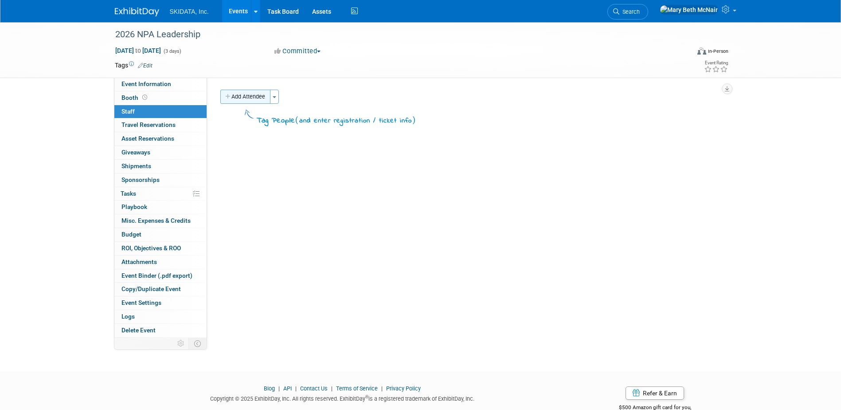
click at [253, 98] on button "Add Attendee" at bounding box center [245, 97] width 50 height 14
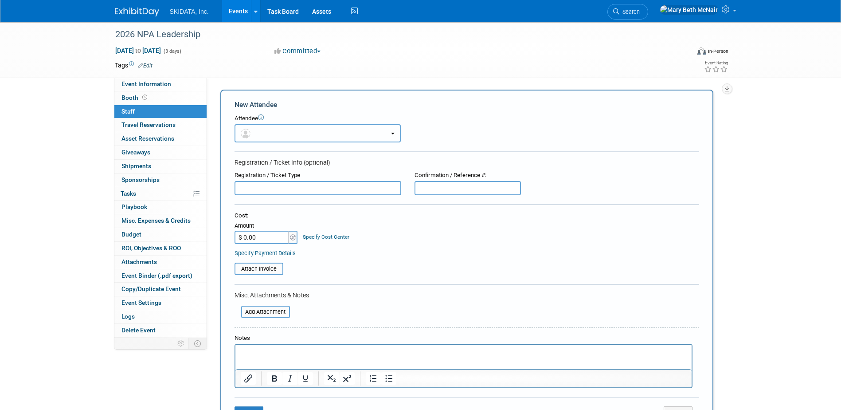
click at [264, 137] on button "button" at bounding box center [318, 133] width 166 height 18
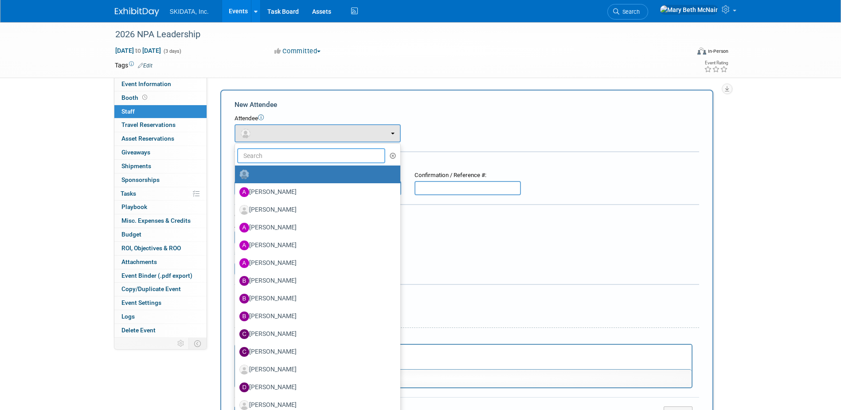
click at [256, 157] on input "text" at bounding box center [311, 155] width 149 height 15
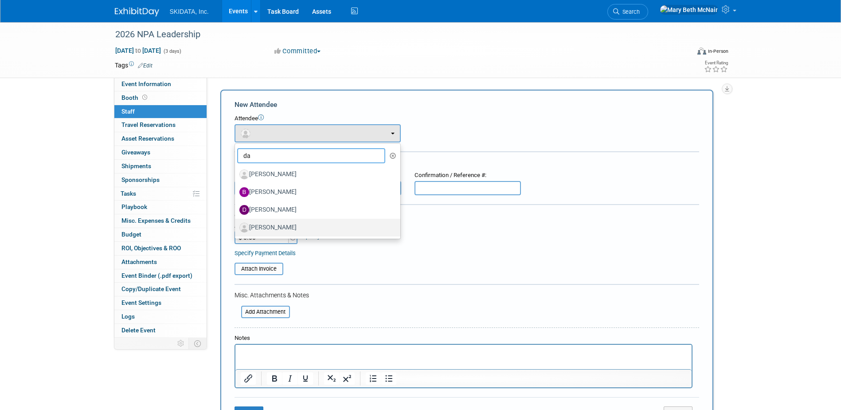
type input "da"
click at [273, 231] on label "[PERSON_NAME]" at bounding box center [315, 227] width 152 height 14
click at [236, 229] on input "[PERSON_NAME]" at bounding box center [234, 226] width 6 height 6
select select "380ae294-b68d-4803-910b-642f7144aedb"
select select "7"
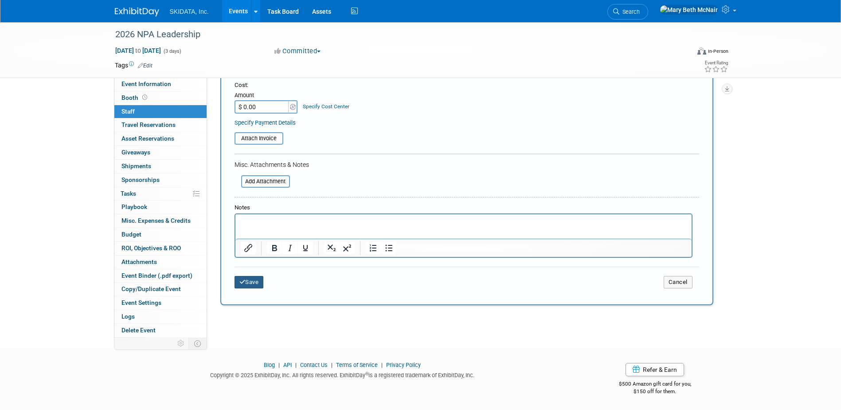
click at [238, 277] on button "Save" at bounding box center [249, 282] width 29 height 12
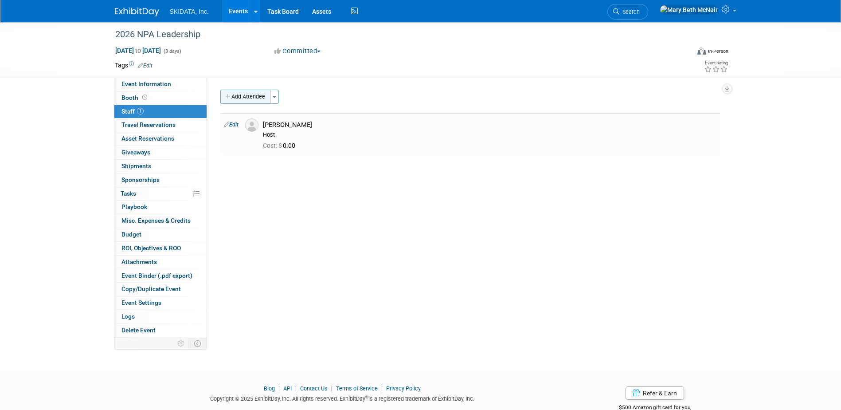
click at [233, 97] on button "Add Attendee" at bounding box center [245, 97] width 50 height 14
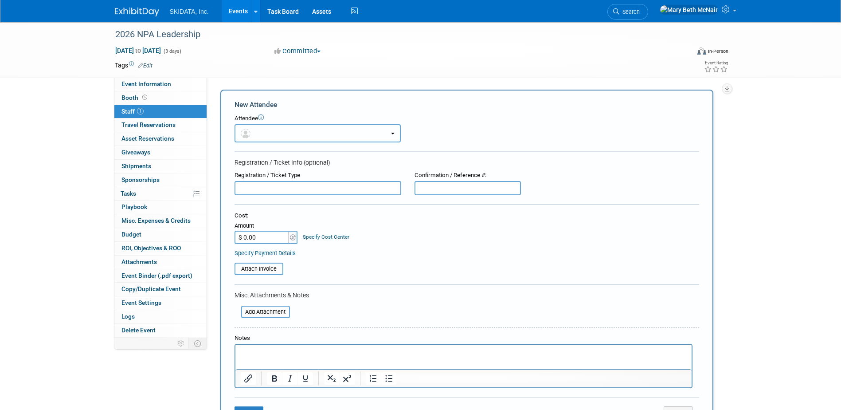
click at [273, 132] on button "button" at bounding box center [318, 133] width 166 height 18
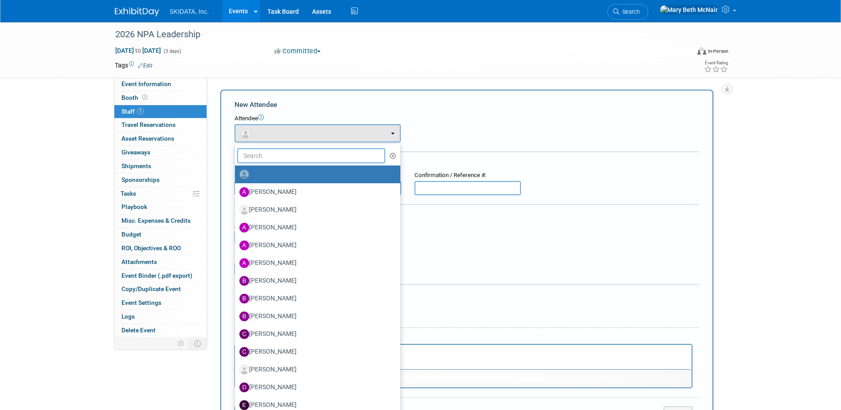
click at [306, 154] on input "text" at bounding box center [311, 155] width 149 height 15
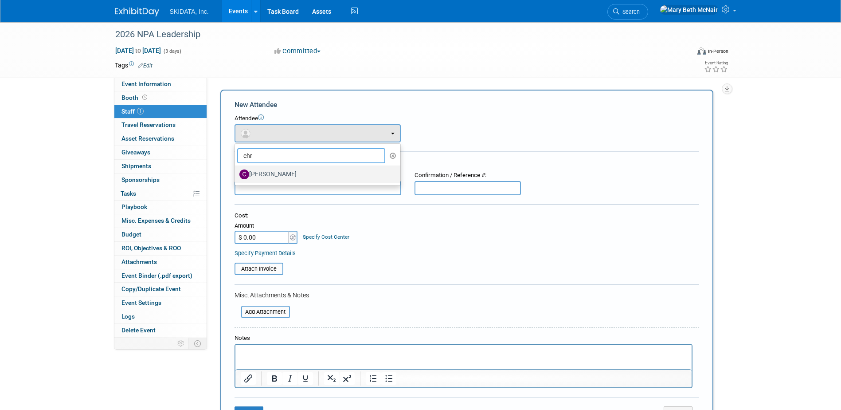
type input "chr"
click at [284, 173] on label "[PERSON_NAME]" at bounding box center [315, 174] width 152 height 14
click at [236, 173] on input "[PERSON_NAME]" at bounding box center [234, 173] width 6 height 6
select select "1aab8b08-48e5-4fb1-850a-740344c73d1d"
select select "2"
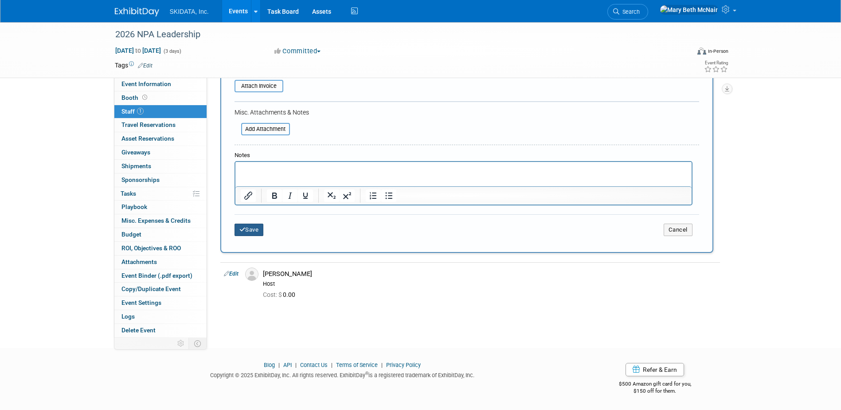
click at [250, 231] on button "Save" at bounding box center [249, 229] width 29 height 12
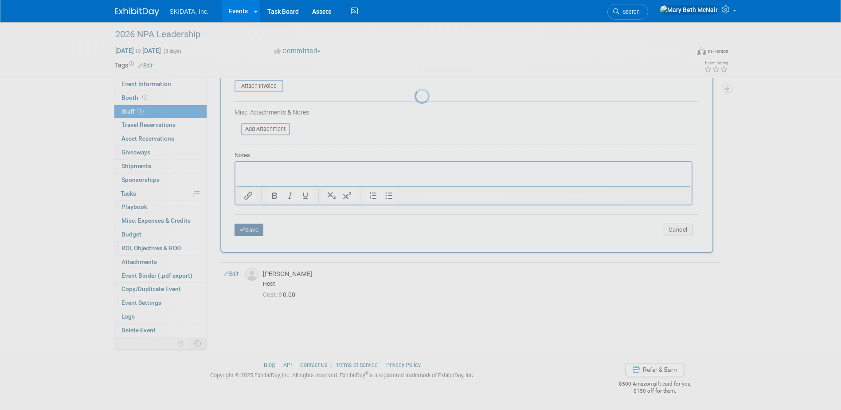
scroll to position [23, 0]
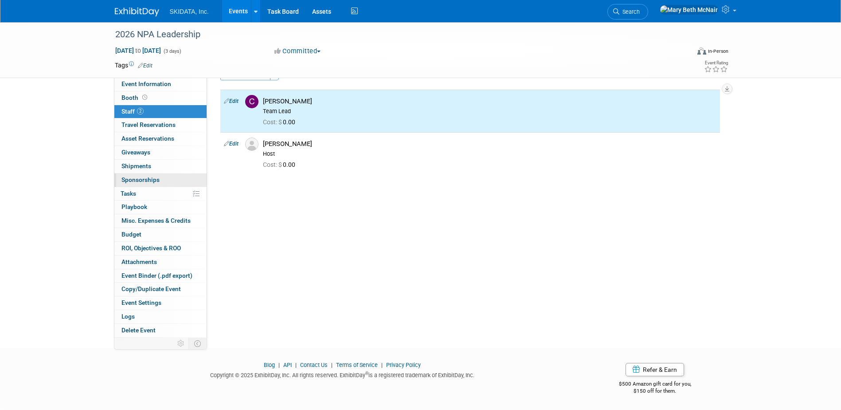
click at [135, 181] on span "Sponsorships 0" at bounding box center [140, 179] width 38 height 7
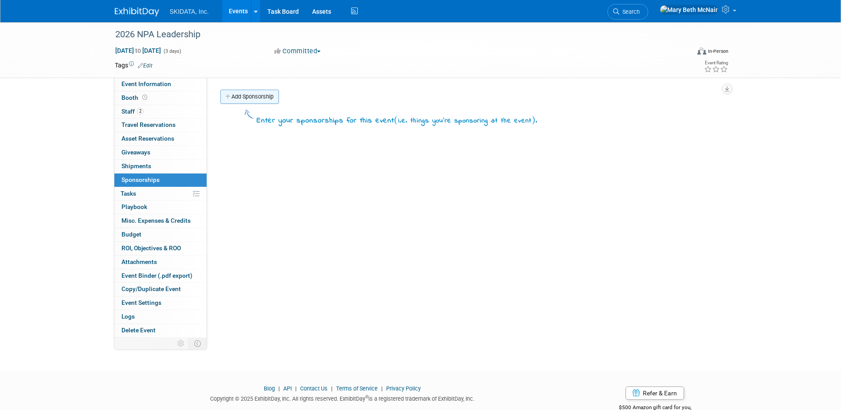
click at [236, 99] on link "Add Sponsorship" at bounding box center [249, 97] width 59 height 14
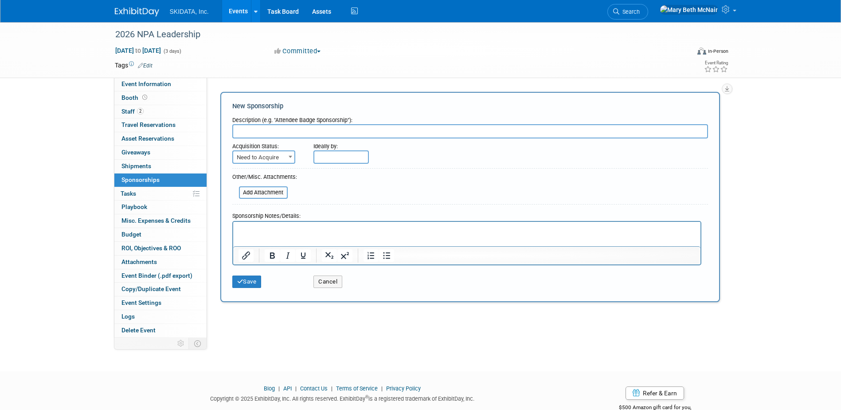
click at [267, 130] on input "text" at bounding box center [470, 131] width 476 height 14
type input "research"
click at [253, 285] on button "Save" at bounding box center [246, 281] width 29 height 12
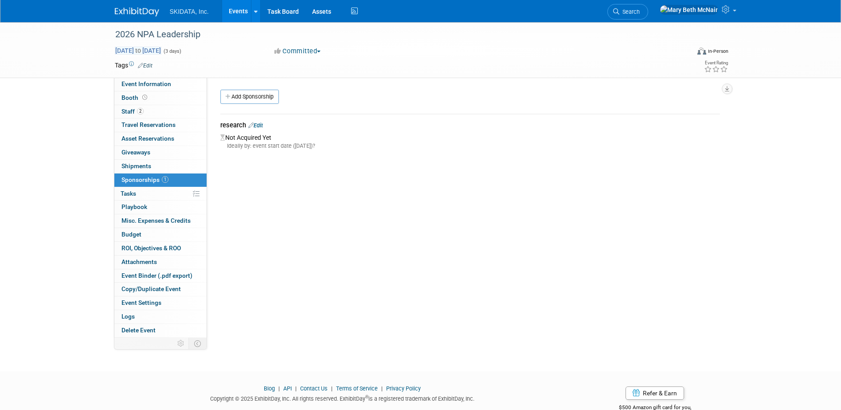
click at [142, 52] on span "Jan 1, 2026 to Jan 3, 2026" at bounding box center [138, 51] width 47 height 8
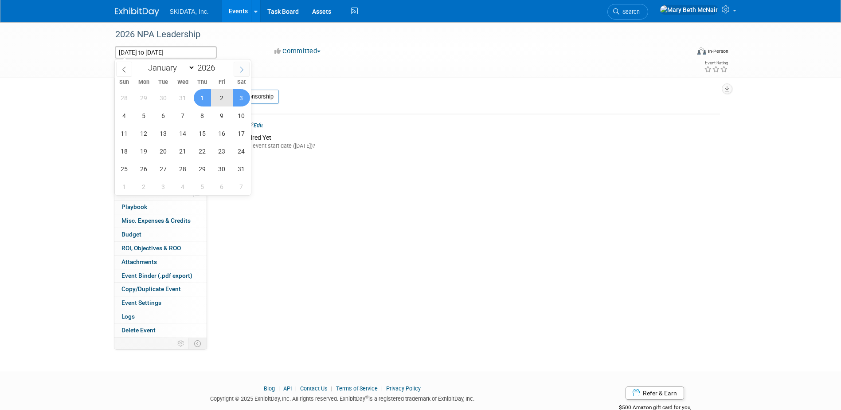
click at [239, 67] on icon at bounding box center [242, 70] width 6 height 6
select select "1"
click at [164, 100] on span "3" at bounding box center [163, 97] width 17 height 17
type input "Feb 3, 2026"
click at [120, 98] on span "1" at bounding box center [124, 97] width 17 height 17
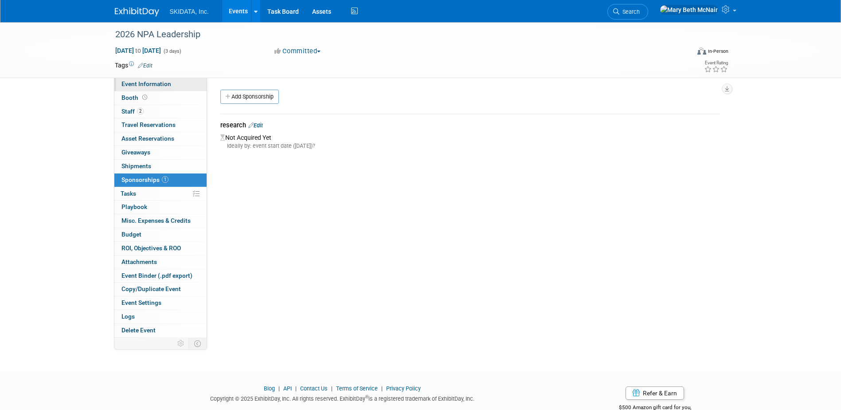
click at [128, 83] on span "Event Information" at bounding box center [146, 83] width 50 height 7
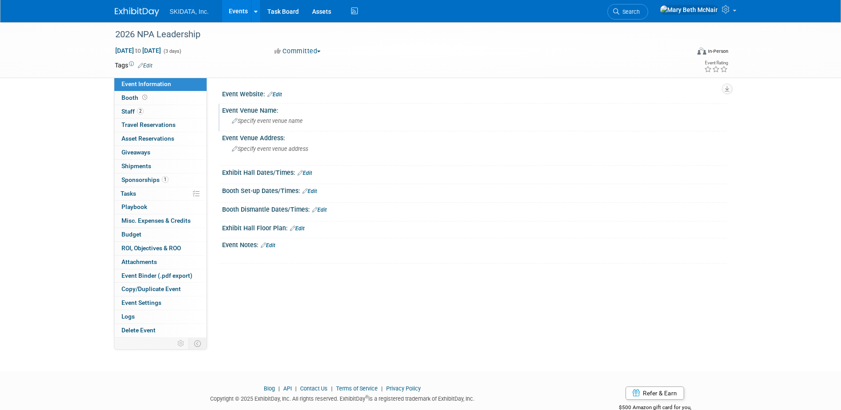
click at [286, 122] on span "Specify event venue name" at bounding box center [267, 120] width 71 height 7
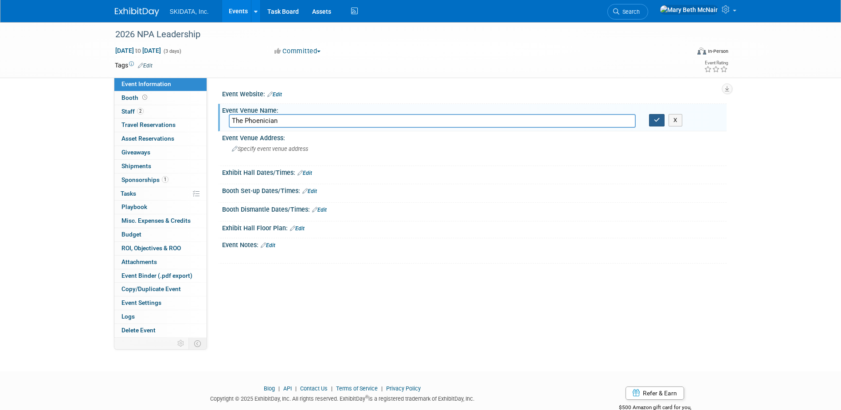
type input "The Phoenician"
click at [659, 122] on icon "button" at bounding box center [657, 120] width 6 height 6
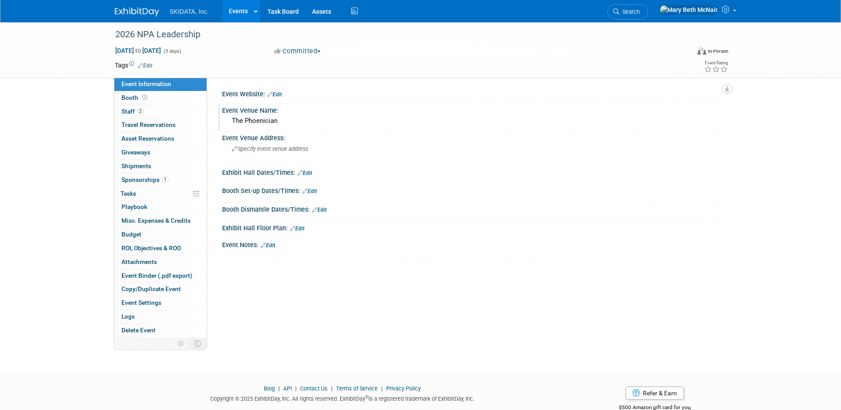
click at [283, 93] on div "Event Website: Edit" at bounding box center [474, 93] width 505 height 12
click at [280, 94] on link "Edit" at bounding box center [274, 94] width 15 height 6
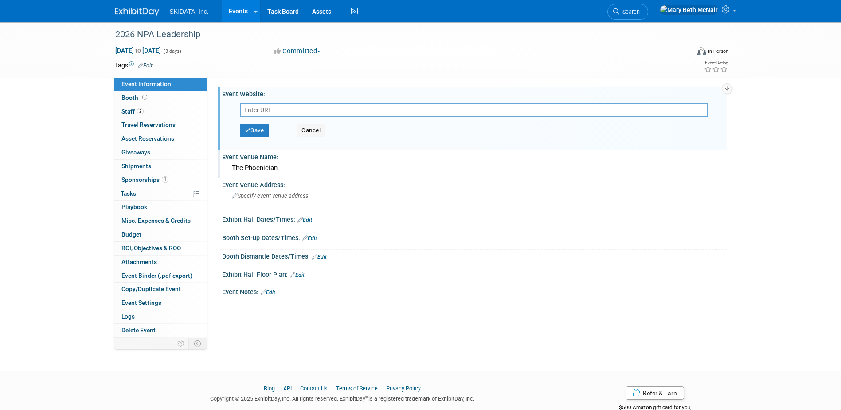
click at [295, 113] on input "text" at bounding box center [474, 110] width 468 height 14
type input "https://weareparking.org/page/Winter_Leadership"
click at [256, 133] on button "Save" at bounding box center [254, 130] width 29 height 13
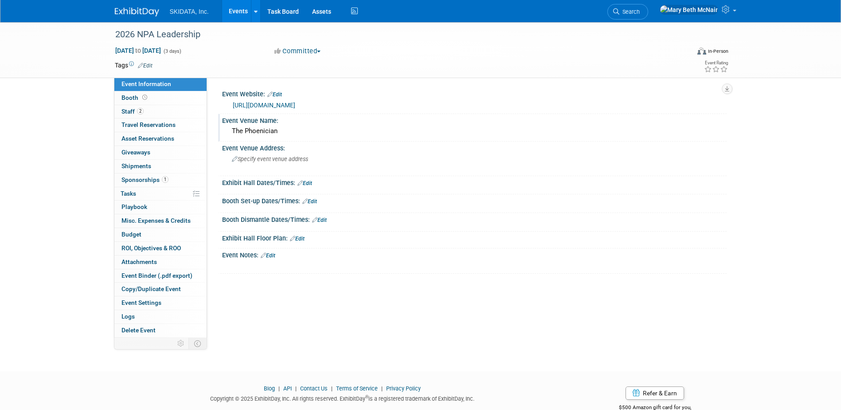
click at [560, 52] on div "Feb 1, 2026 to Feb 3, 2026 (3 days) Feb 1, 2026 to Feb 3, 2026 Committed Commit…" at bounding box center [421, 52] width 627 height 13
click at [447, 118] on div "Event Venue Name:" at bounding box center [474, 119] width 505 height 11
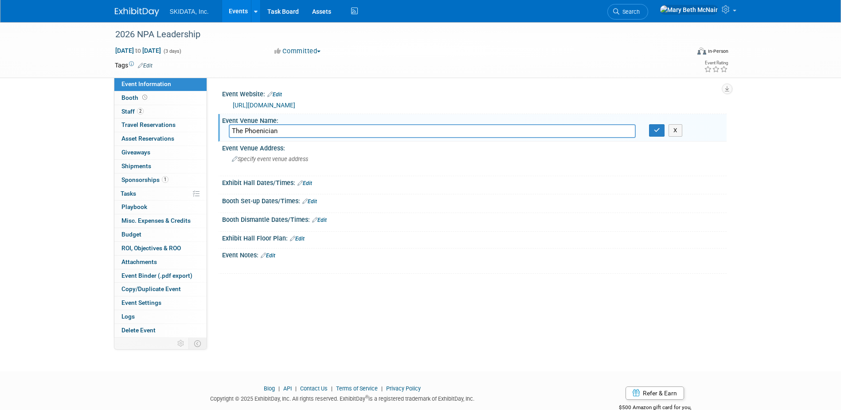
click at [436, 96] on div "Event Website: Edit" at bounding box center [474, 93] width 505 height 12
click at [658, 134] on button "button" at bounding box center [657, 130] width 16 height 12
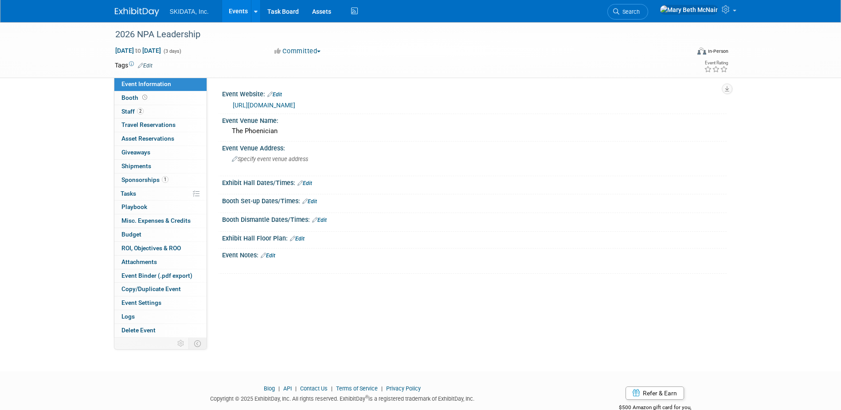
click at [233, 12] on link "Events" at bounding box center [238, 11] width 32 height 22
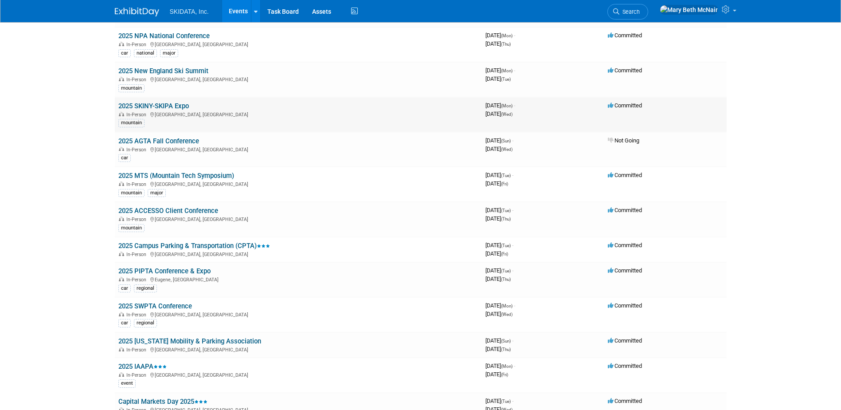
scroll to position [133, 0]
